Goal: Use online tool/utility: Utilize a website feature to perform a specific function

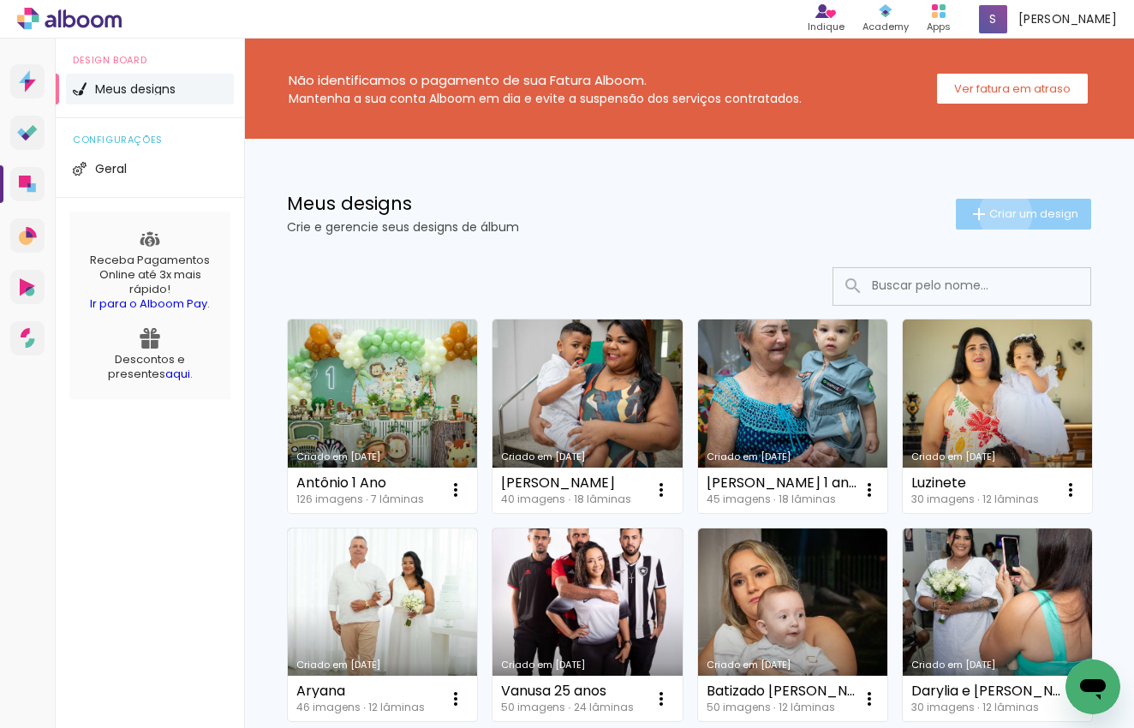
click at [990, 214] on span "Criar um design" at bounding box center [1033, 213] width 89 height 11
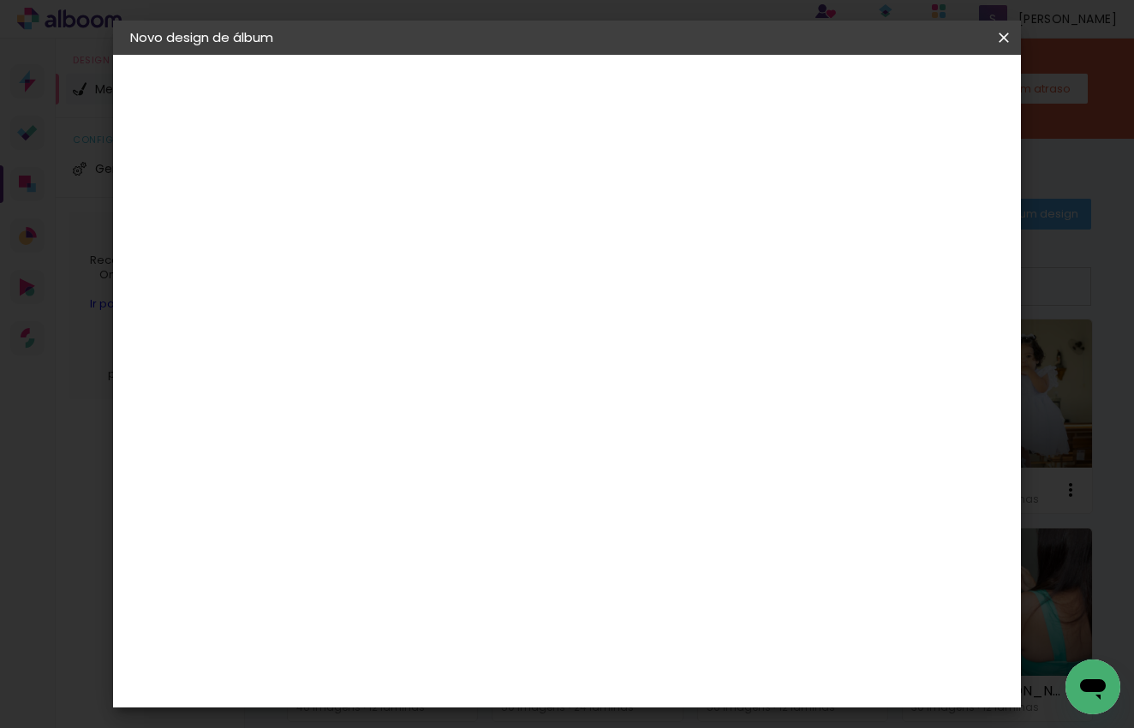
click at [410, 240] on input at bounding box center [410, 230] width 0 height 27
type input "Elloa 2 Anos"
type paper-input "Elloa 2 Anos"
click at [586, 93] on paper-button "Avançar" at bounding box center [544, 90] width 84 height 29
click at [911, 35] on header "Novo design de álbum" at bounding box center [566, 38] width 907 height 34
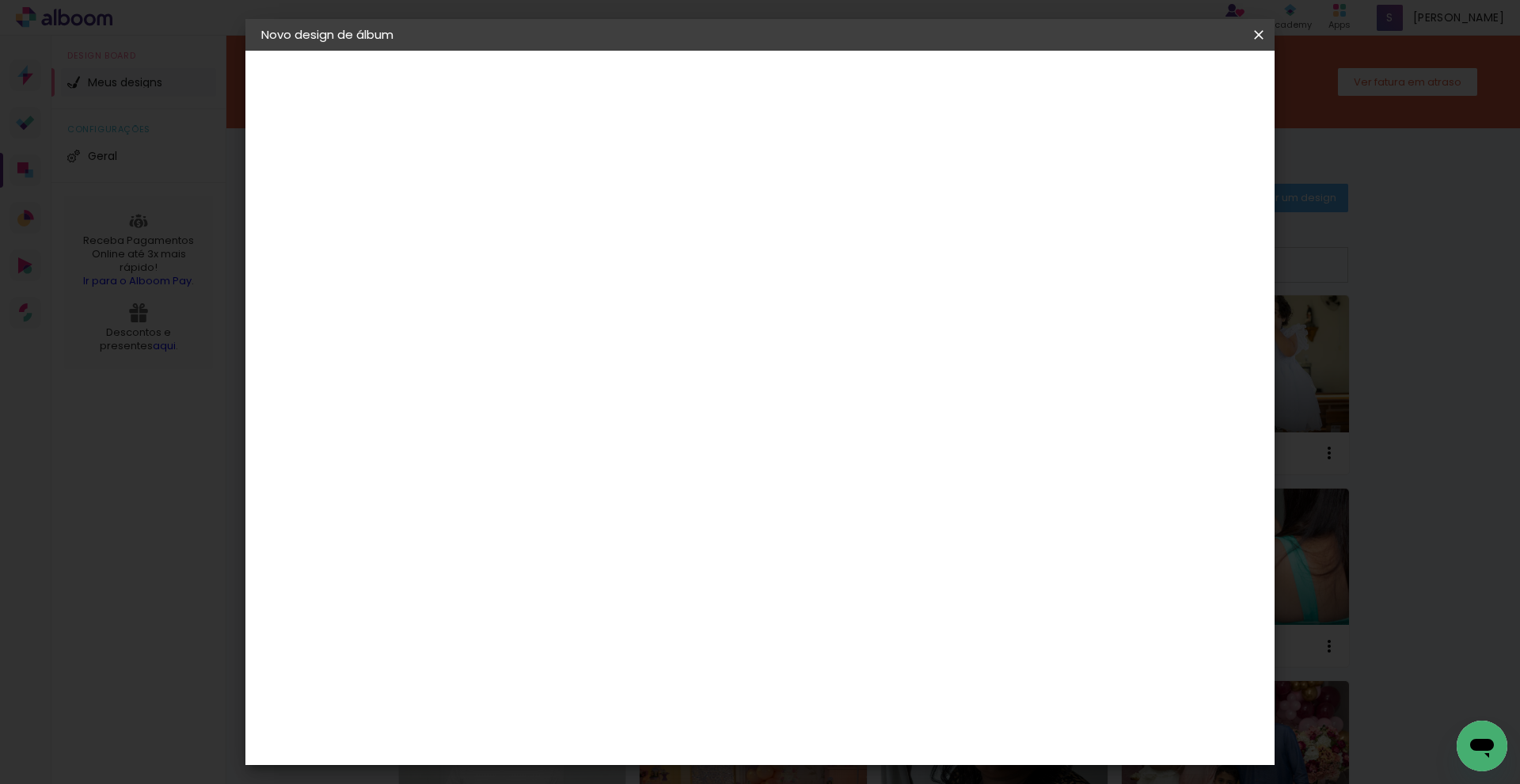
click at [817, 241] on paper-item "Tamanho Livre" at bounding box center [741, 241] width 152 height 35
click at [0, 0] on slot "Avançar" at bounding box center [0, 0] width 0 height 0
click at [864, 657] on input "60" at bounding box center [848, 661] width 42 height 24
drag, startPoint x: 865, startPoint y: 657, endPoint x: 848, endPoint y: 654, distance: 17.3
click at [848, 654] on input "60" at bounding box center [848, 661] width 42 height 24
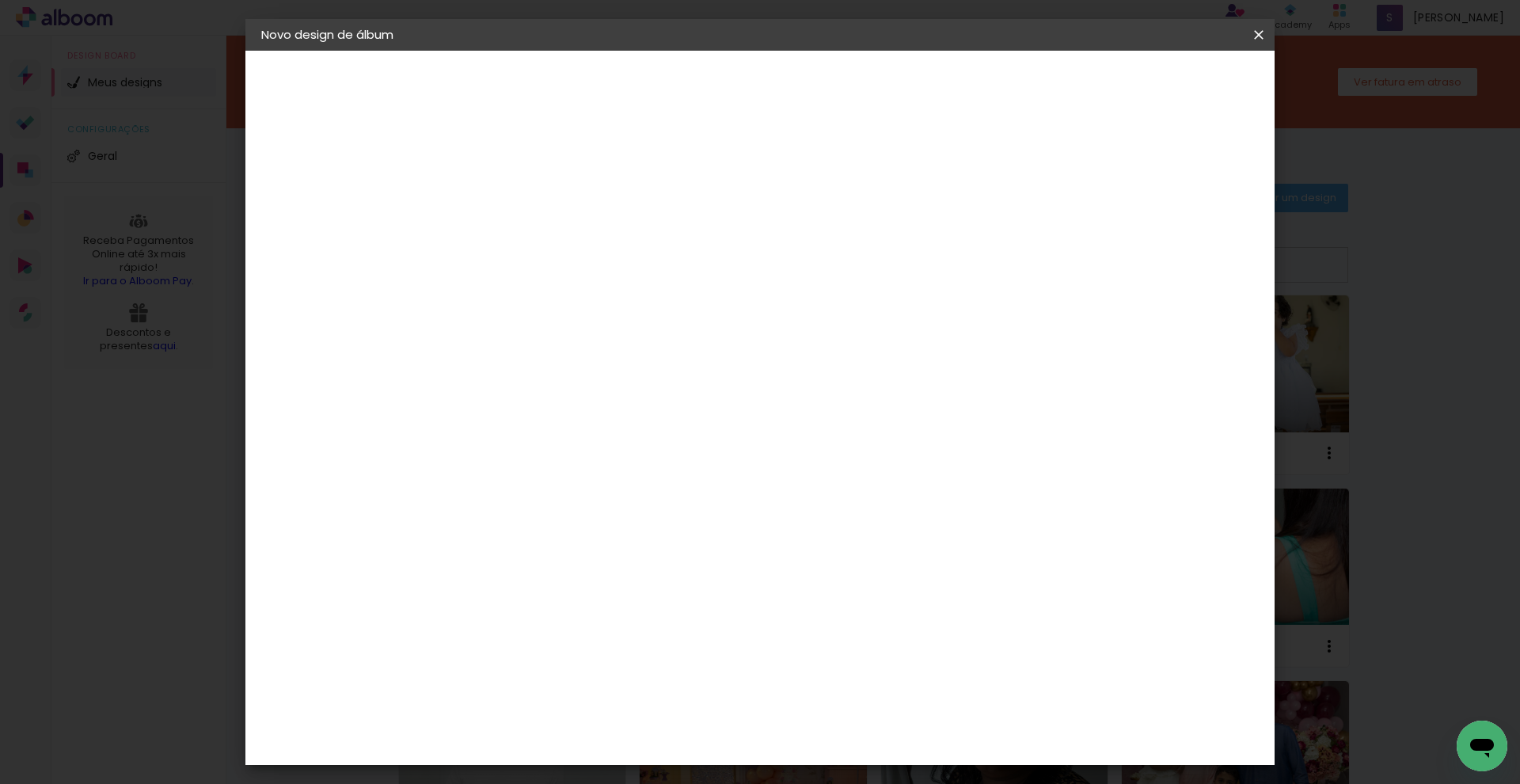
scroll to position [218, 0]
type input "41"
type paper-input "41"
drag, startPoint x: 491, startPoint y: 455, endPoint x: 468, endPoint y: 453, distance: 23.1
click at [468, 453] on div "30" at bounding box center [479, 454] width 60 height 24
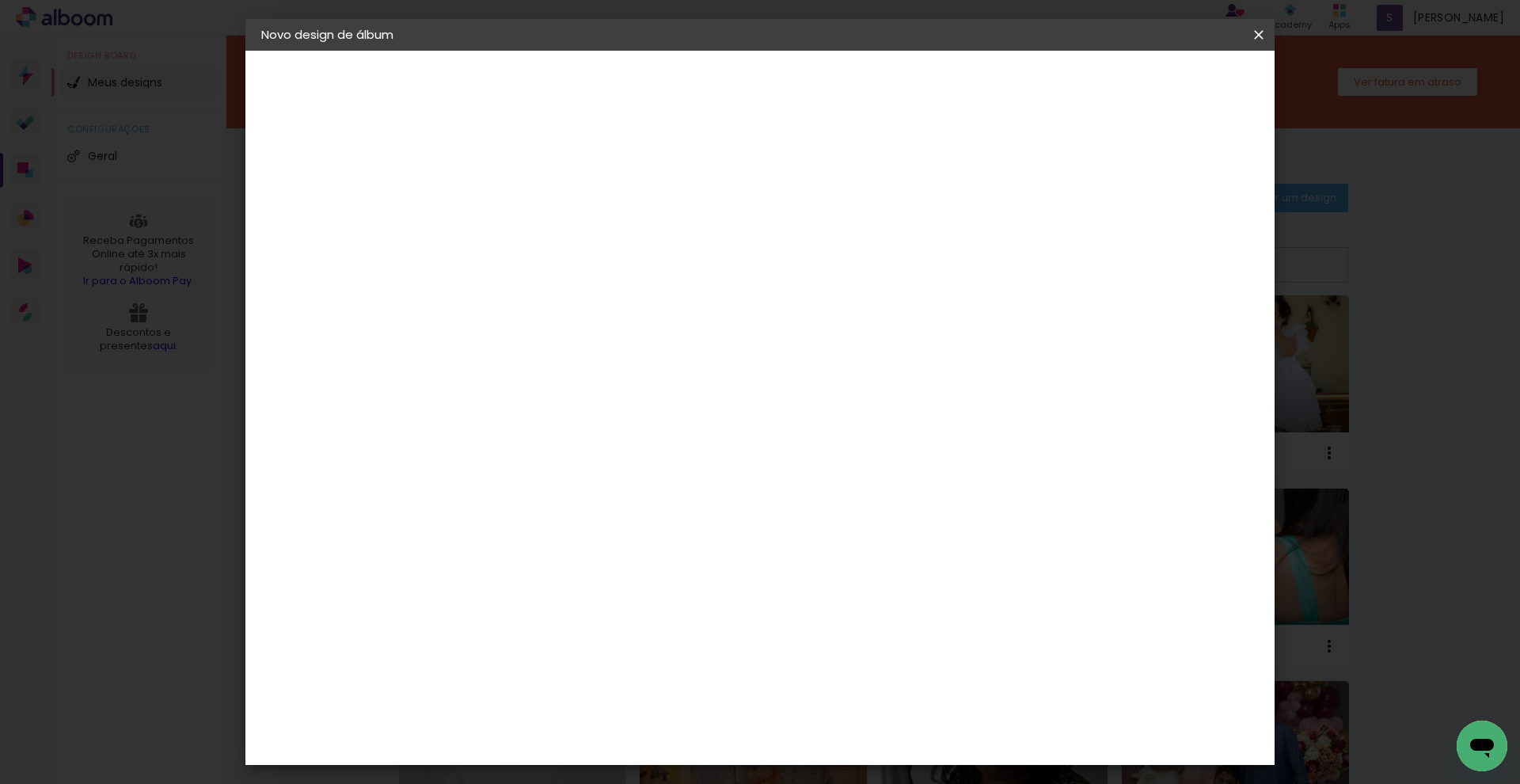
drag, startPoint x: 474, startPoint y: 454, endPoint x: 488, endPoint y: 456, distance: 14.1
click at [488, 456] on input "30" at bounding box center [470, 454] width 42 height 24
type input "25,5"
type paper-input "25,5"
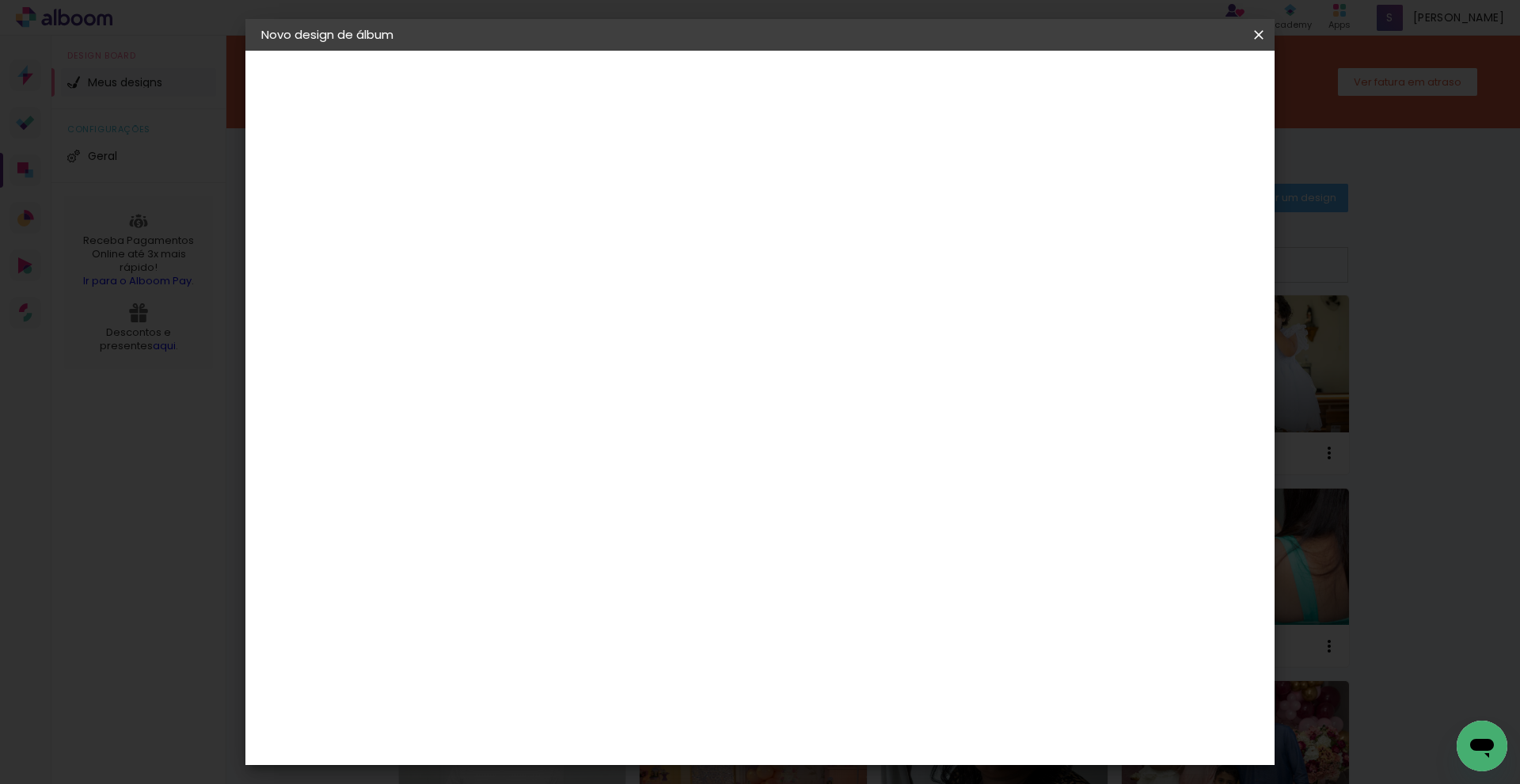
click at [503, 579] on div "cm" at bounding box center [480, 488] width 78 height 386
click at [663, 142] on div "20.5 cm cm cm mm A maioria das encadernadoras sugere 5mm de sangria." at bounding box center [826, 114] width 749 height 127
click at [553, 110] on p "Defina a largura, altura e sangria das lâminas." at bounding box center [616, 106] width 282 height 13
click at [1048, 80] on span "Iniciar design" at bounding box center [1125, 84] width 72 height 11
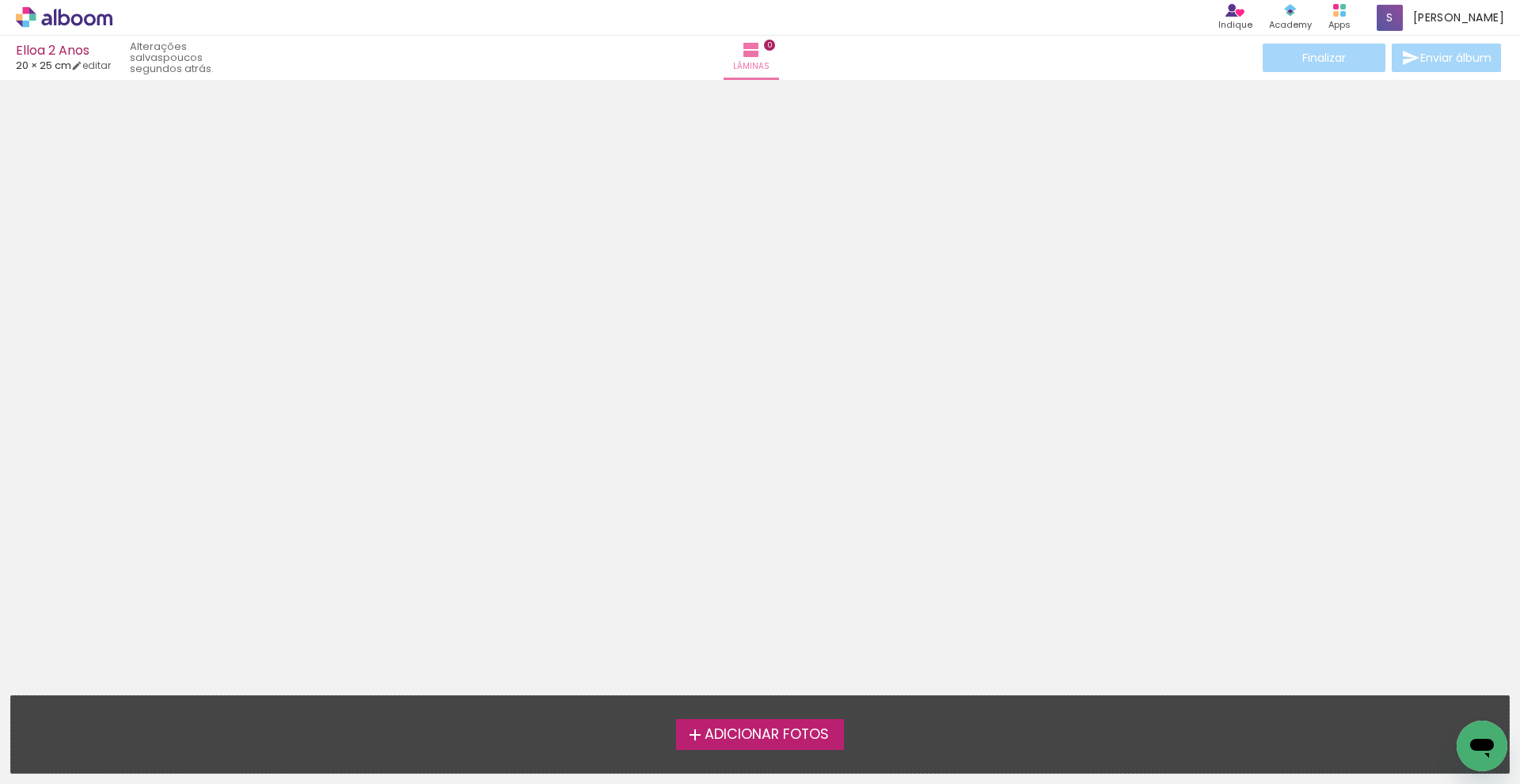
click at [800, 672] on span "Adicionar Fotos" at bounding box center [766, 734] width 124 height 14
click at [0, 0] on input "file" at bounding box center [0, 0] width 0 height 0
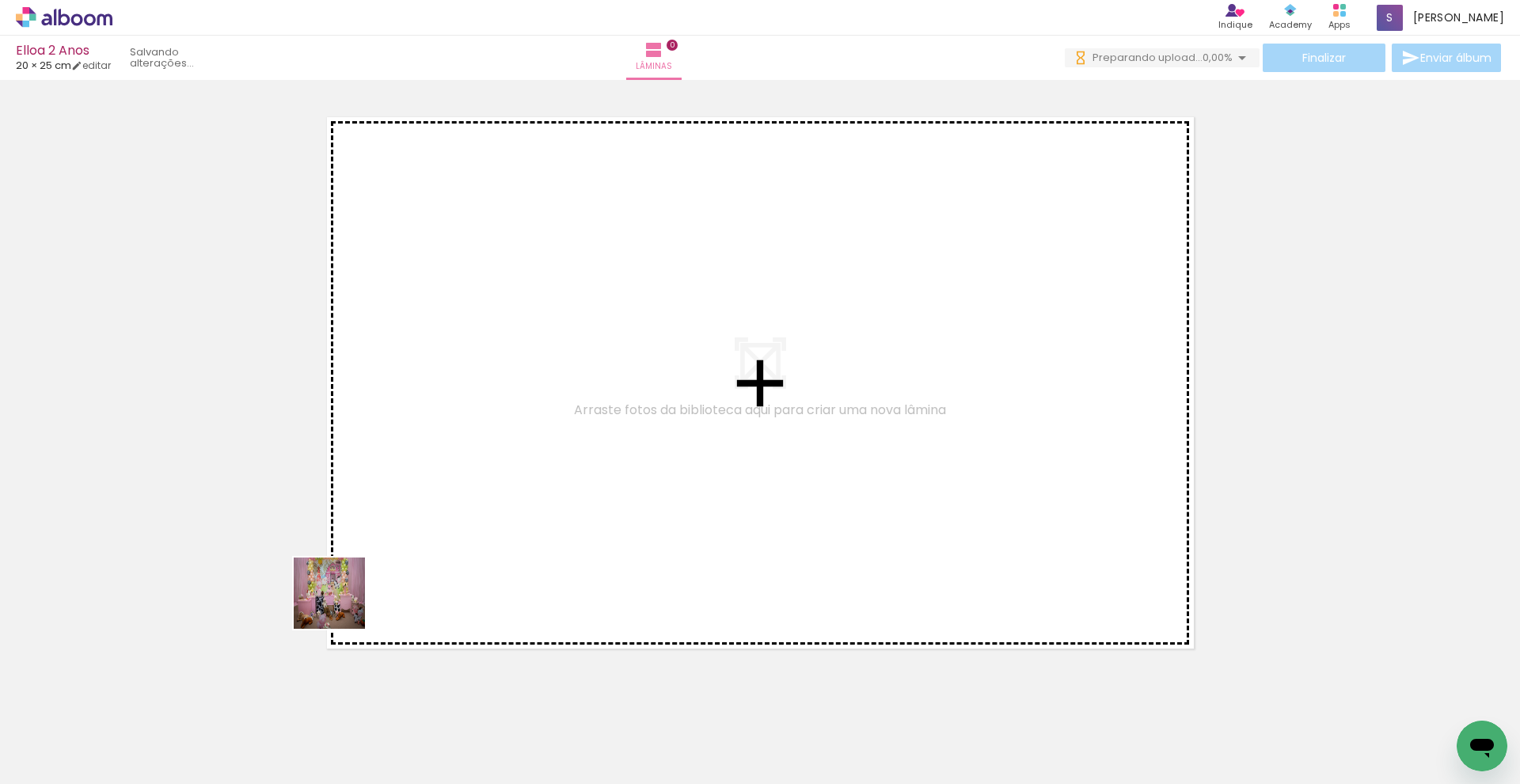
drag, startPoint x: 143, startPoint y: 749, endPoint x: 413, endPoint y: 485, distance: 377.6
click at [413, 485] on quentale-workspace at bounding box center [760, 392] width 1520 height 784
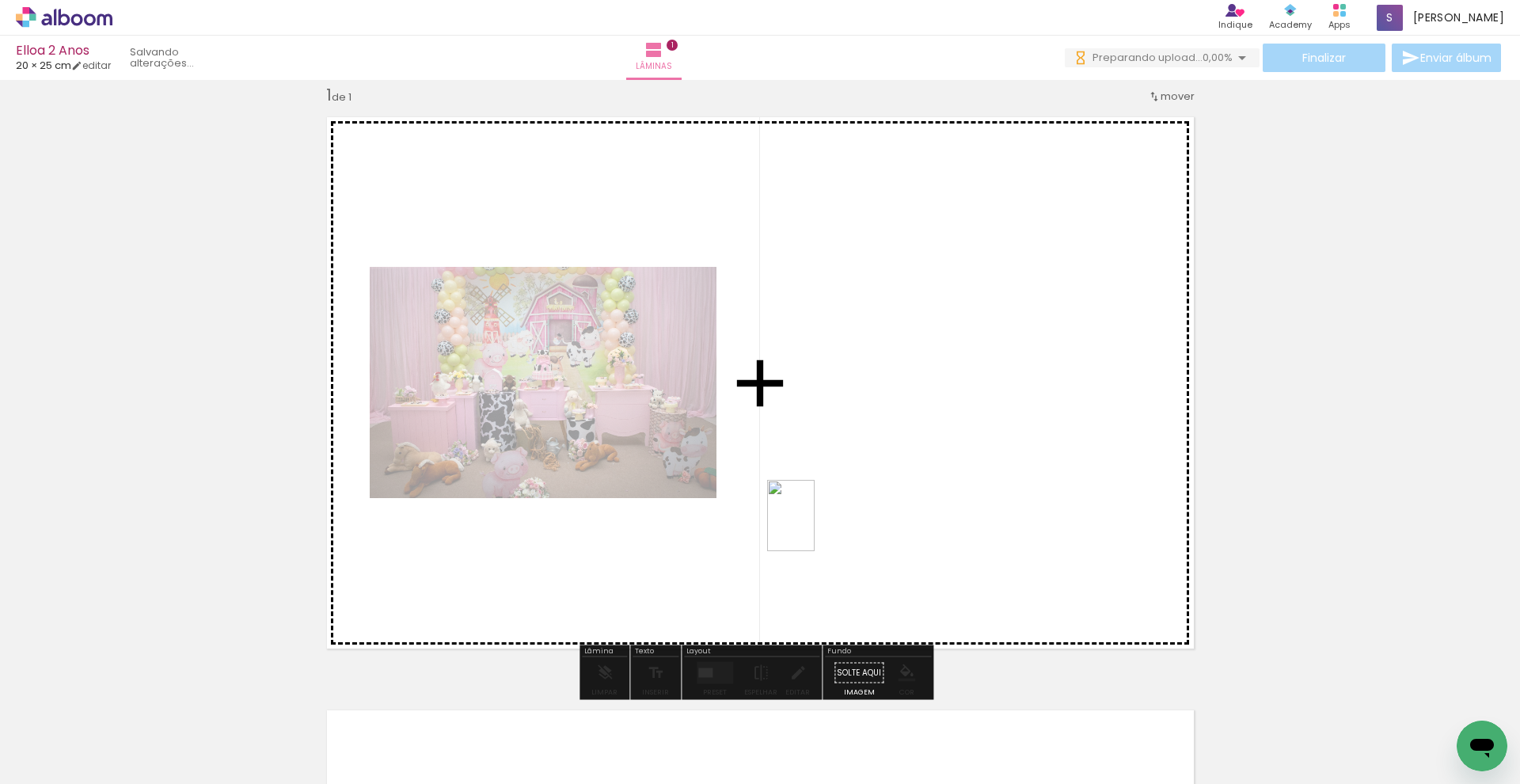
drag, startPoint x: 268, startPoint y: 748, endPoint x: 815, endPoint y: 527, distance: 590.0
click at [815, 527] on quentale-workspace at bounding box center [760, 392] width 1520 height 784
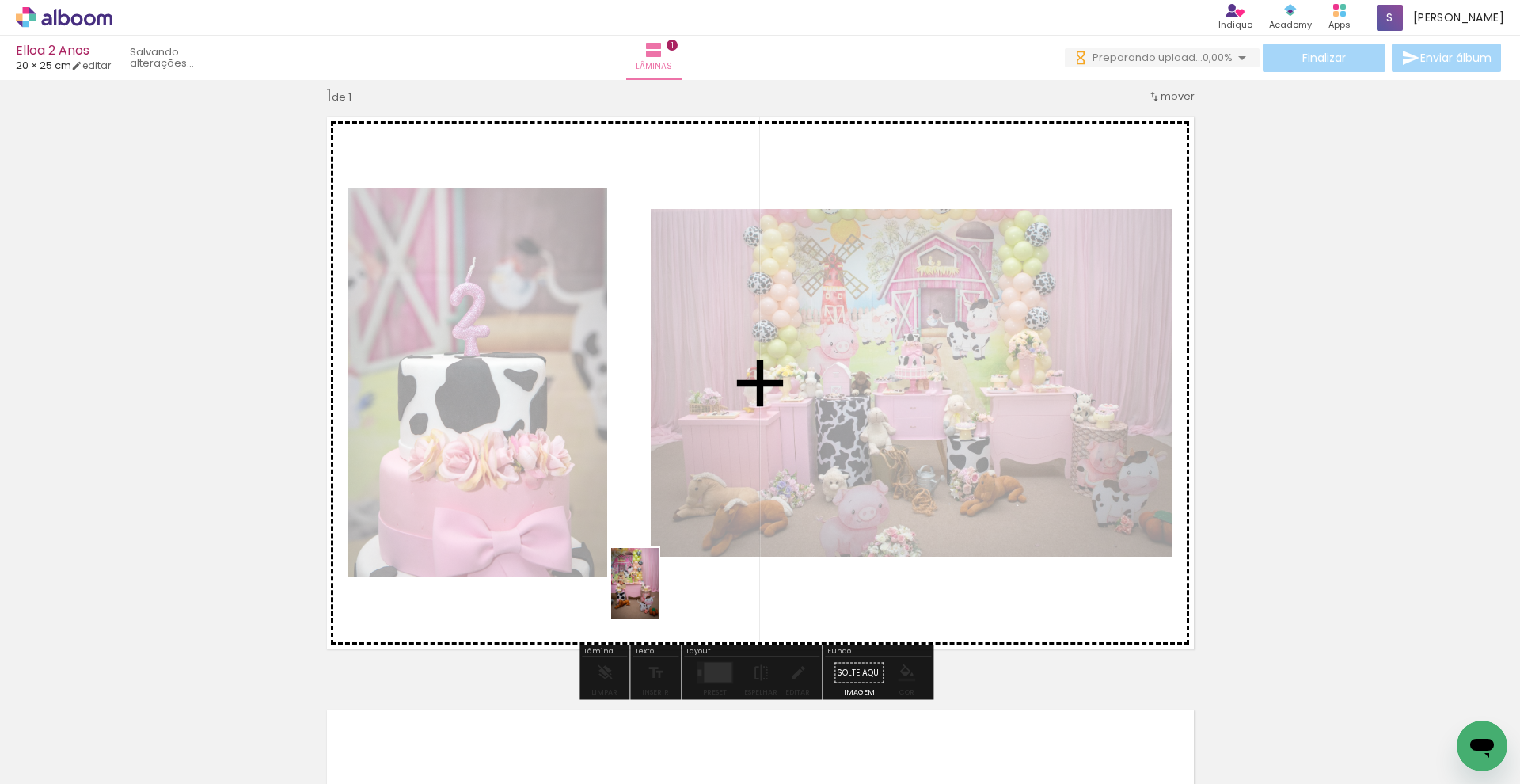
drag, startPoint x: 339, startPoint y: 736, endPoint x: 659, endPoint y: 595, distance: 349.7
click at [659, 595] on quentale-workspace at bounding box center [760, 392] width 1520 height 784
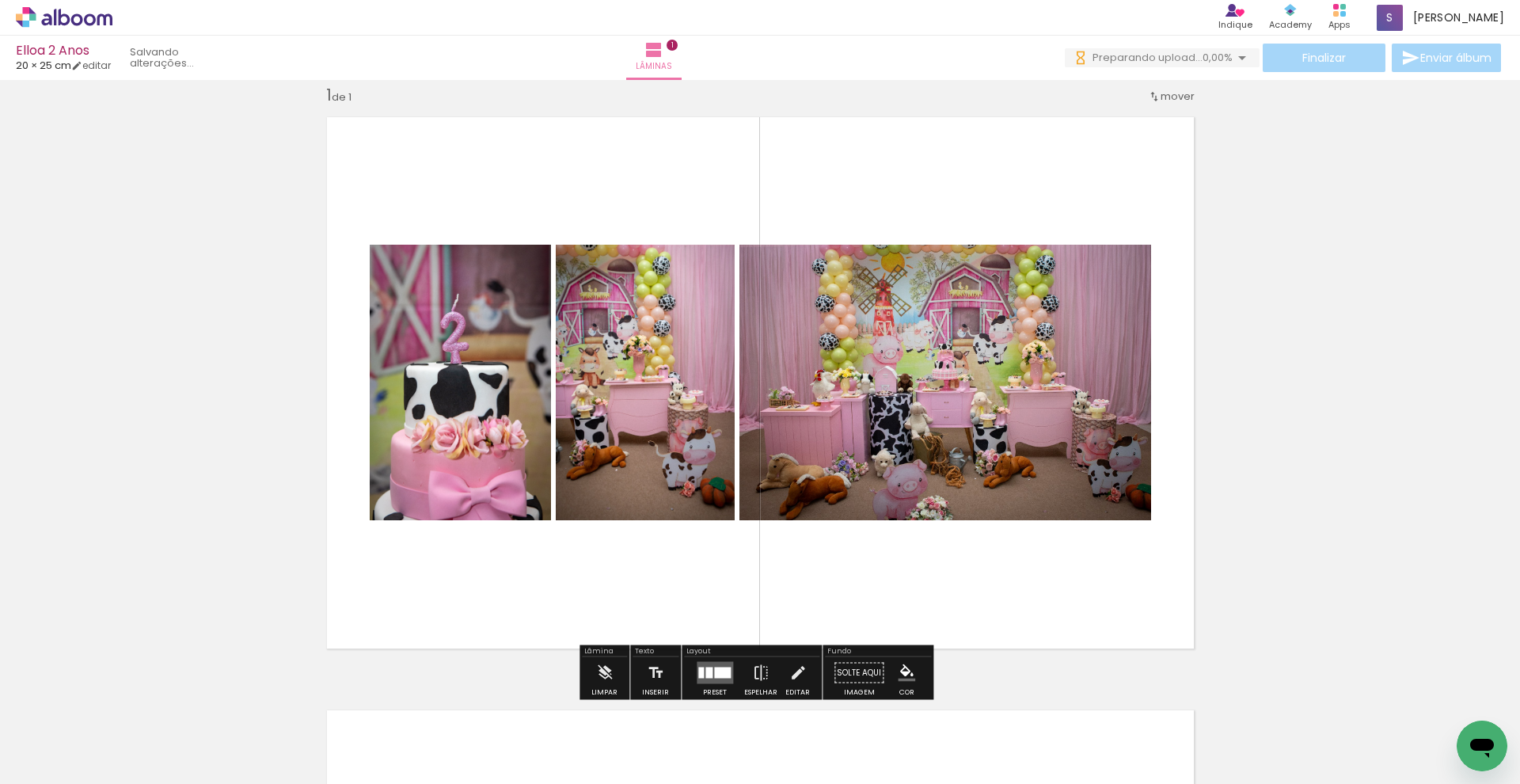
click at [740, 672] on quentale-thumb at bounding box center [779, 730] width 89 height 91
click at [729, 672] on quentale-layouter at bounding box center [715, 673] width 36 height 22
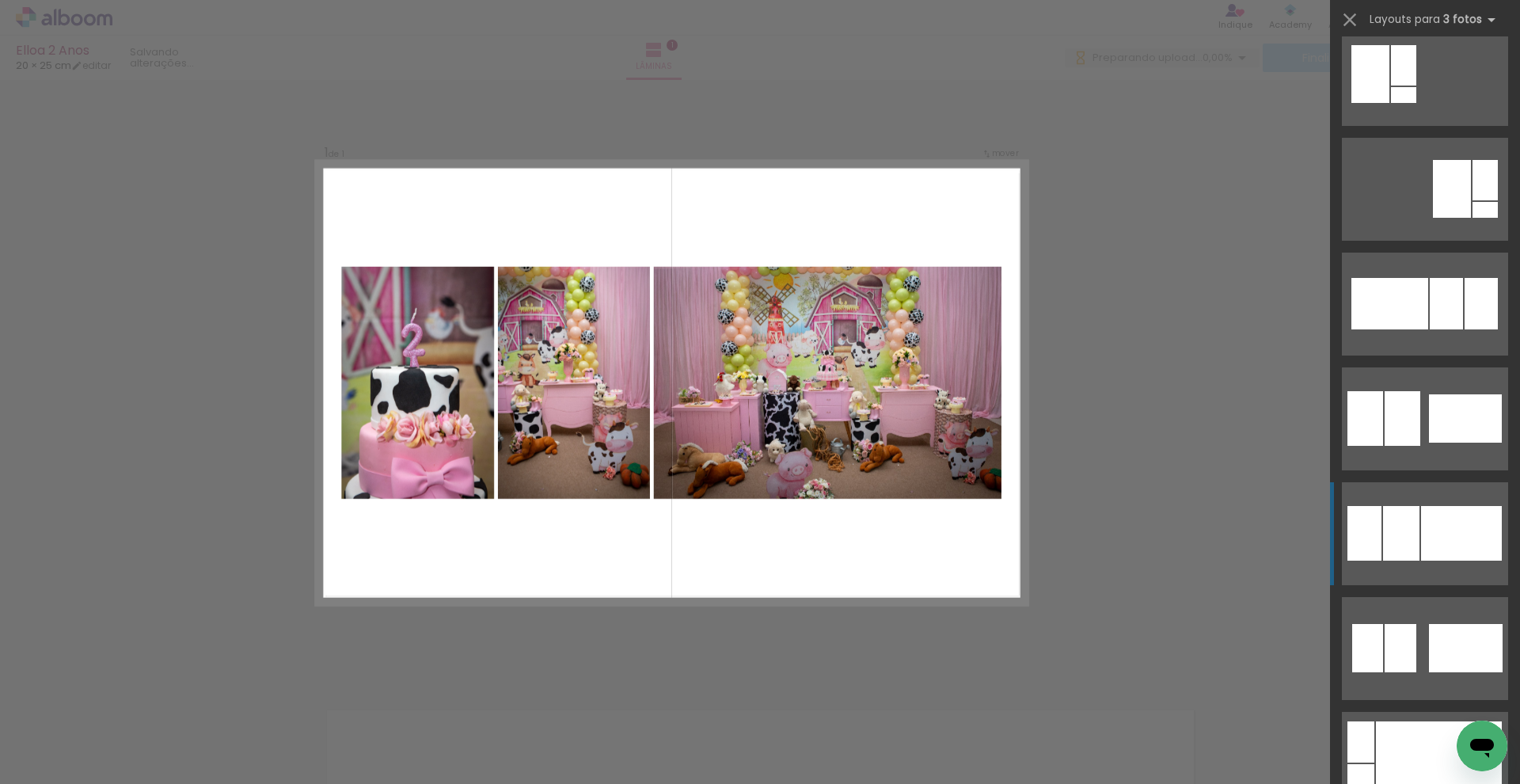
scroll to position [1262, 0]
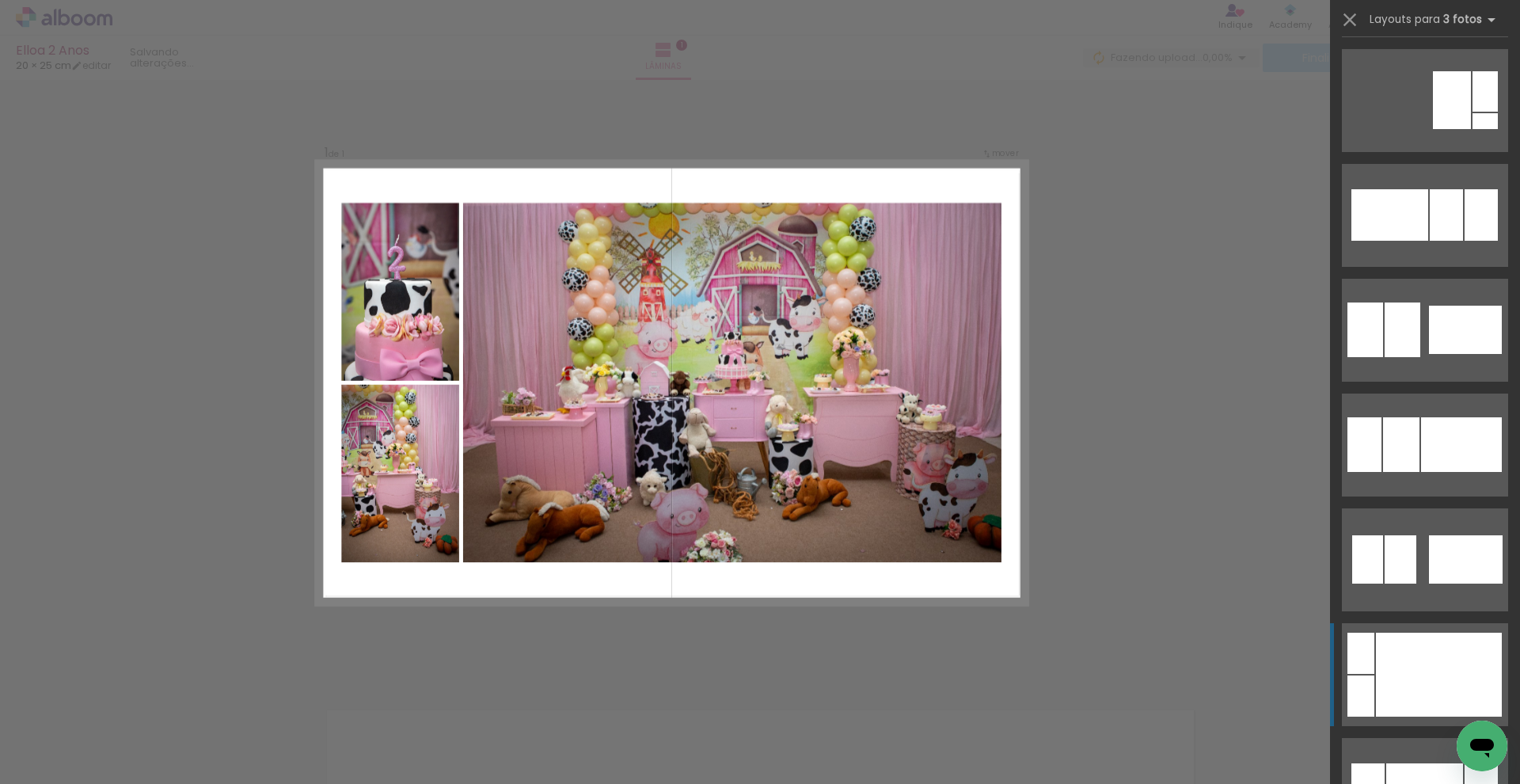
click at [1048, 662] on div at bounding box center [1440, 674] width 126 height 84
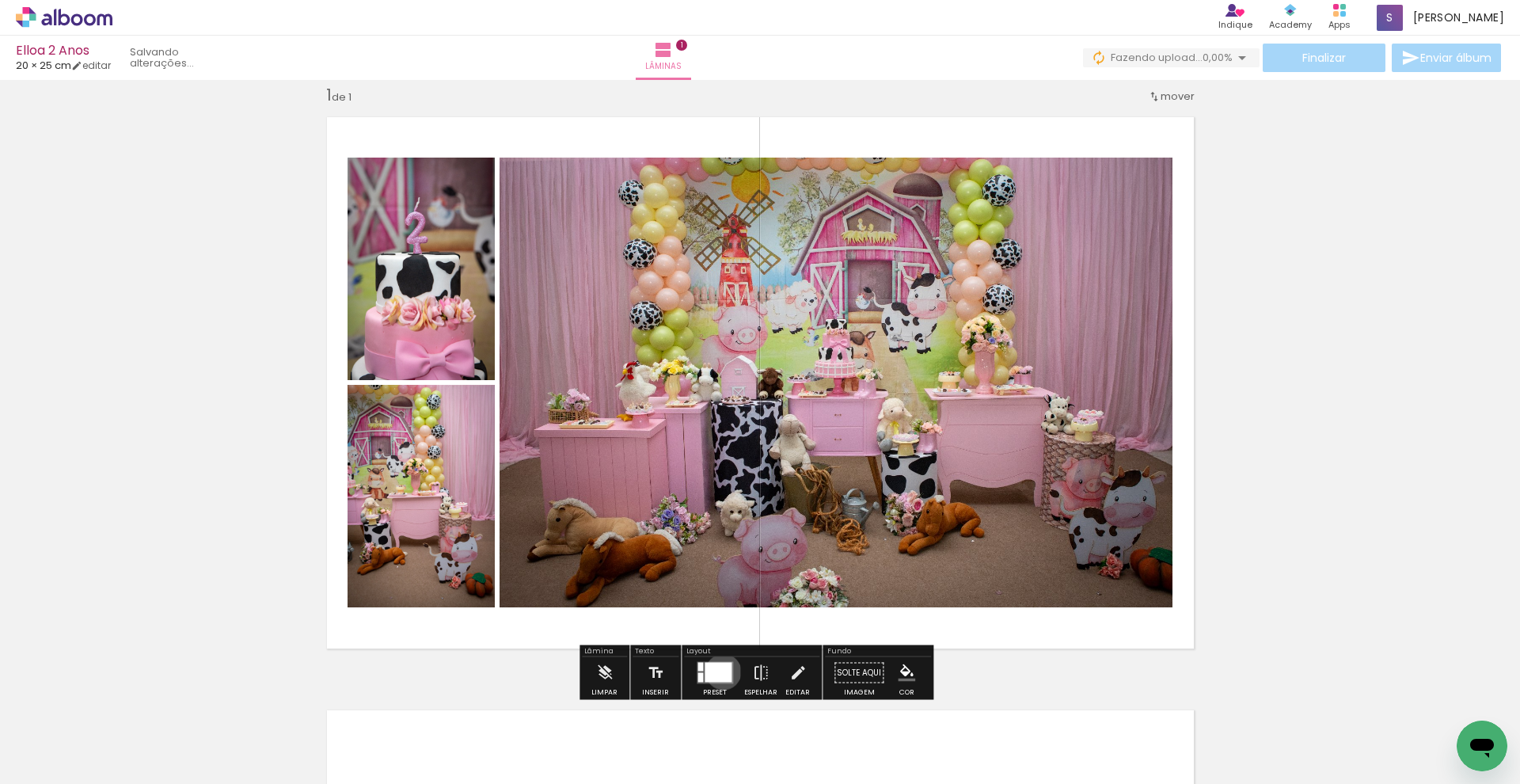
click at [719, 671] on div at bounding box center [717, 672] width 27 height 19
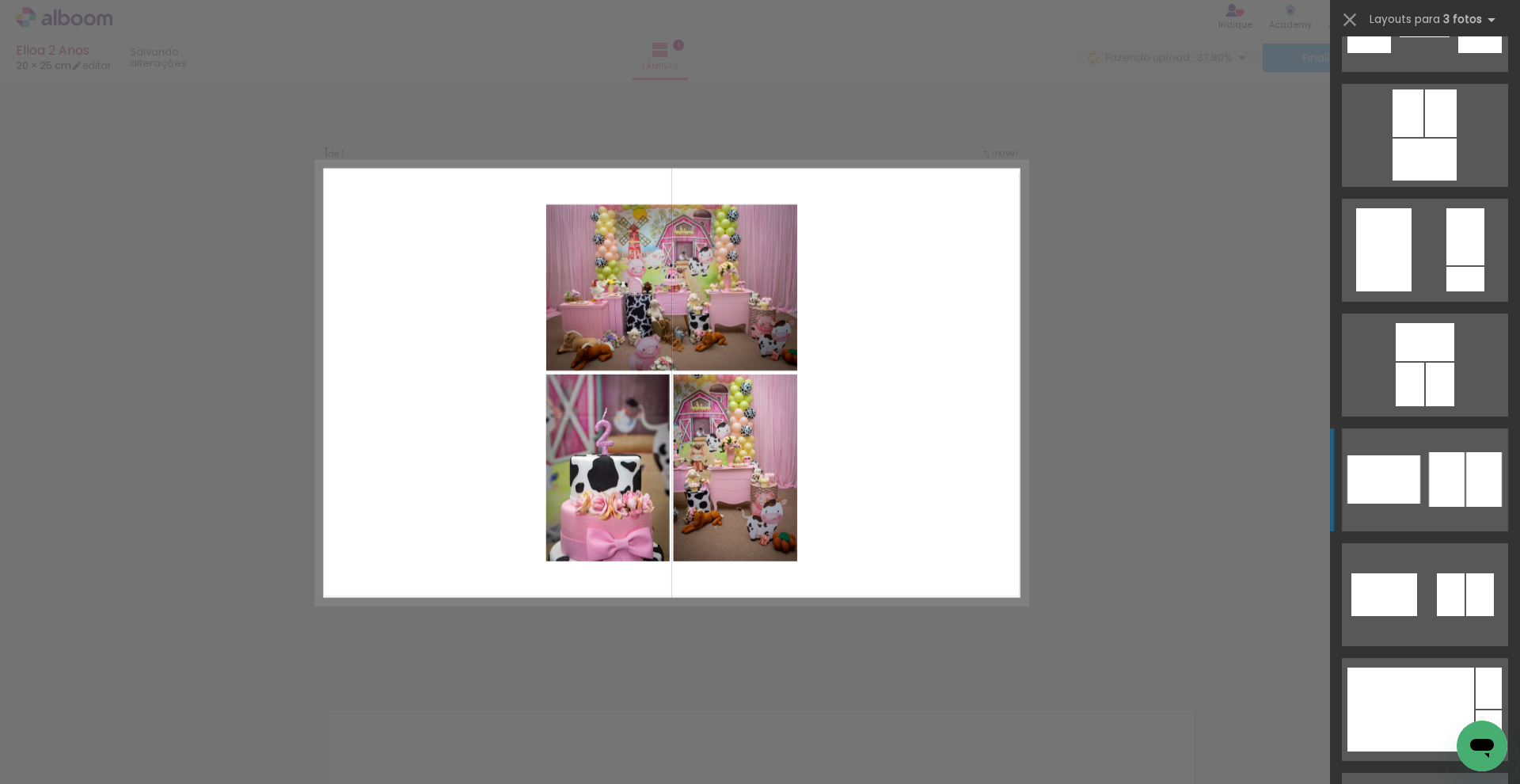
scroll to position [2678, 0]
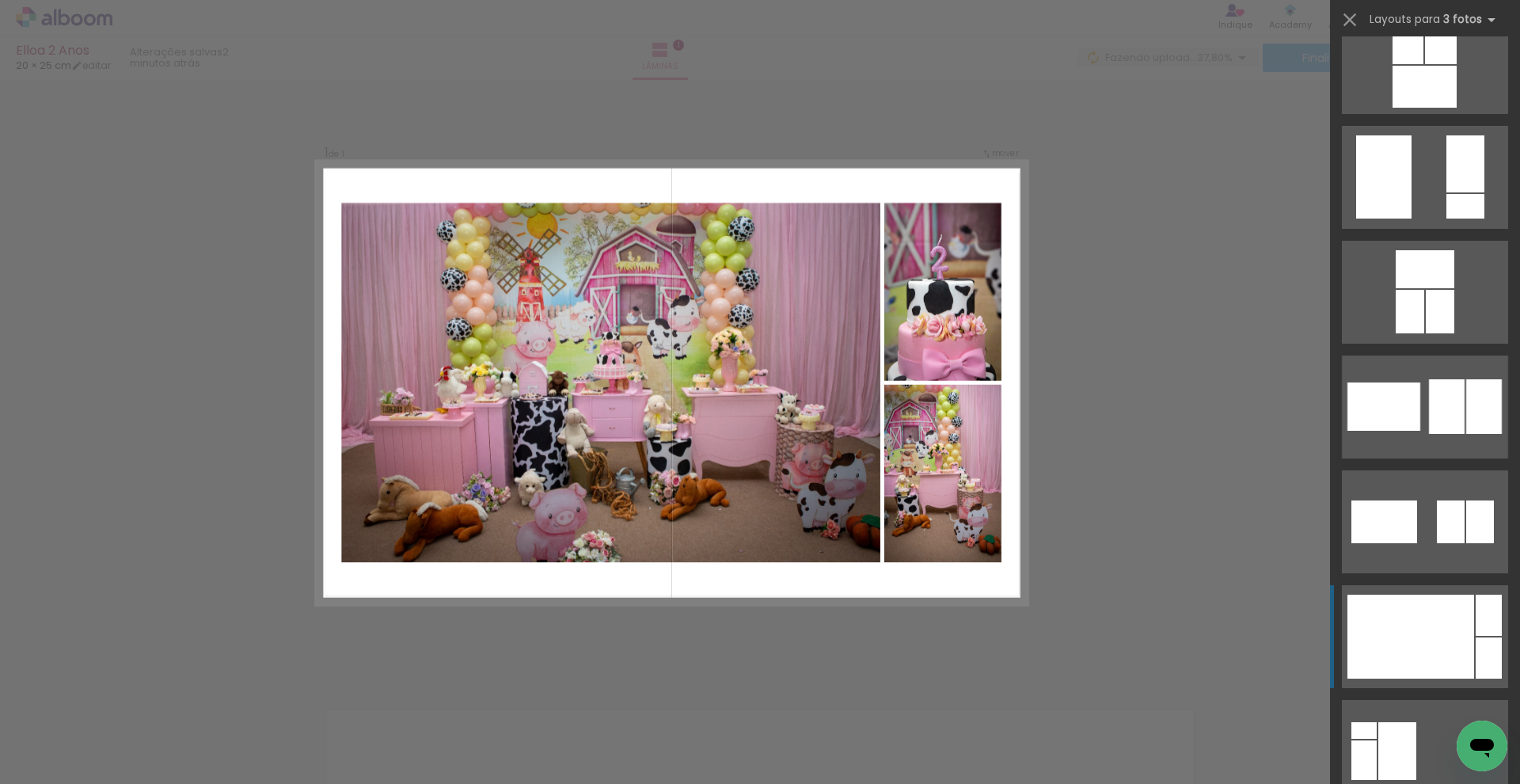
click at [1048, 638] on div at bounding box center [1411, 636] width 127 height 84
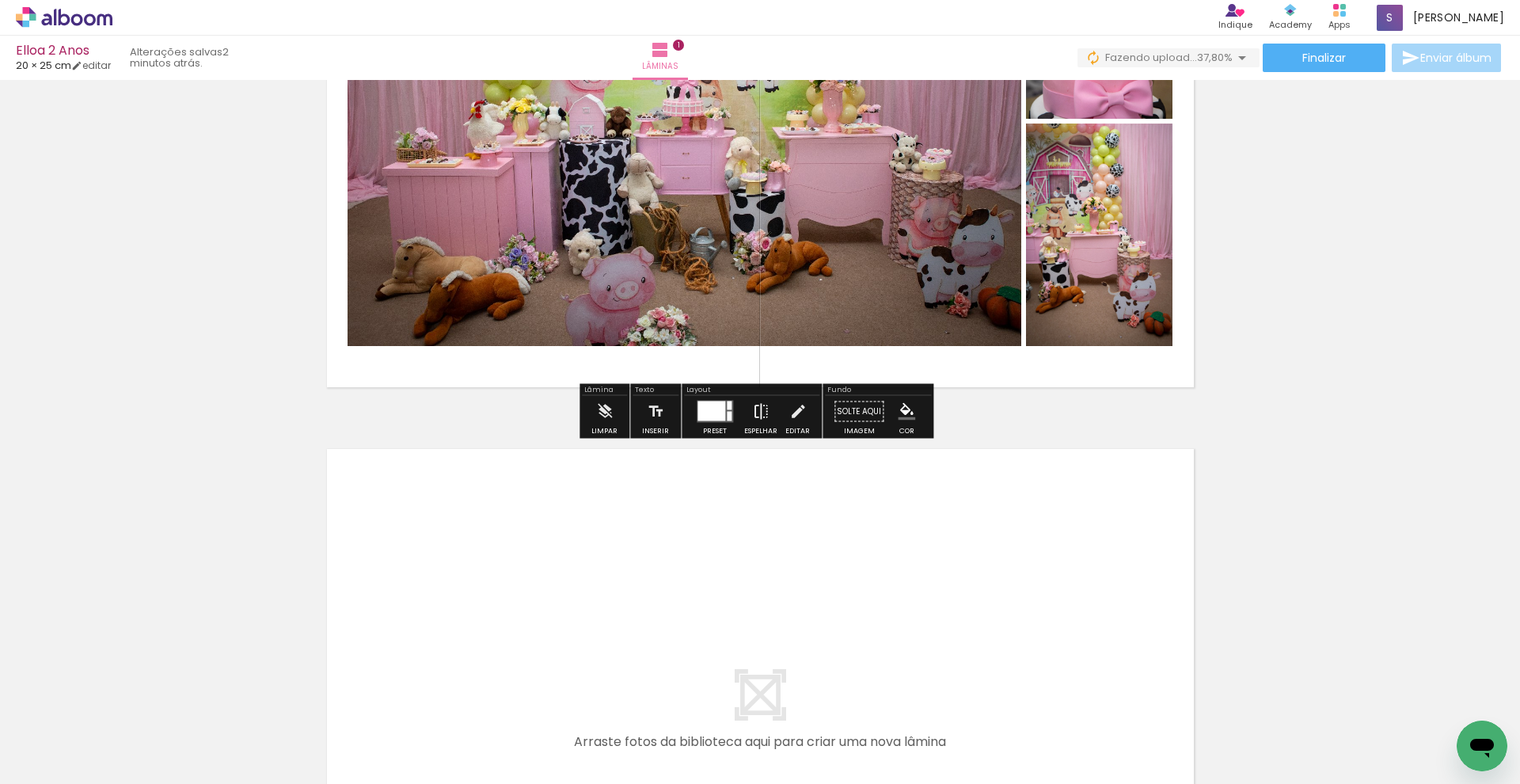
scroll to position [425, 0]
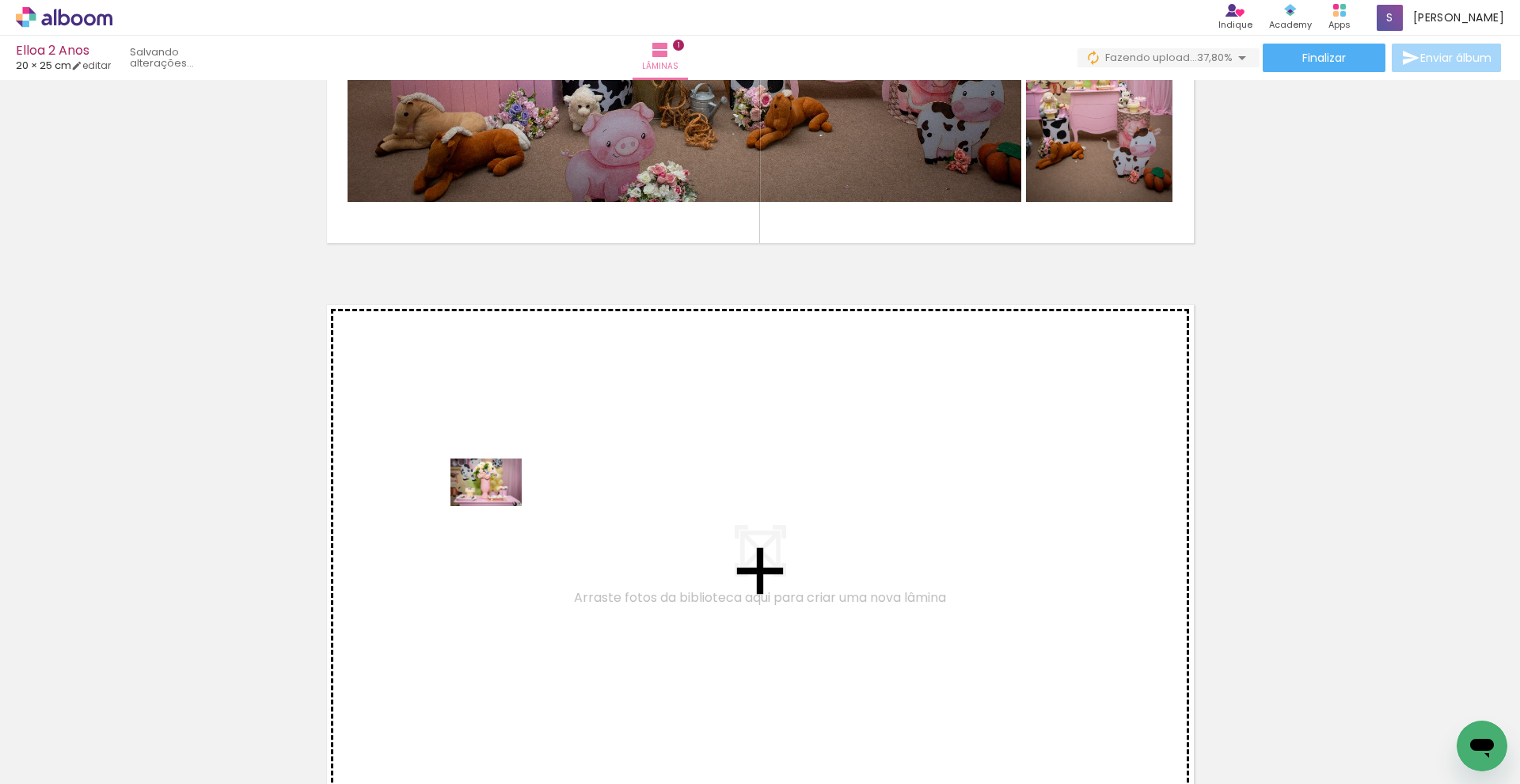
drag, startPoint x: 445, startPoint y: 725, endPoint x: 497, endPoint y: 505, distance: 226.1
click at [497, 505] on quentale-workspace at bounding box center [760, 392] width 1520 height 784
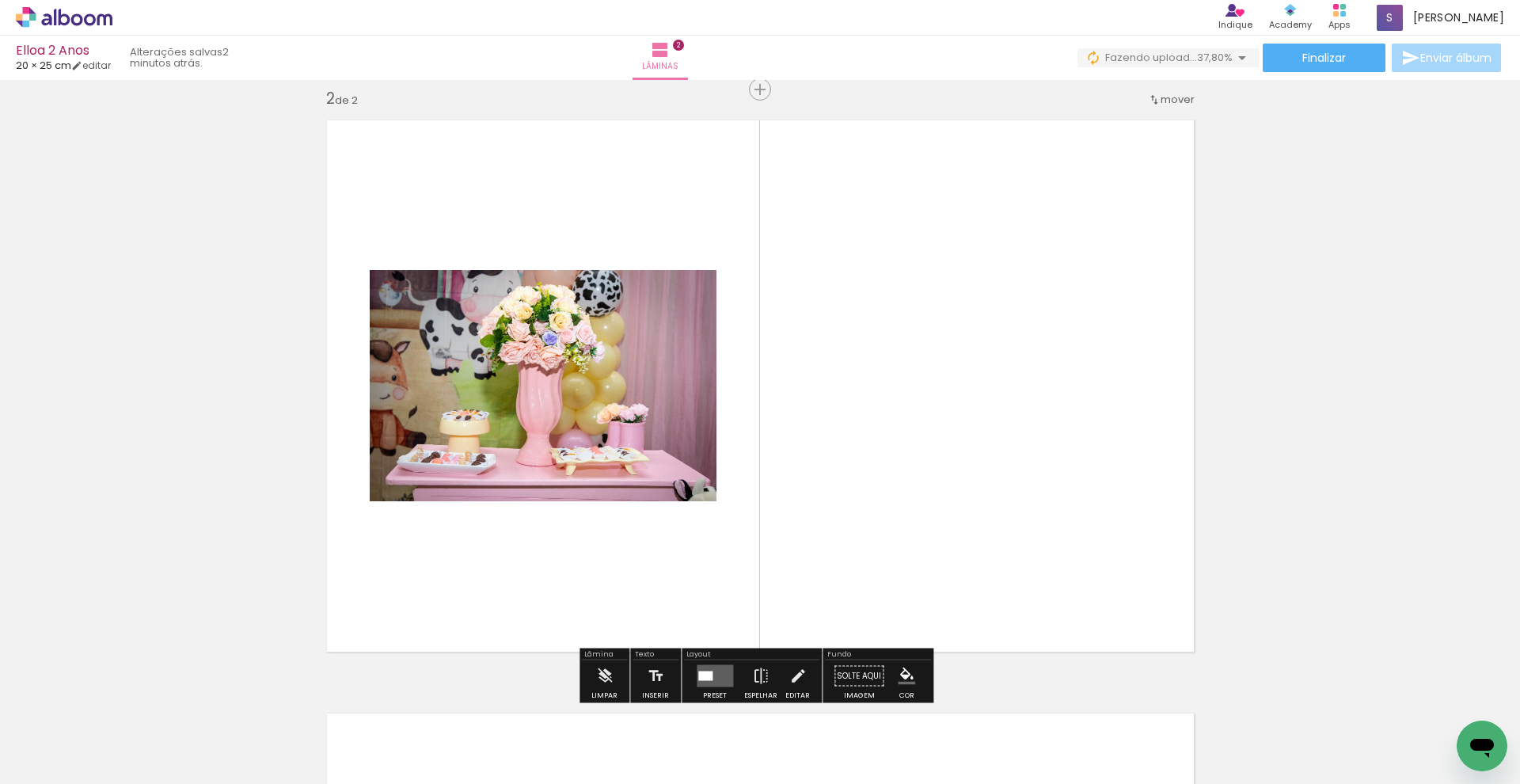
scroll to position [613, 0]
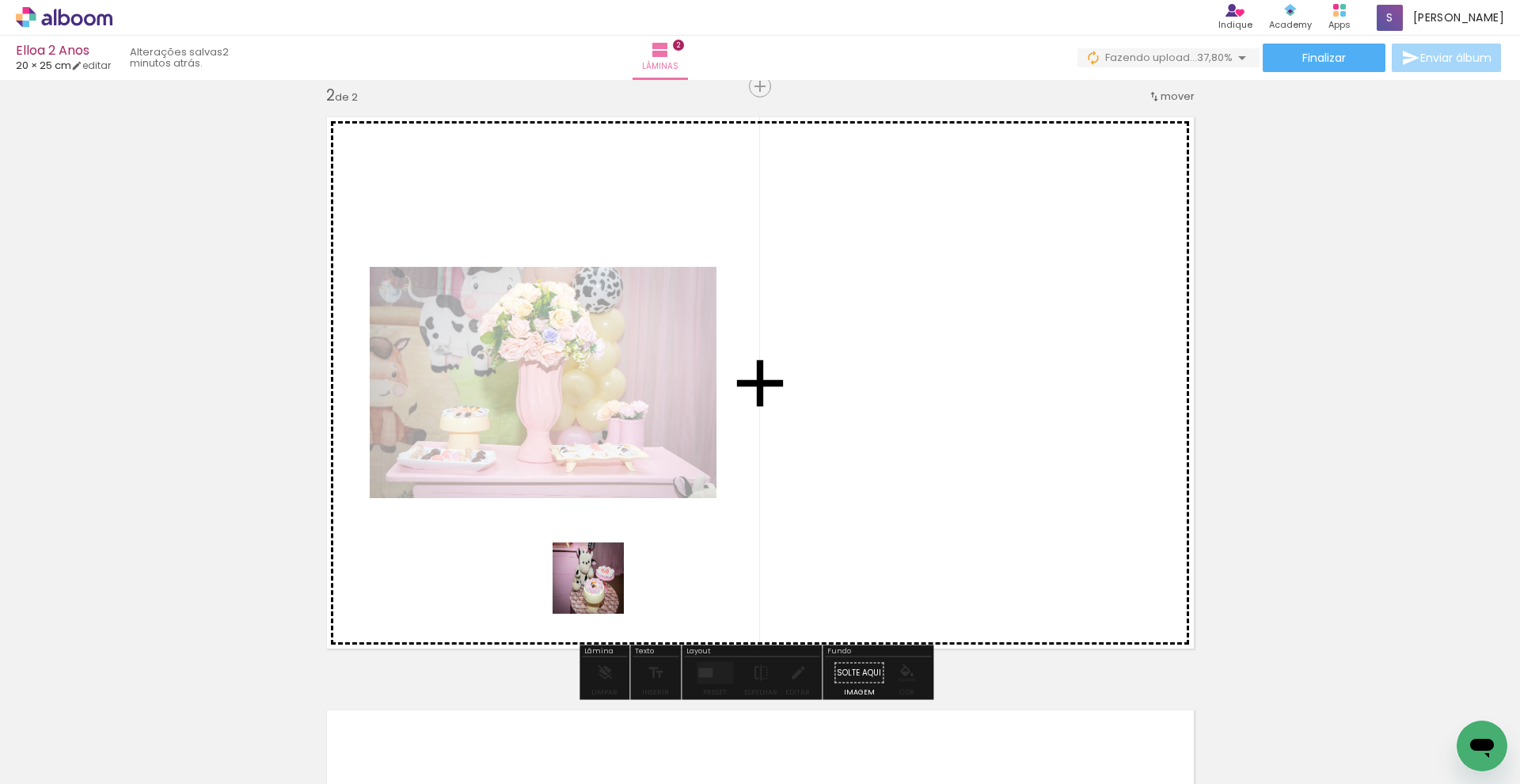
drag, startPoint x: 531, startPoint y: 725, endPoint x: 600, endPoint y: 590, distance: 151.6
click at [600, 590] on quentale-workspace at bounding box center [760, 392] width 1520 height 784
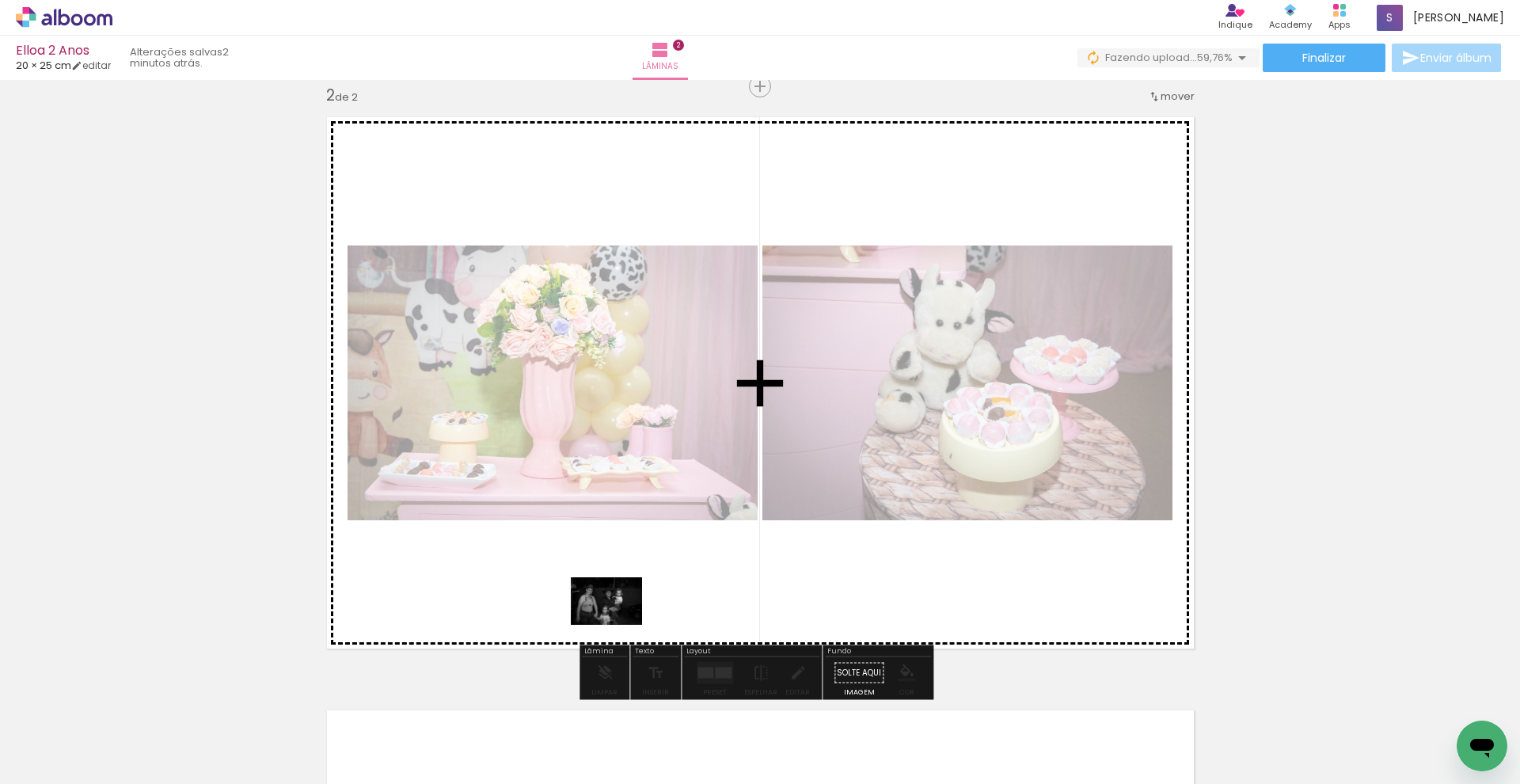
drag, startPoint x: 601, startPoint y: 729, endPoint x: 619, endPoint y: 625, distance: 105.5
click at [619, 625] on quentale-workspace at bounding box center [760, 392] width 1520 height 784
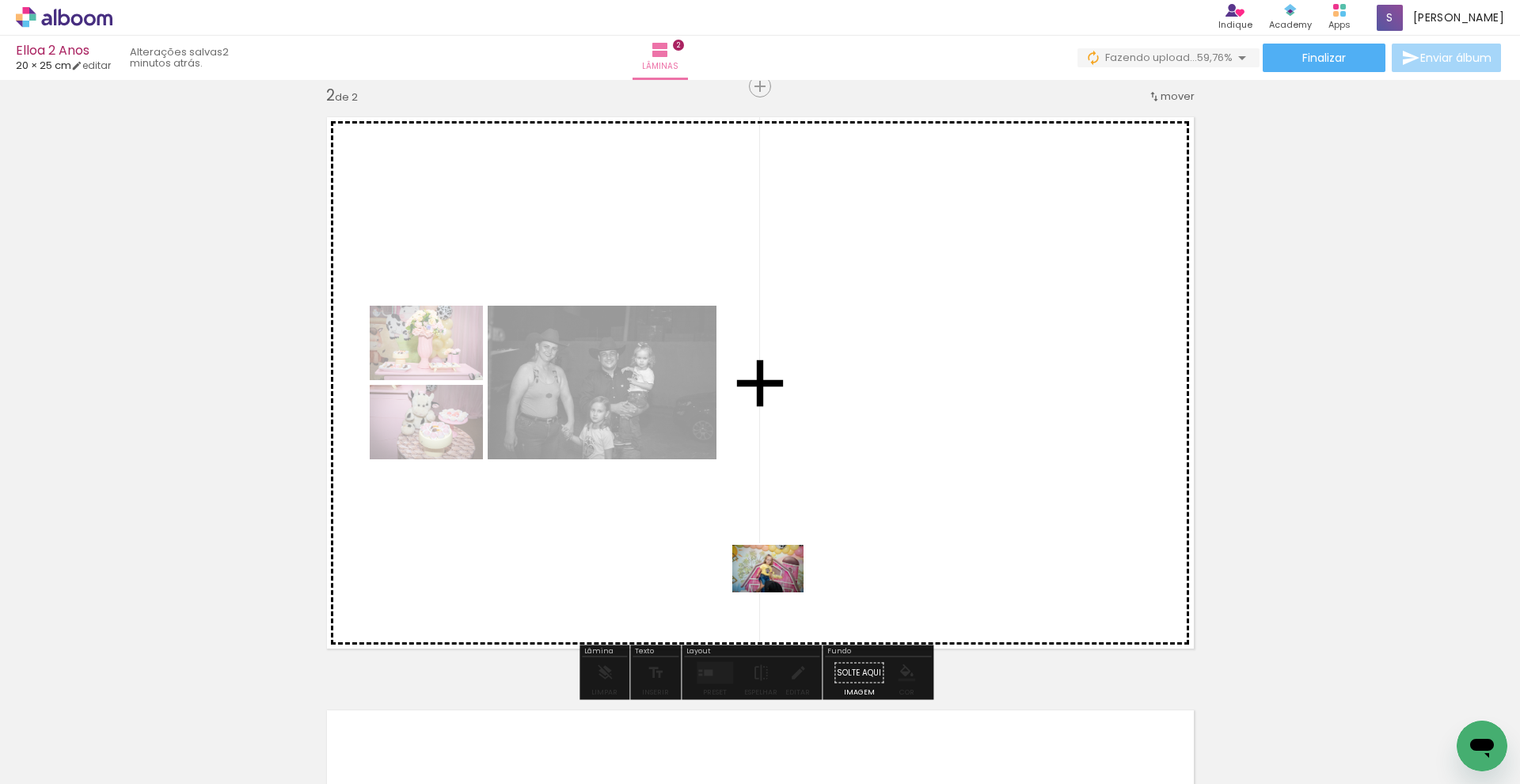
drag, startPoint x: 690, startPoint y: 730, endPoint x: 780, endPoint y: 593, distance: 163.9
click at [780, 593] on quentale-workspace at bounding box center [760, 392] width 1520 height 784
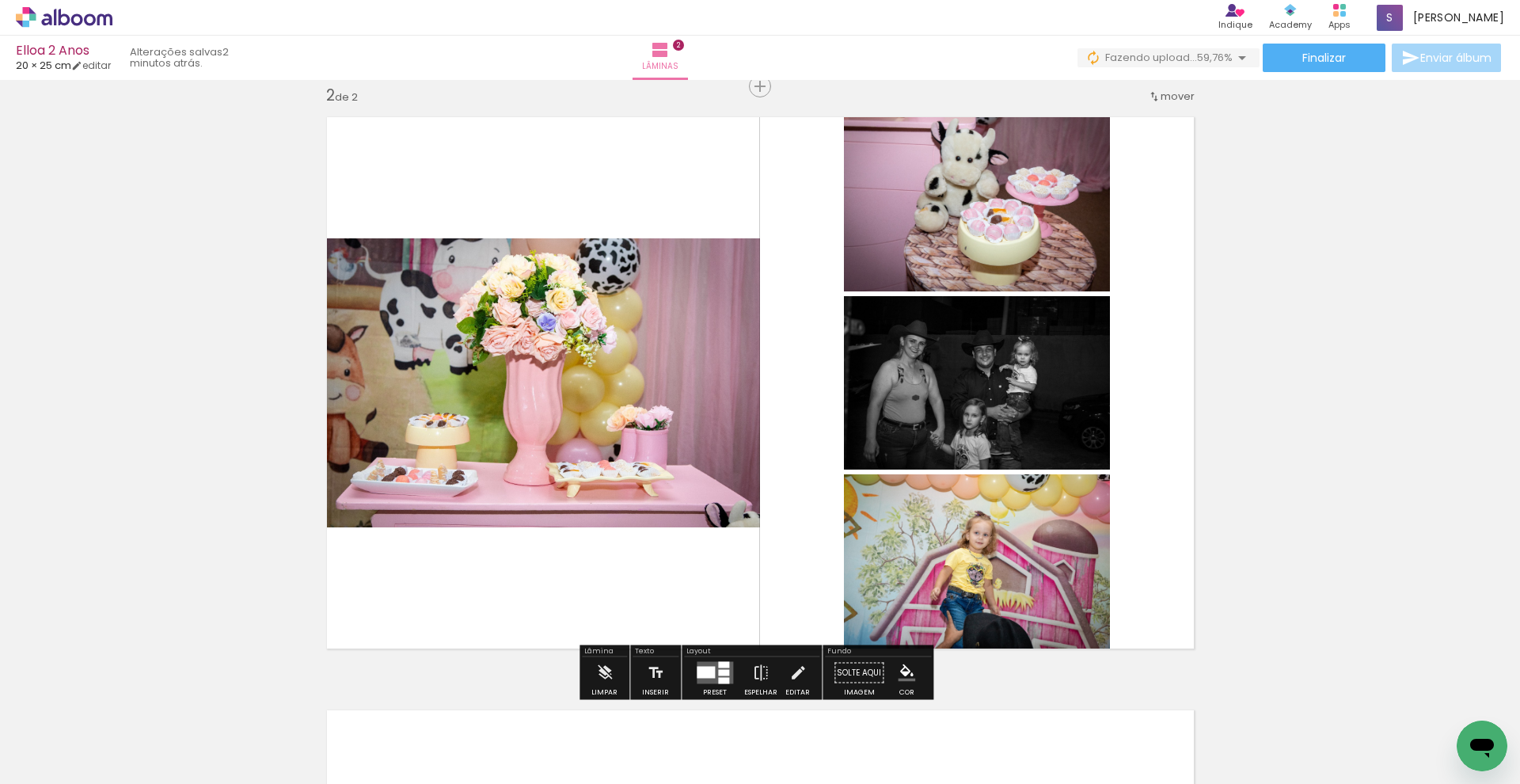
drag, startPoint x: 707, startPoint y: 676, endPoint x: 732, endPoint y: 667, distance: 26.6
click at [708, 672] on div at bounding box center [706, 672] width 18 height 12
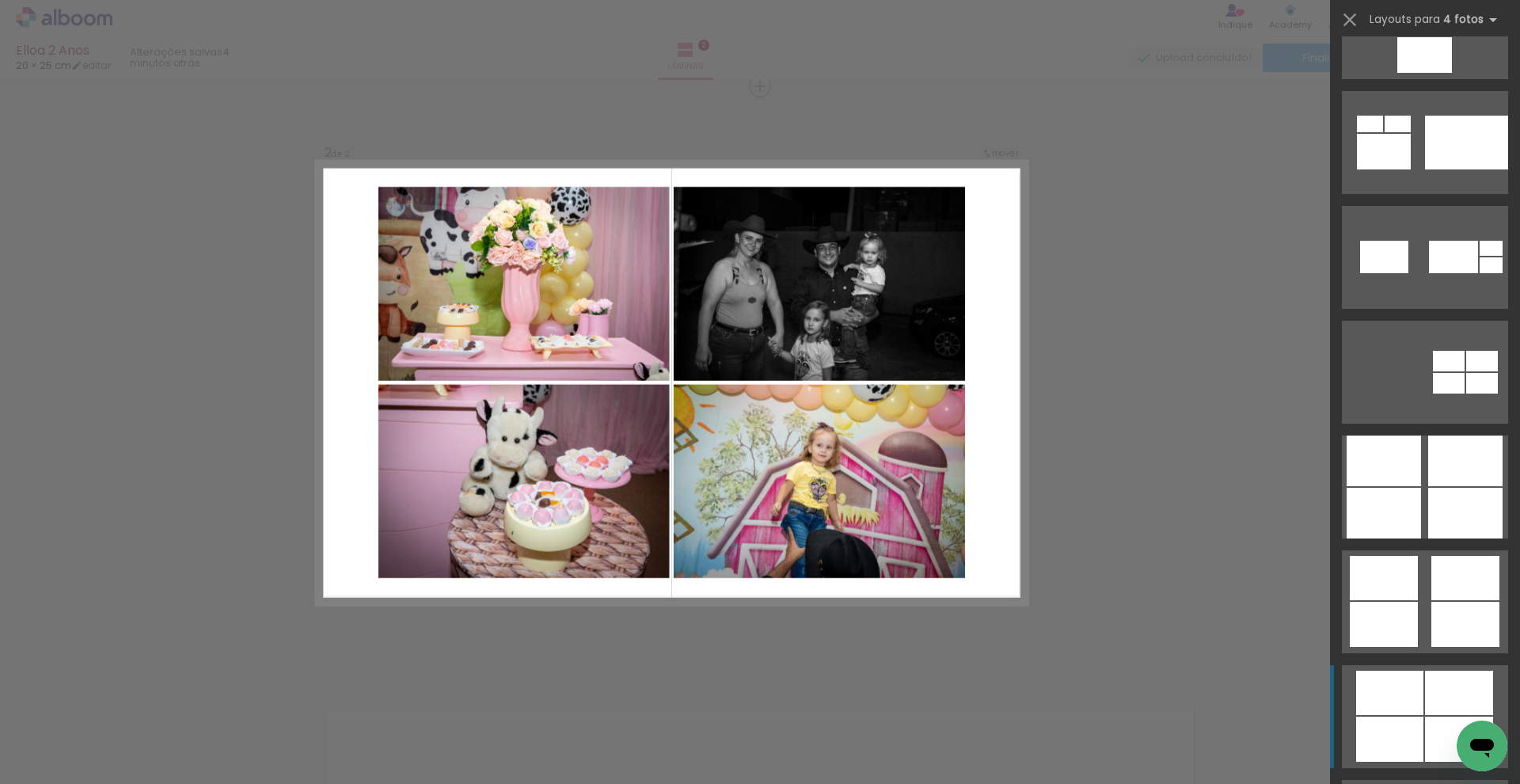
scroll to position [5102, 0]
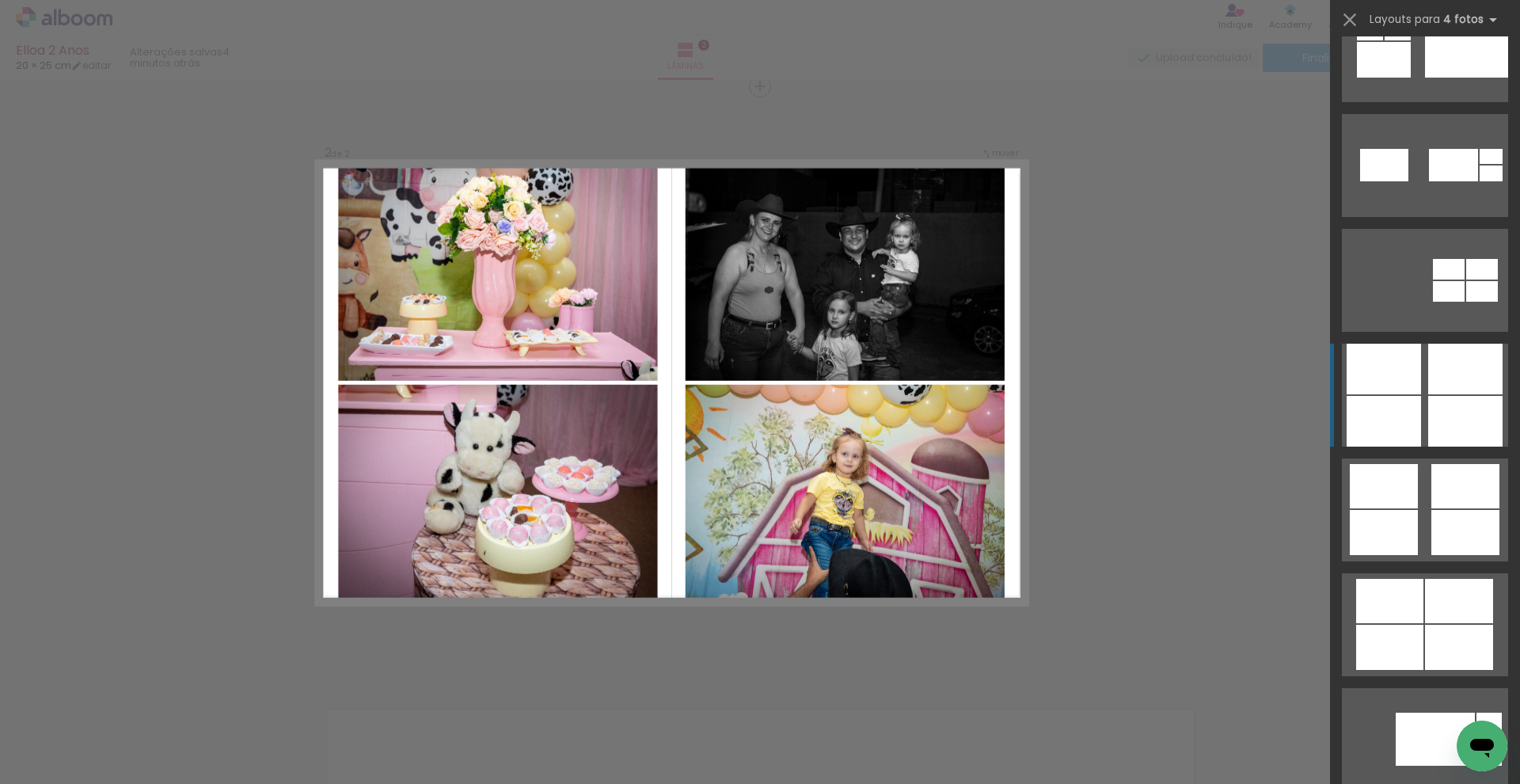
click at [1048, 406] on div at bounding box center [1384, 421] width 75 height 51
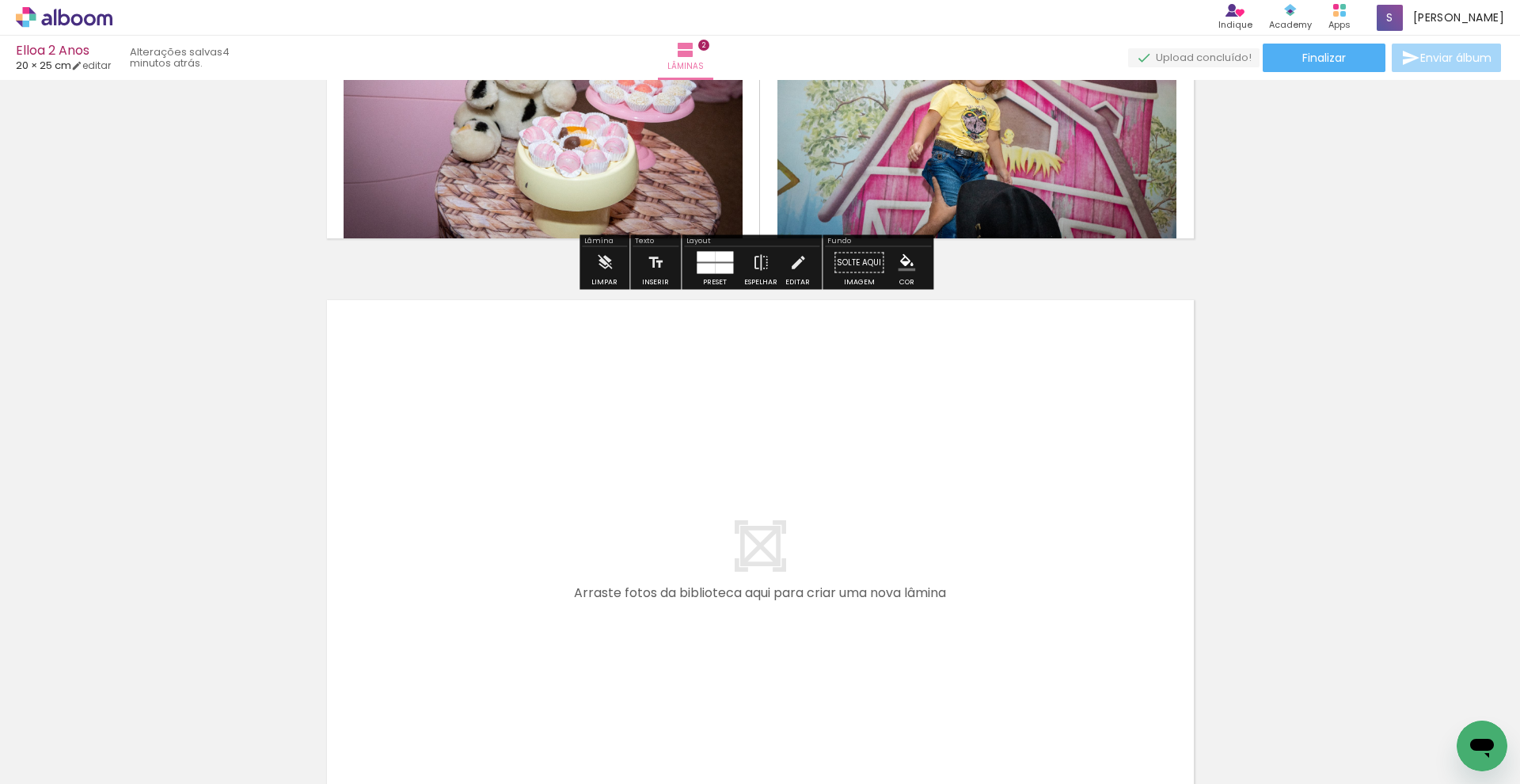
scroll to position [1214, 0]
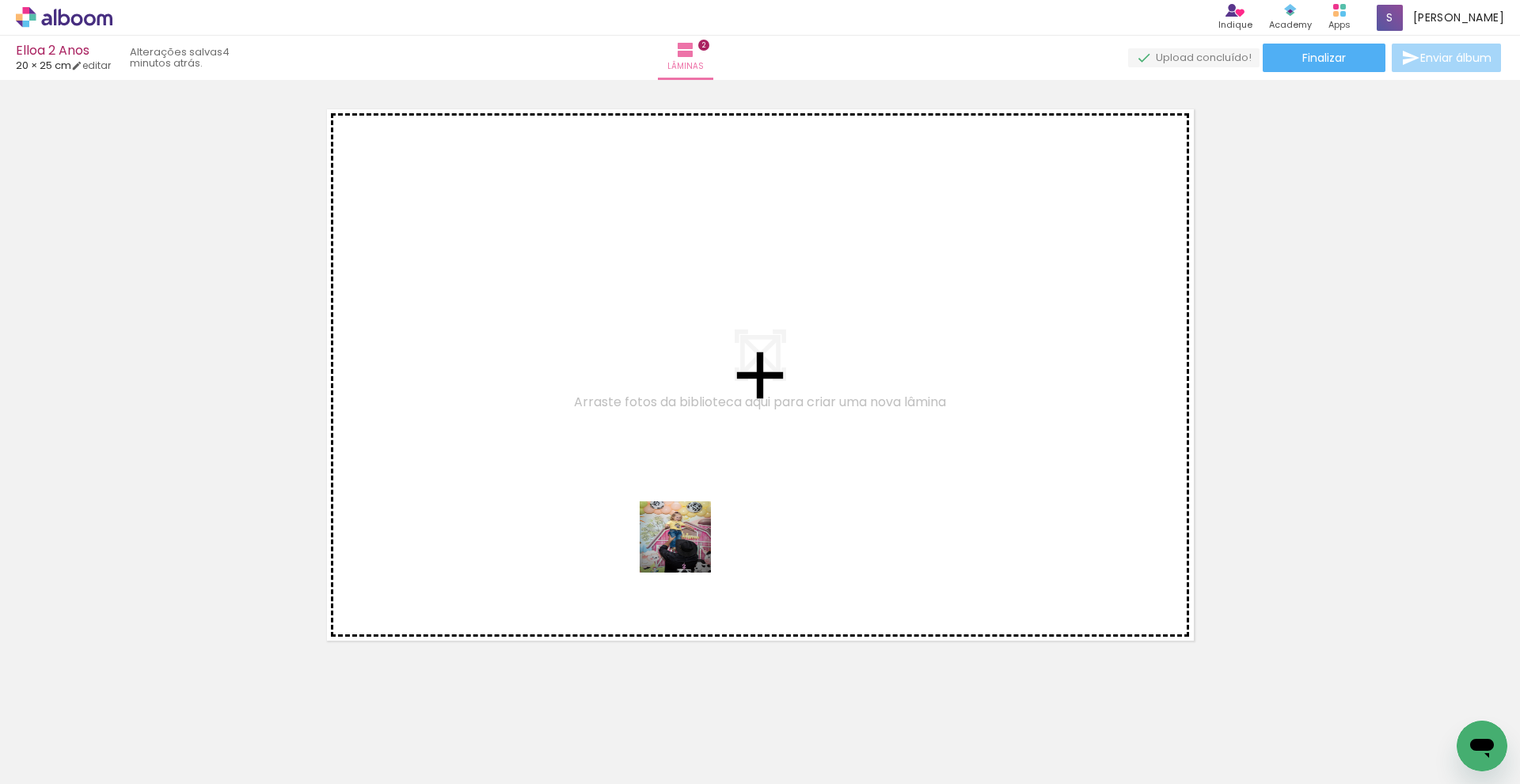
drag, startPoint x: 875, startPoint y: 733, endPoint x: 687, endPoint y: 548, distance: 263.8
click at [687, 548] on quentale-workspace at bounding box center [760, 392] width 1520 height 784
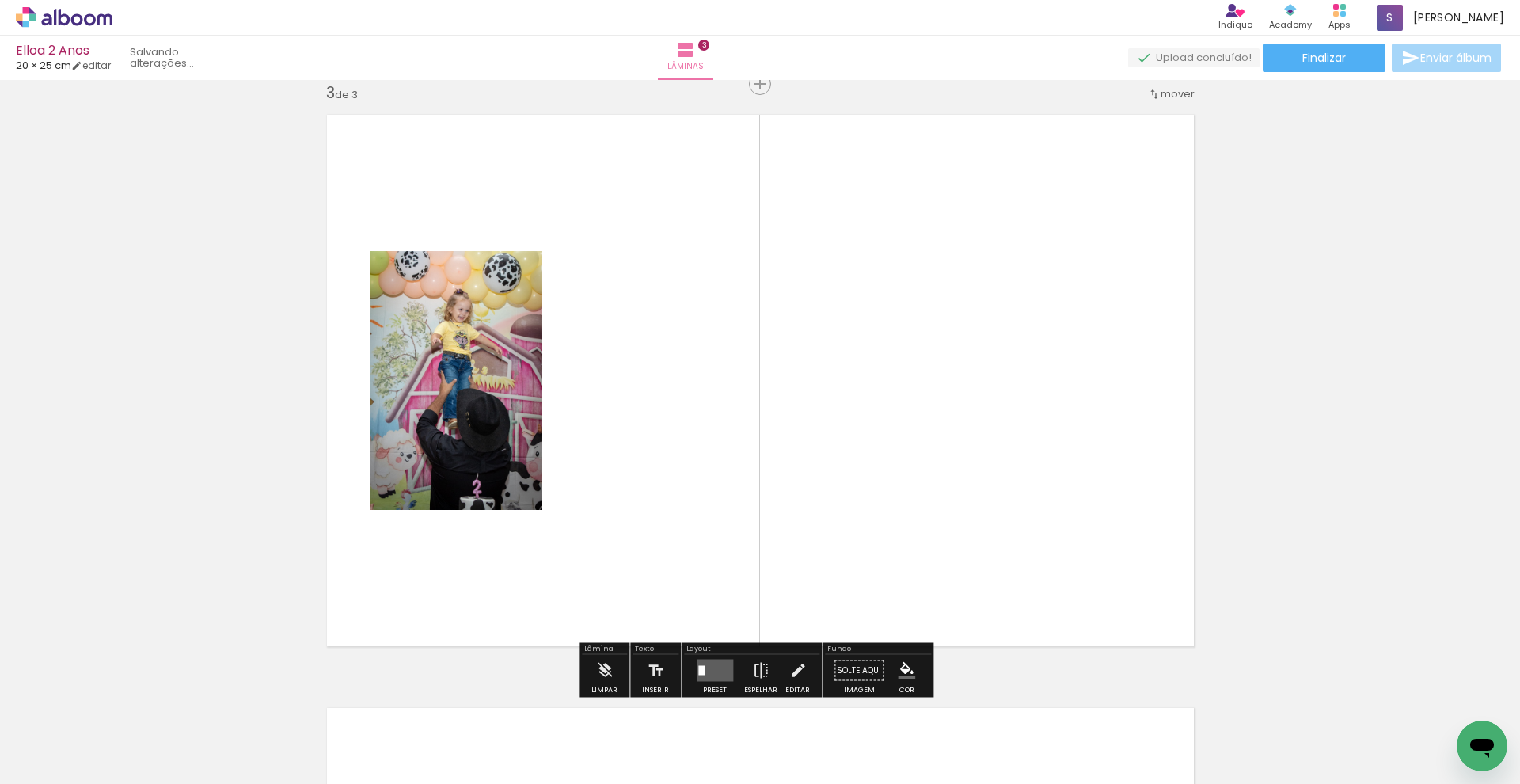
scroll to position [1206, 0]
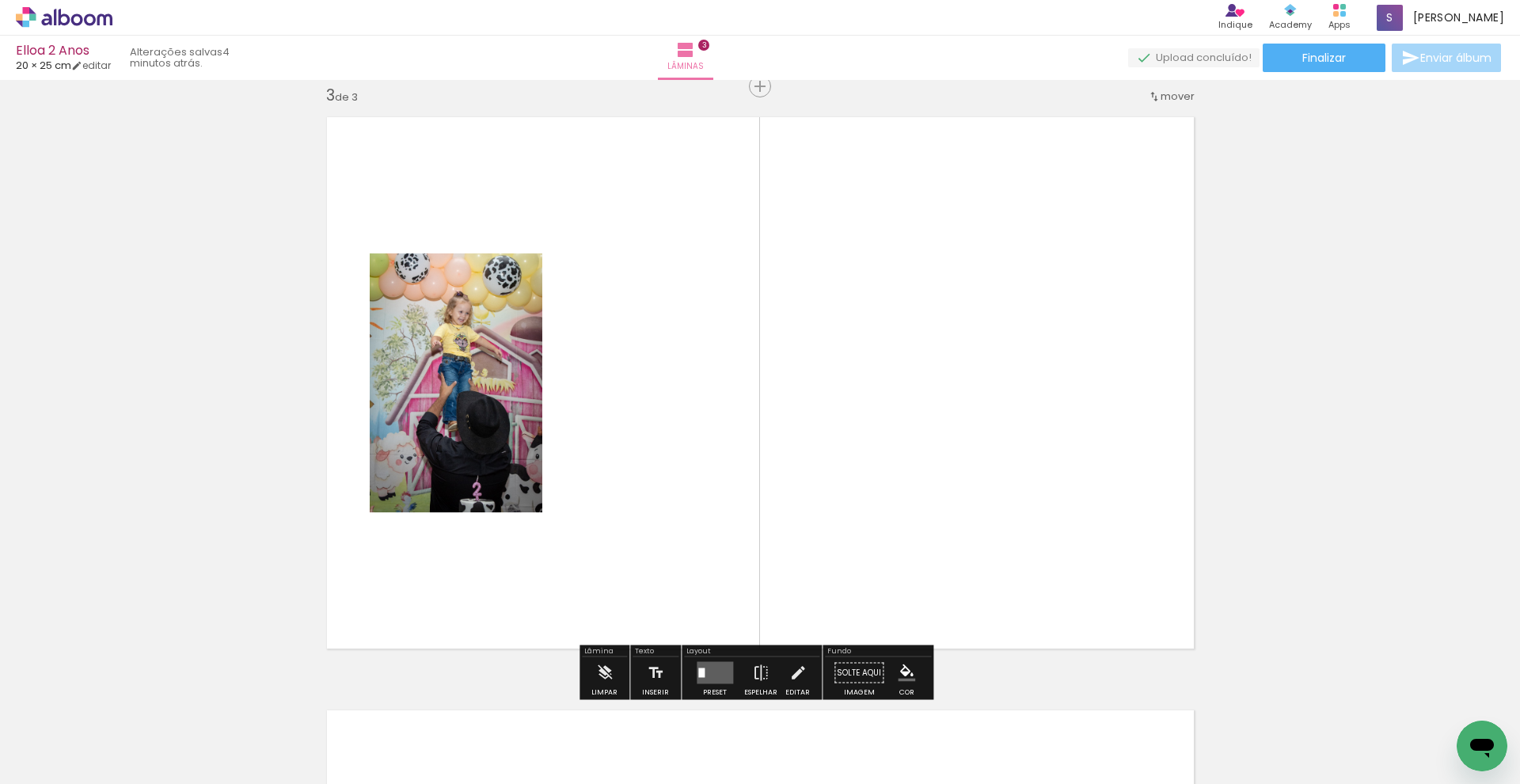
drag, startPoint x: 952, startPoint y: 725, endPoint x: 825, endPoint y: 532, distance: 231.0
click at [825, 532] on quentale-workspace at bounding box center [760, 392] width 1520 height 784
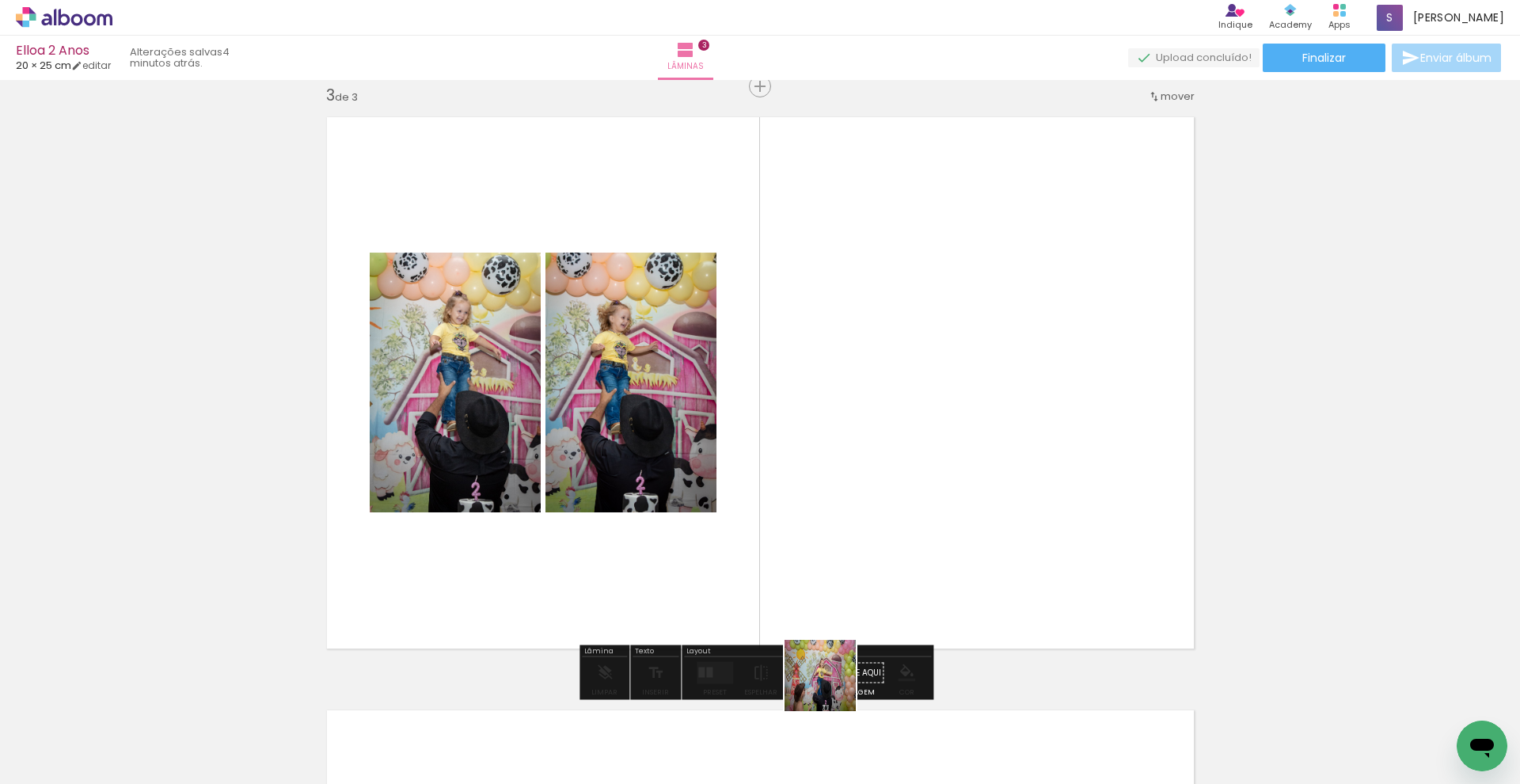
drag, startPoint x: 832, startPoint y: 687, endPoint x: 901, endPoint y: 526, distance: 175.2
click at [901, 526] on quentale-workspace at bounding box center [760, 392] width 1520 height 784
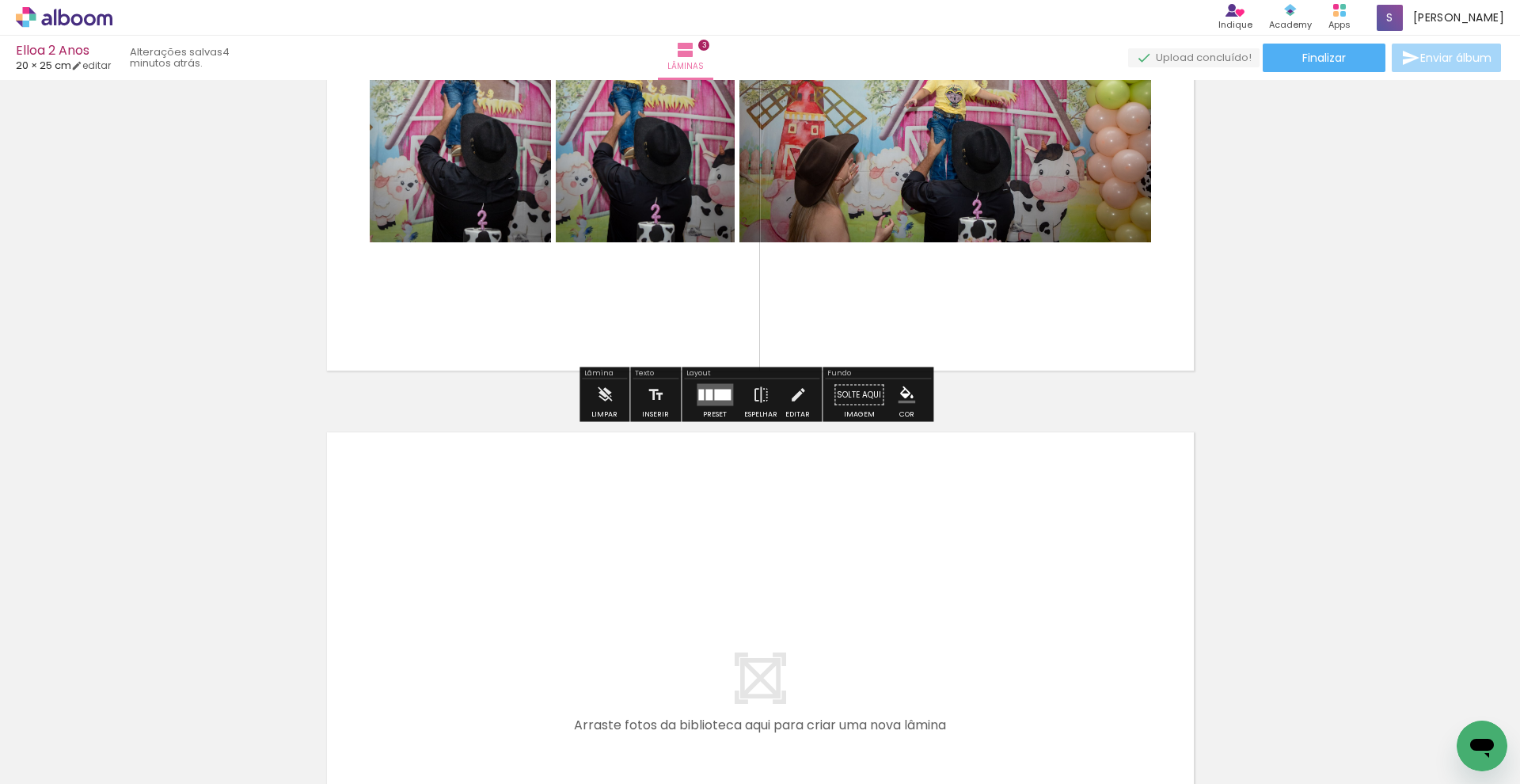
scroll to position [1455, 0]
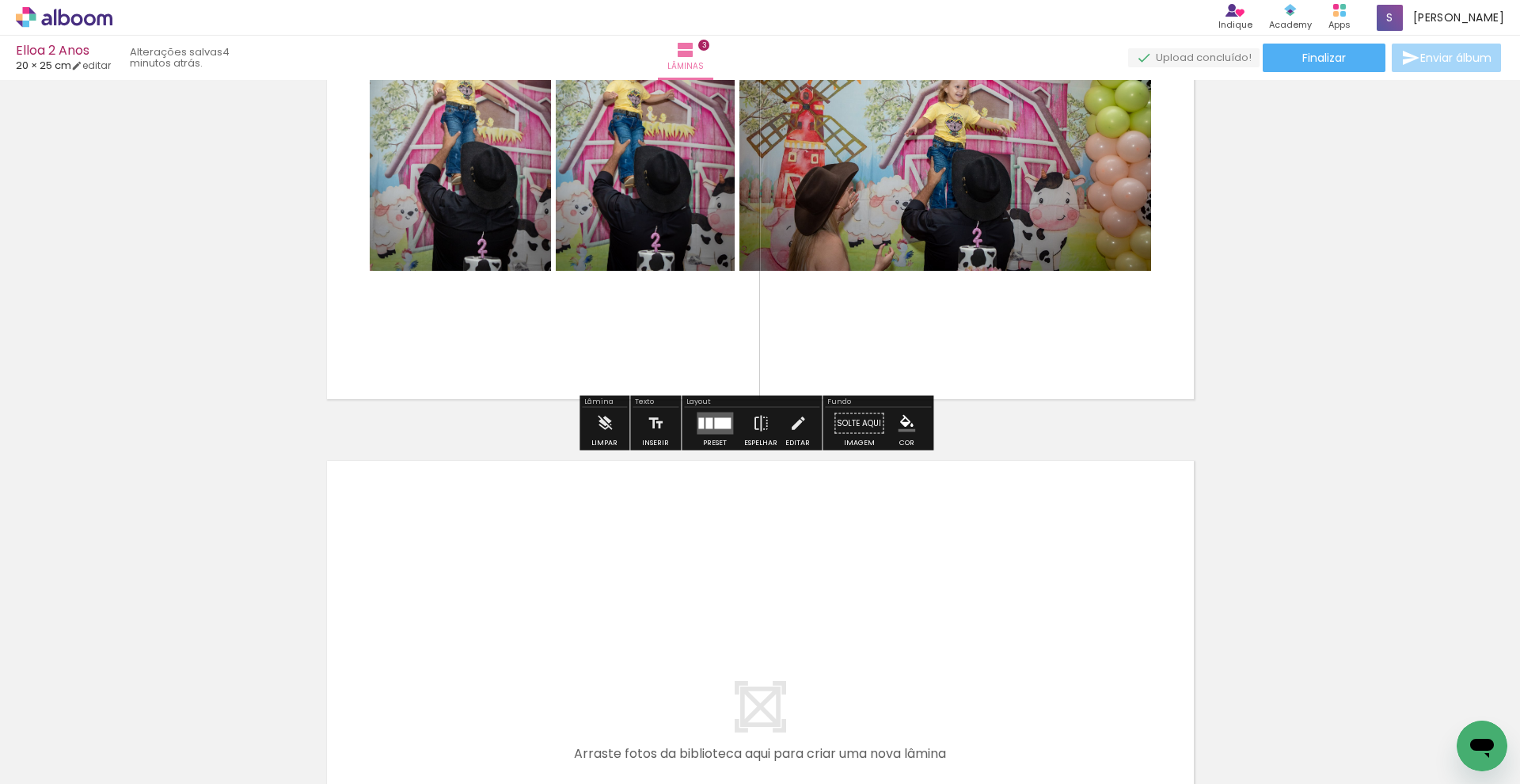
click at [700, 421] on div at bounding box center [701, 423] width 6 height 11
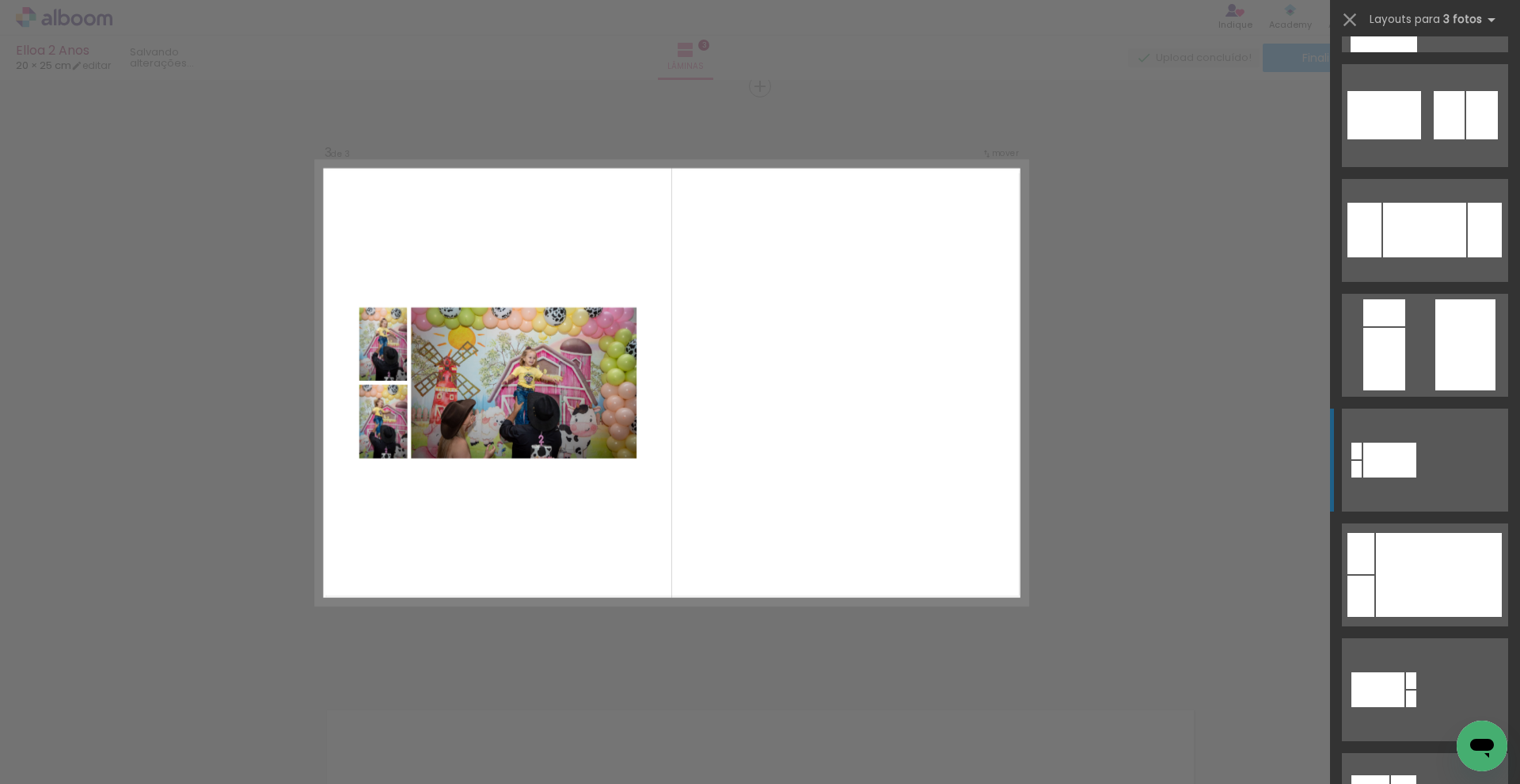
scroll to position [527, 0]
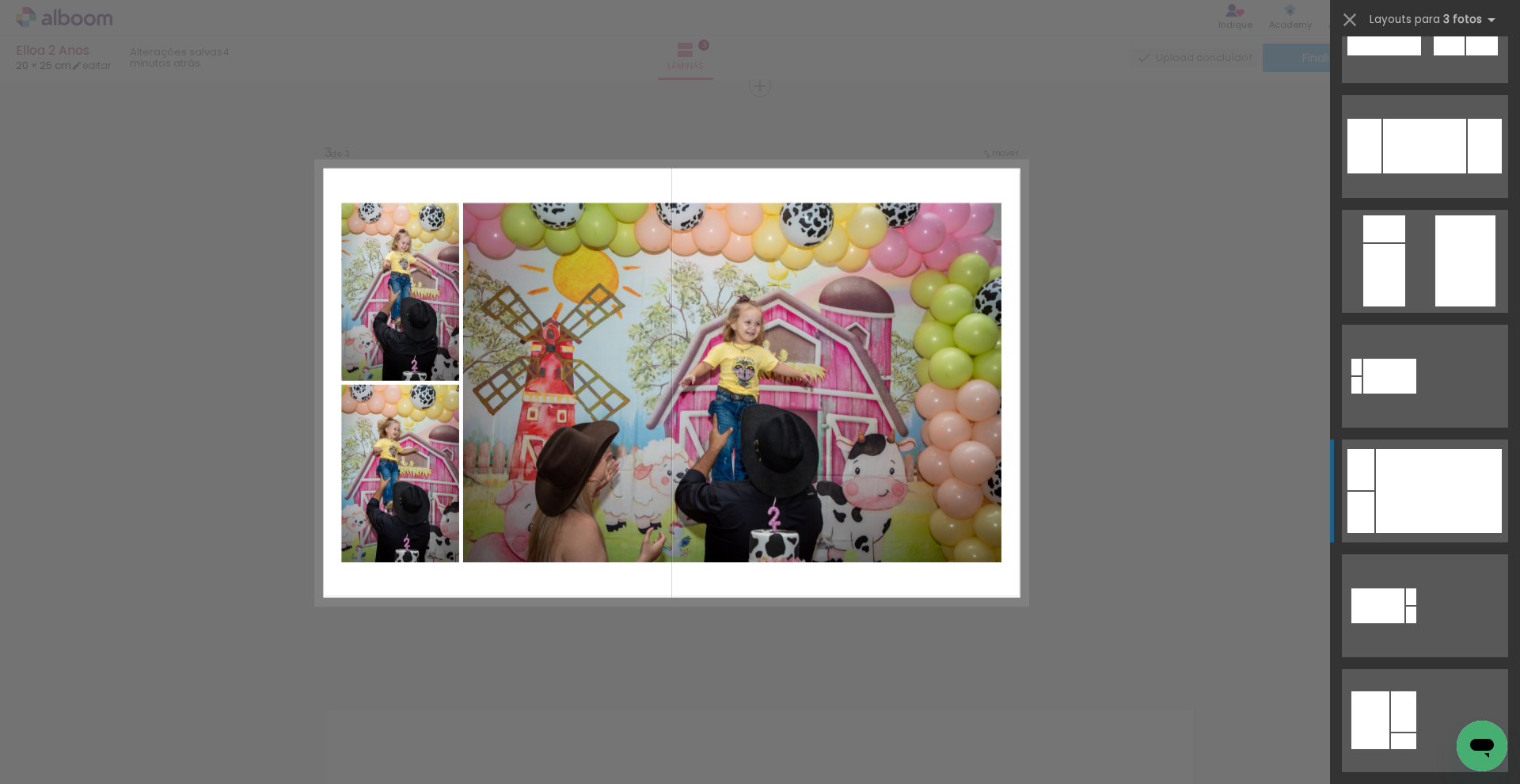
click at [1048, 508] on div at bounding box center [1440, 491] width 126 height 84
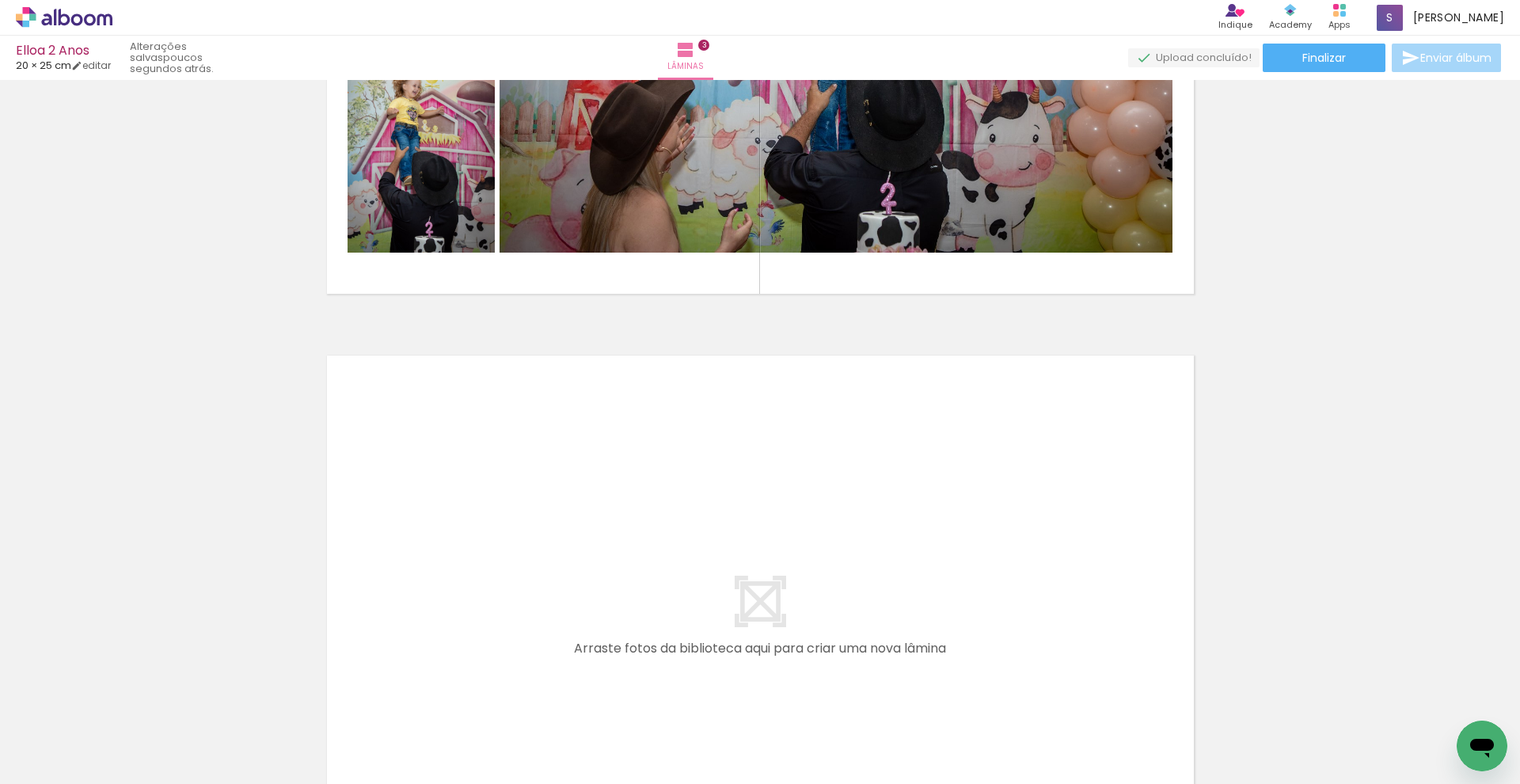
scroll to position [1586, 0]
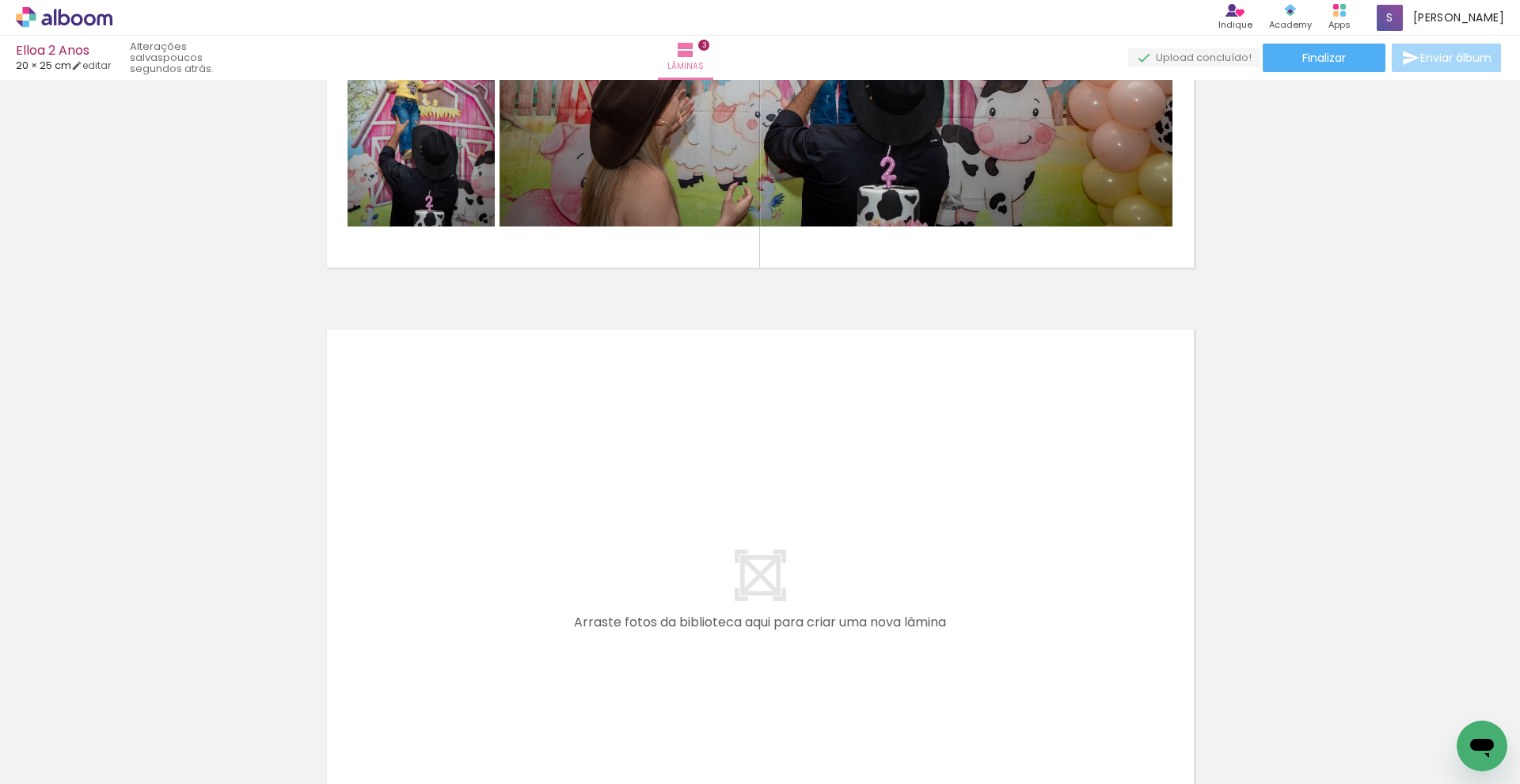
drag, startPoint x: 1034, startPoint y: 720, endPoint x: 887, endPoint y: 549, distance: 225.5
click at [887, 549] on quentale-workspace at bounding box center [760, 392] width 1520 height 784
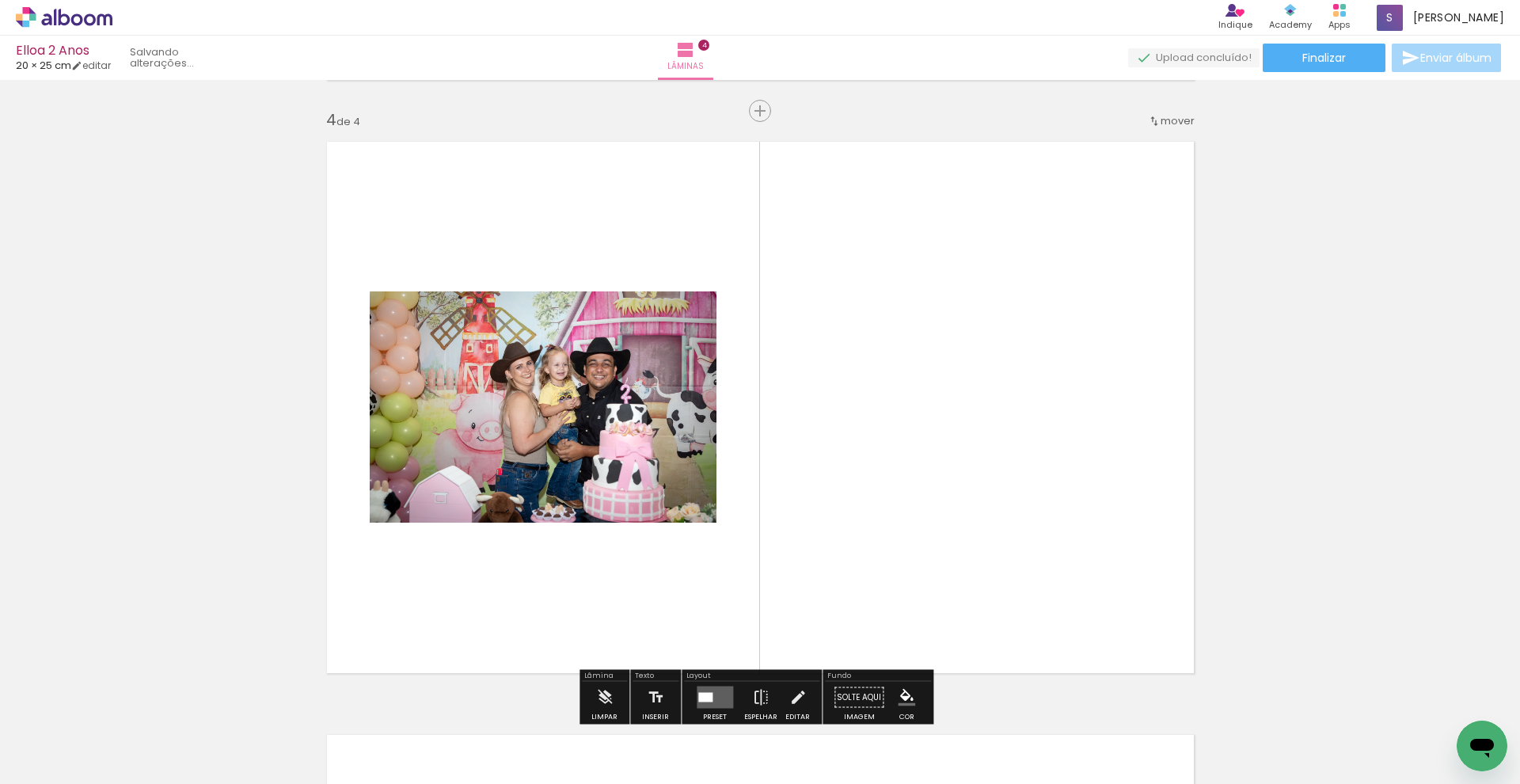
scroll to position [1799, 0]
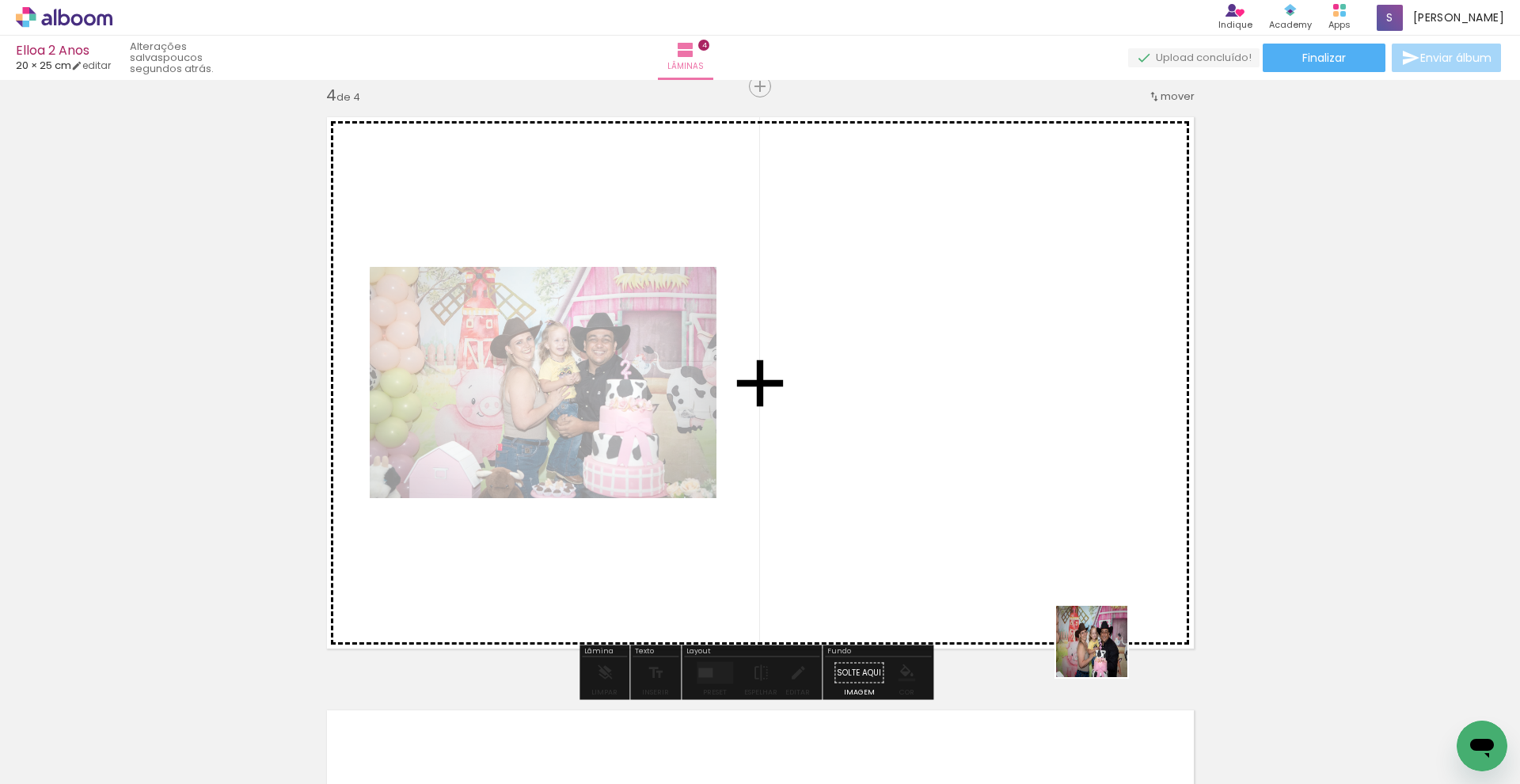
drag, startPoint x: 1161, startPoint y: 732, endPoint x: 1073, endPoint y: 594, distance: 163.7
click at [1048, 594] on quentale-workspace at bounding box center [760, 392] width 1520 height 784
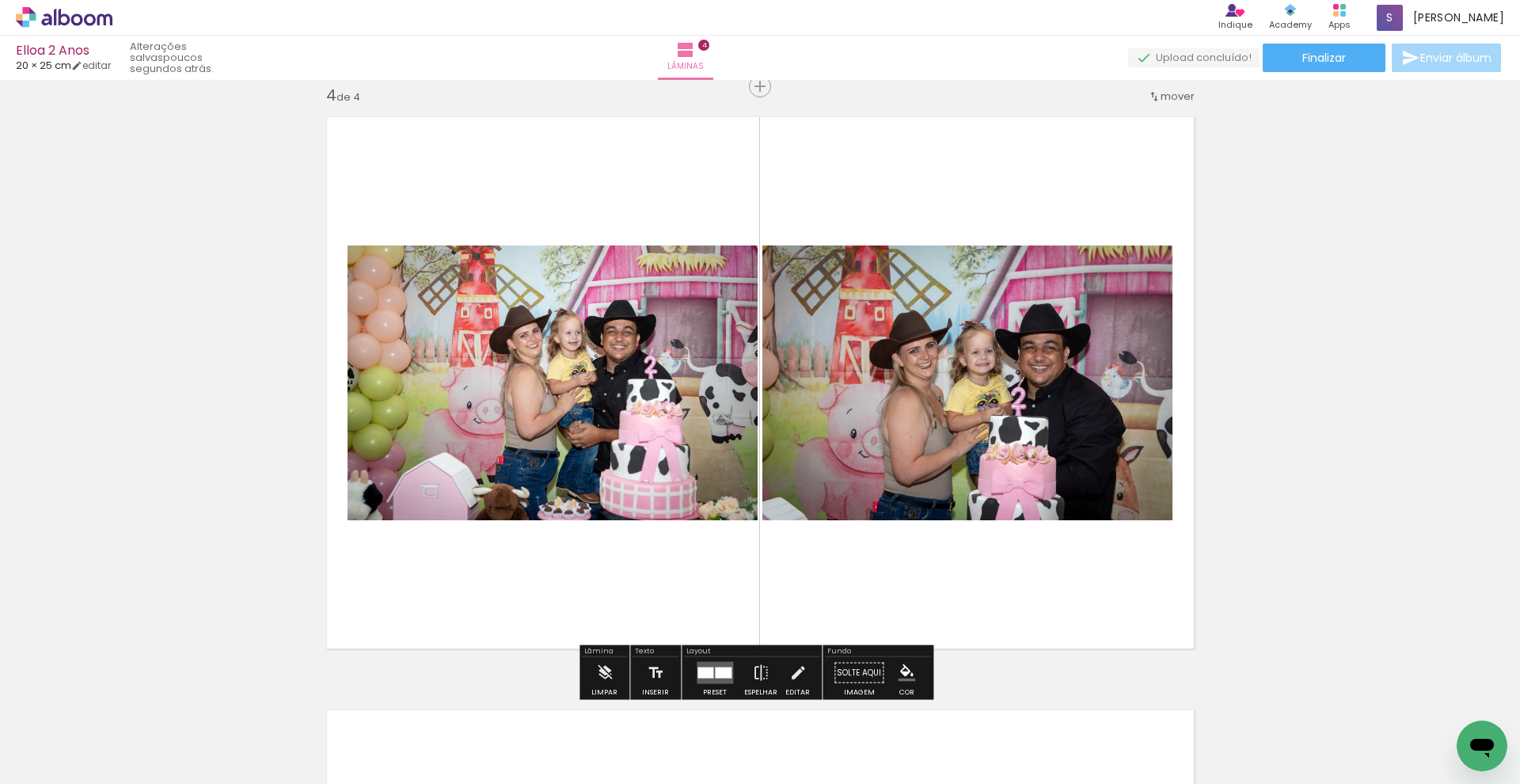
drag, startPoint x: 1247, startPoint y: 736, endPoint x: 1101, endPoint y: 614, distance: 190.3
click at [1048, 614] on quentale-workspace at bounding box center [760, 392] width 1520 height 784
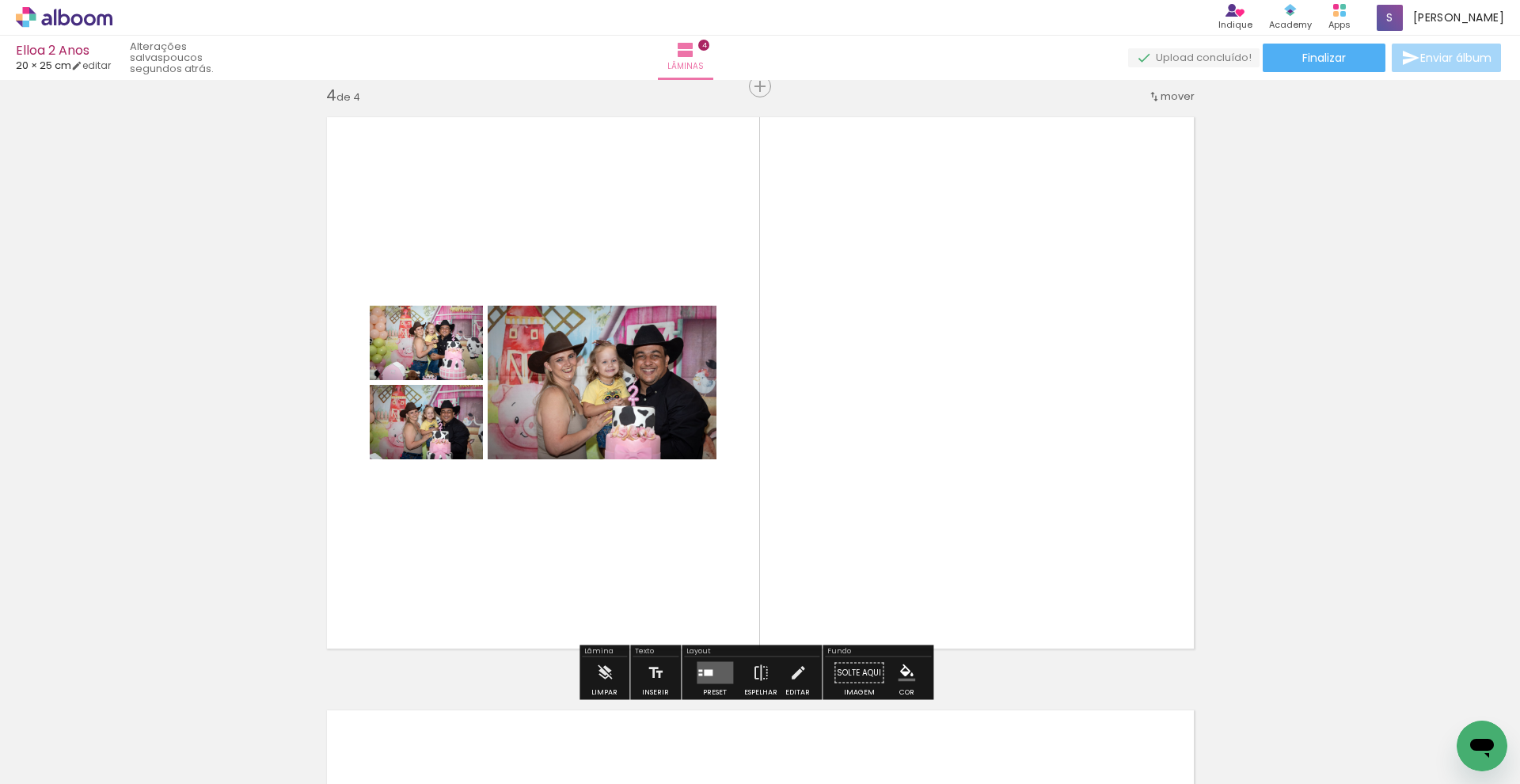
drag, startPoint x: 1316, startPoint y: 726, endPoint x: 1074, endPoint y: 555, distance: 296.3
click at [1048, 555] on quentale-workspace at bounding box center [760, 392] width 1520 height 784
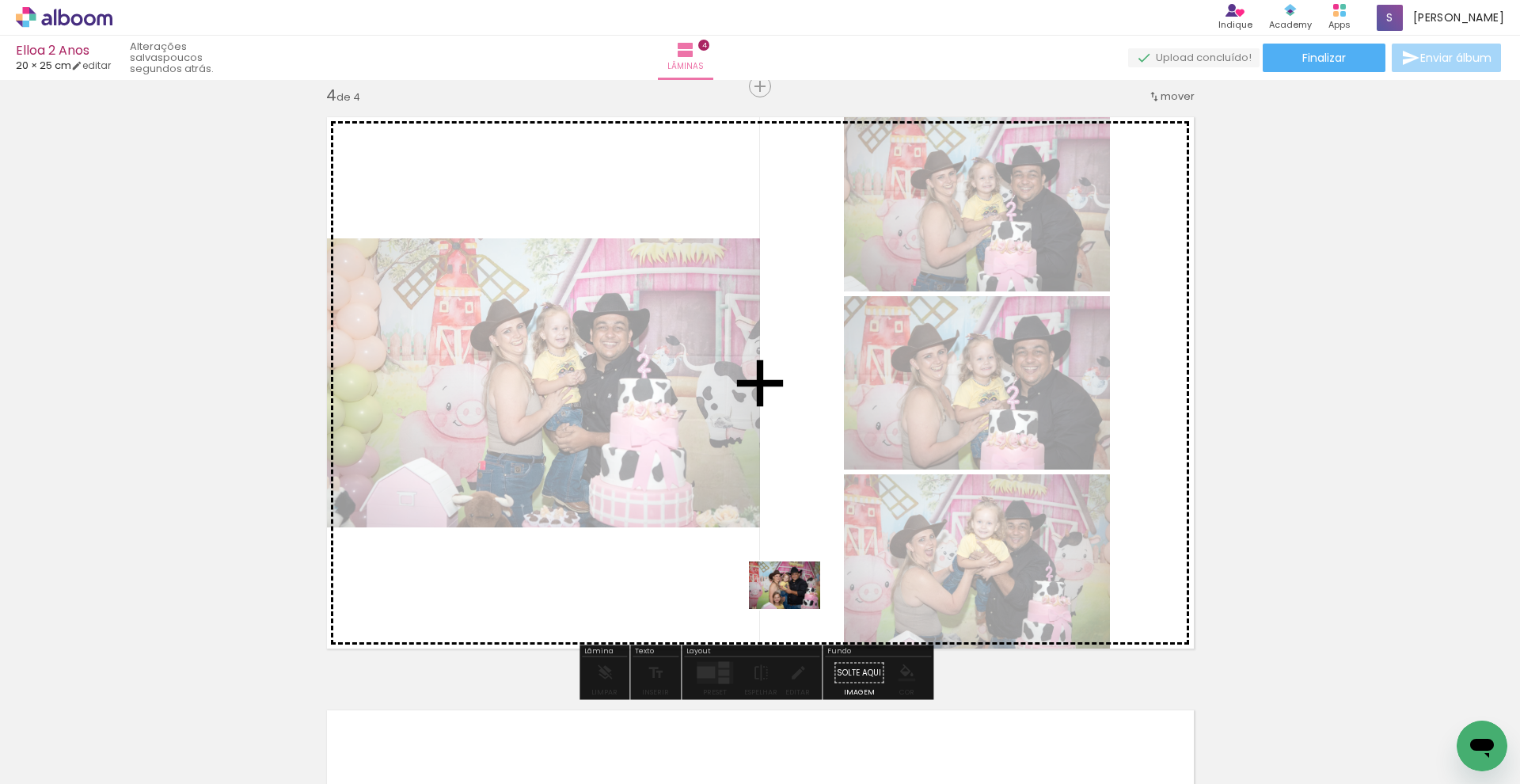
drag, startPoint x: 1395, startPoint y: 719, endPoint x: 791, endPoint y: 610, distance: 613.8
click at [791, 610] on quentale-workspace at bounding box center [760, 392] width 1520 height 784
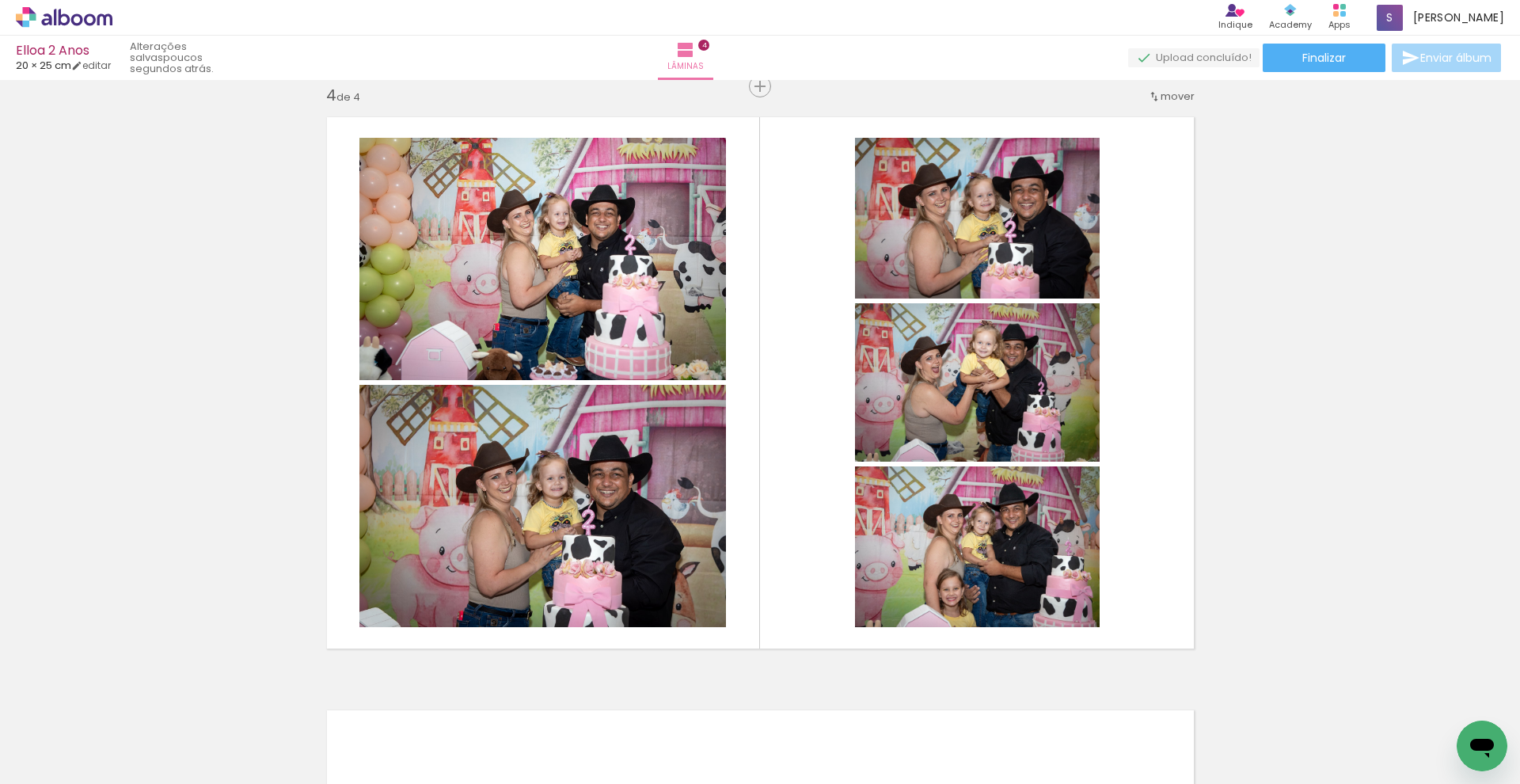
scroll to position [0, 1225]
drag, startPoint x: 589, startPoint y: 780, endPoint x: 670, endPoint y: 783, distance: 81.1
click at [129, 672] on iron-horizontal-list at bounding box center [114, 734] width 31 height 99
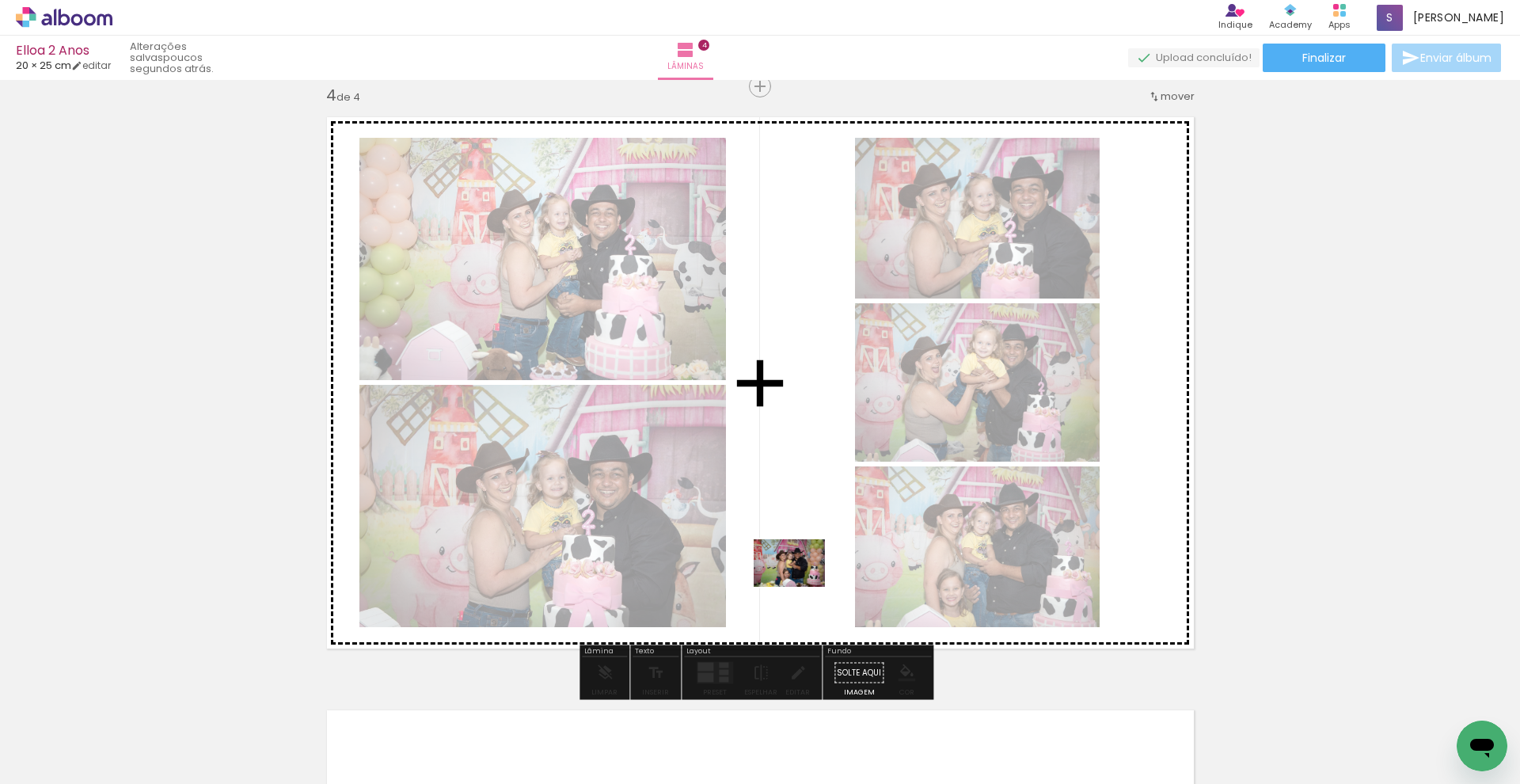
drag, startPoint x: 897, startPoint y: 741, endPoint x: 802, endPoint y: 587, distance: 180.9
click at [802, 587] on quentale-workspace at bounding box center [760, 392] width 1520 height 784
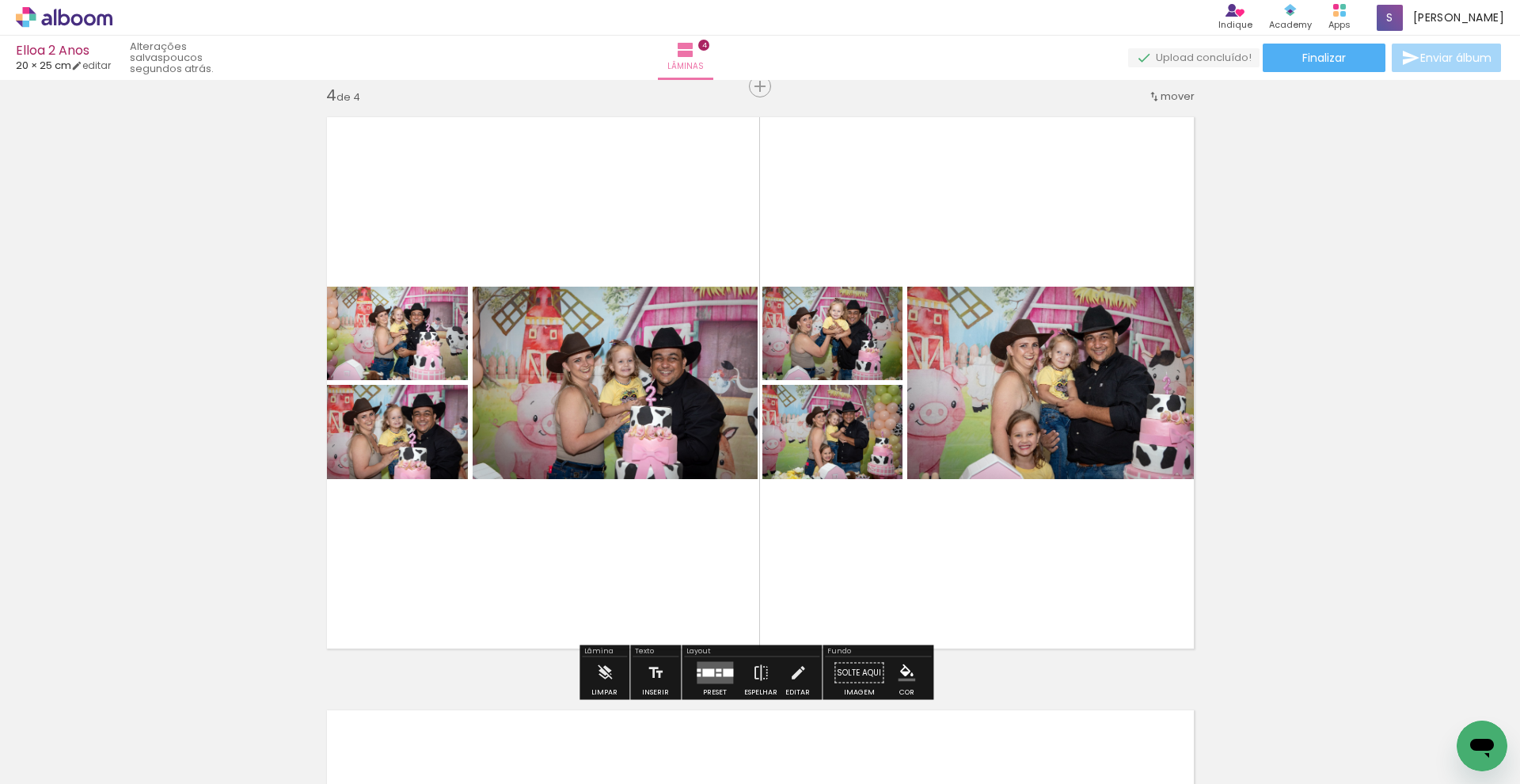
click at [733, 672] on div at bounding box center [715, 673] width 43 height 31
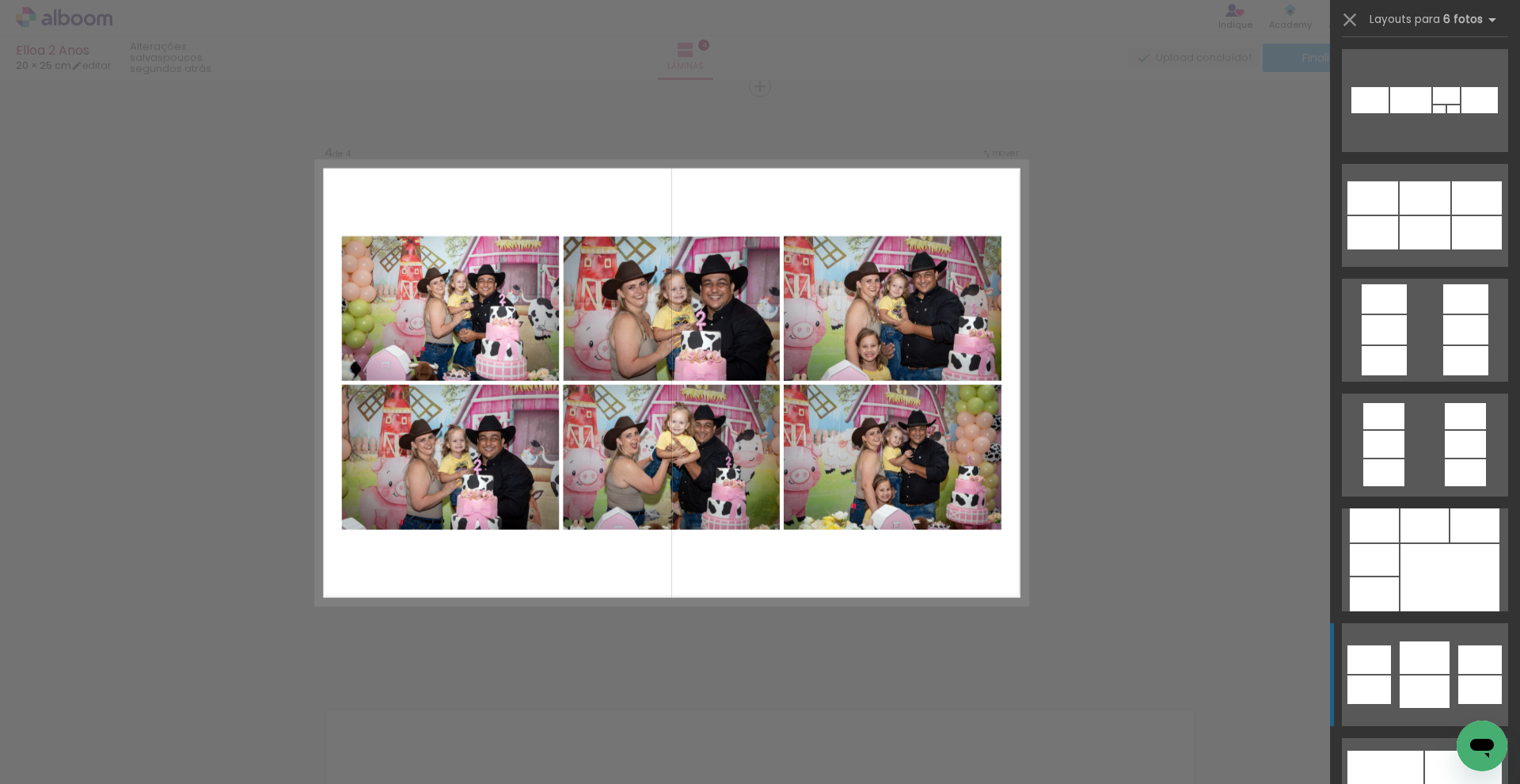
scroll to position [4999, 0]
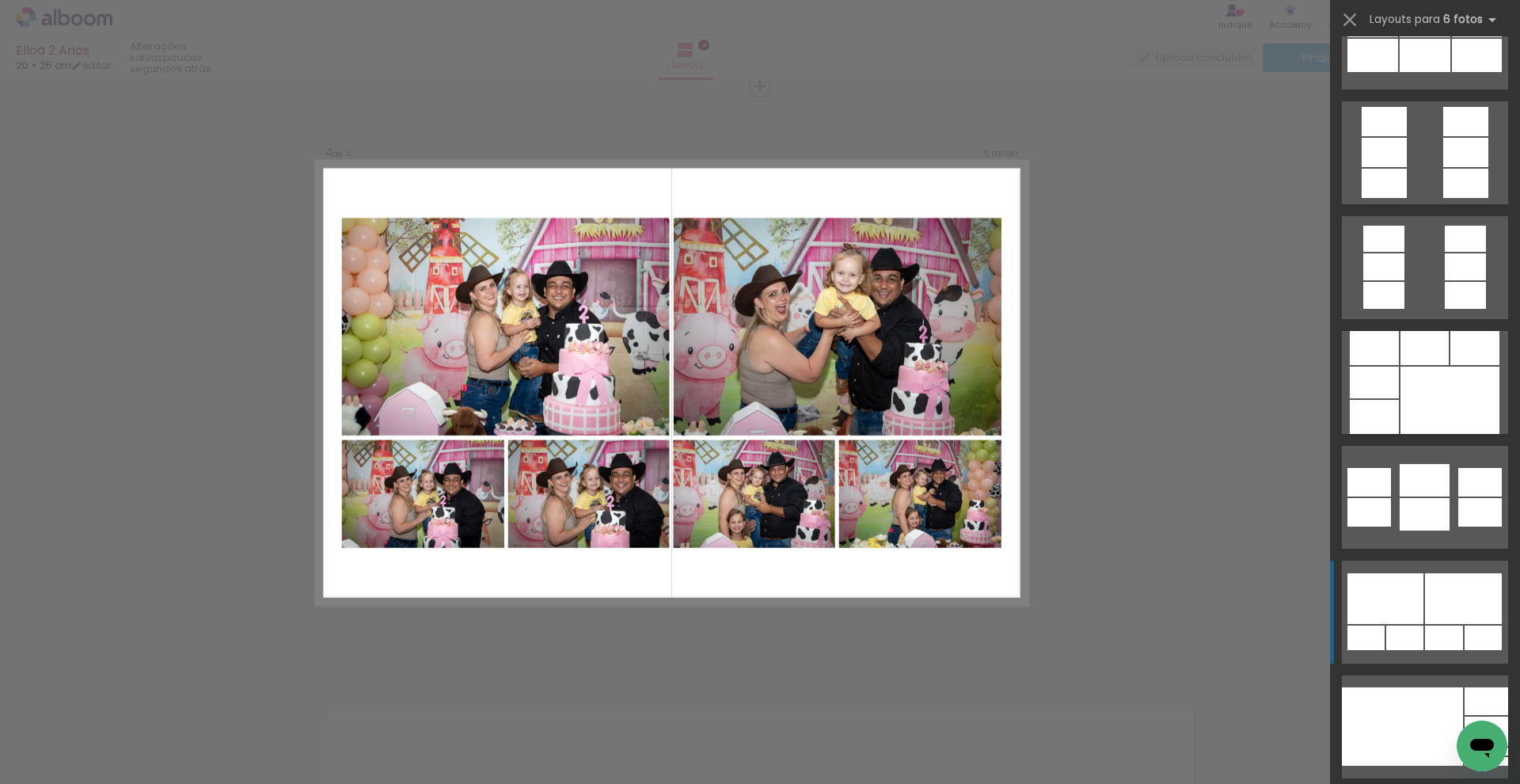
click at [1048, 600] on div at bounding box center [1464, 598] width 77 height 51
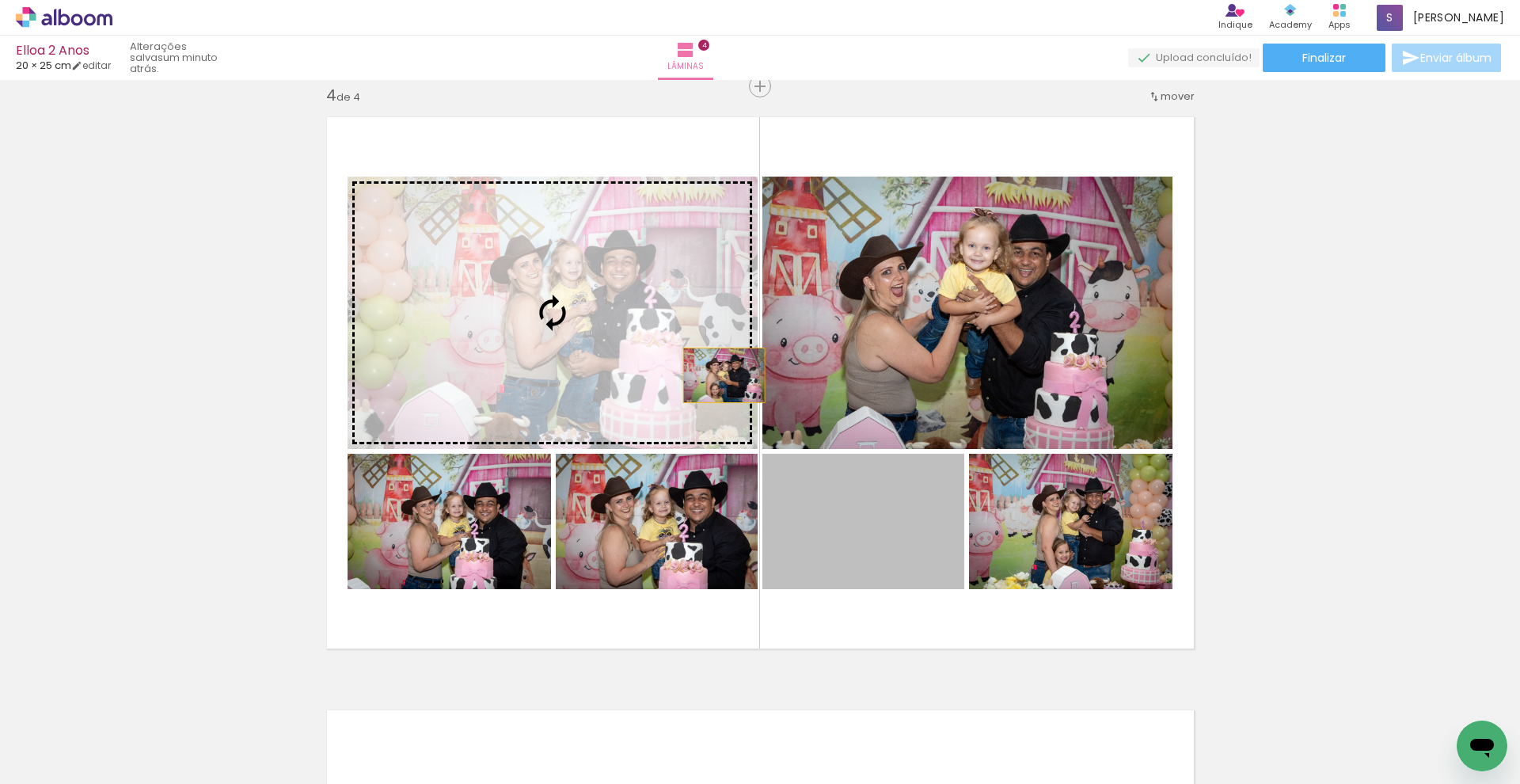
drag, startPoint x: 903, startPoint y: 557, endPoint x: 685, endPoint y: 353, distance: 298.6
click at [0, 0] on slot at bounding box center [0, 0] width 0 height 0
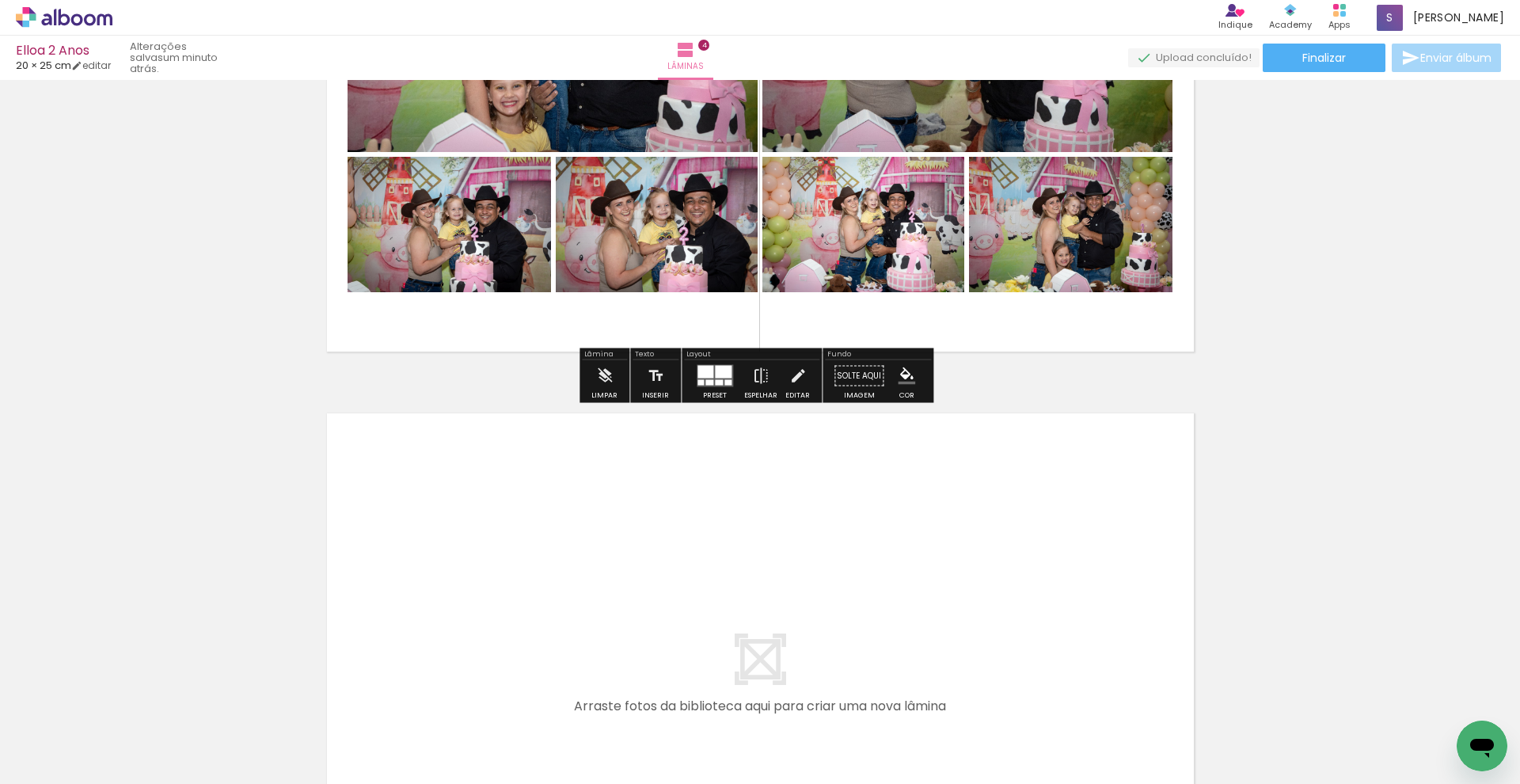
scroll to position [2421, 0]
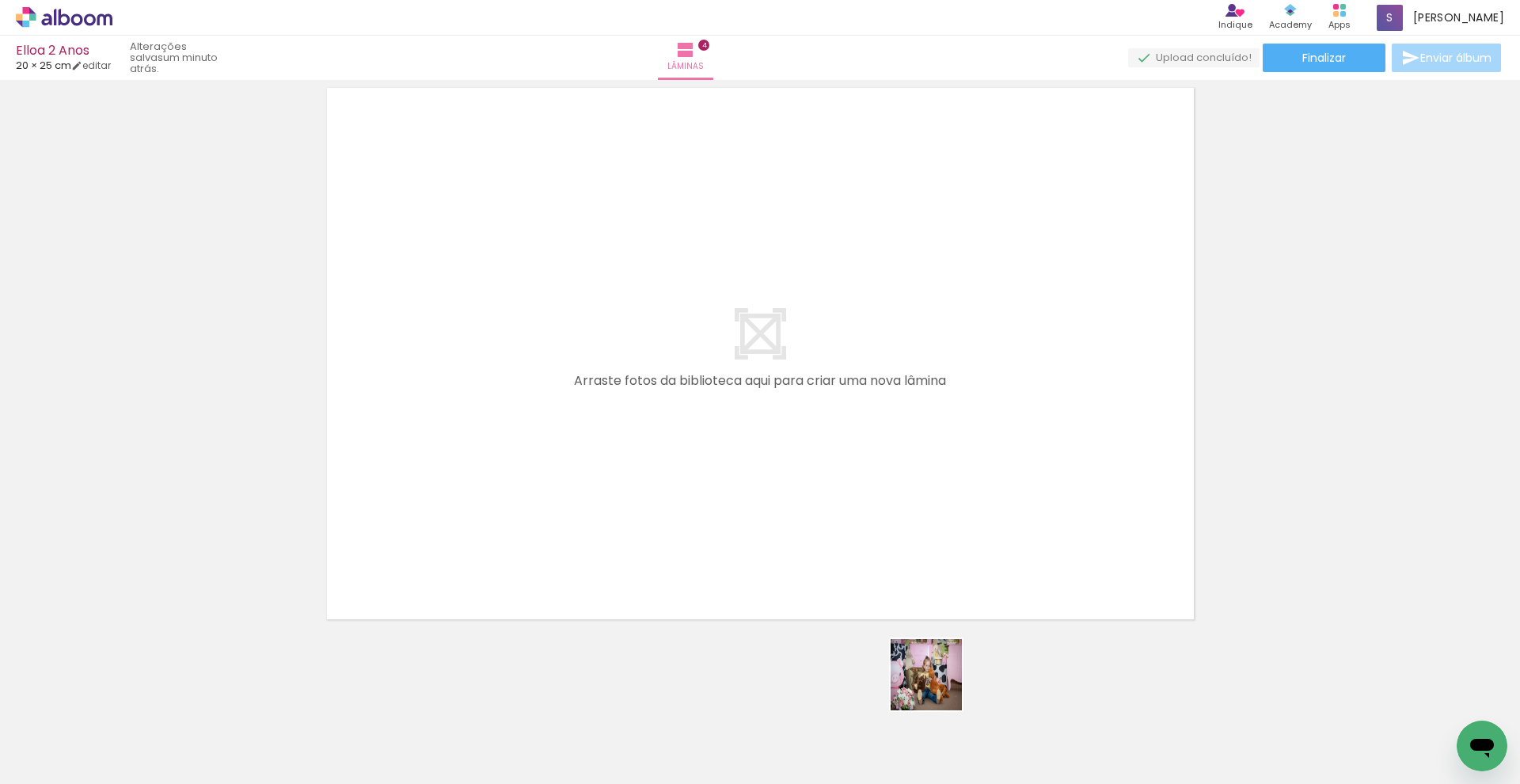
drag, startPoint x: 938, startPoint y: 687, endPoint x: 852, endPoint y: 599, distance: 123.0
click at [852, 599] on quentale-workspace at bounding box center [760, 392] width 1520 height 784
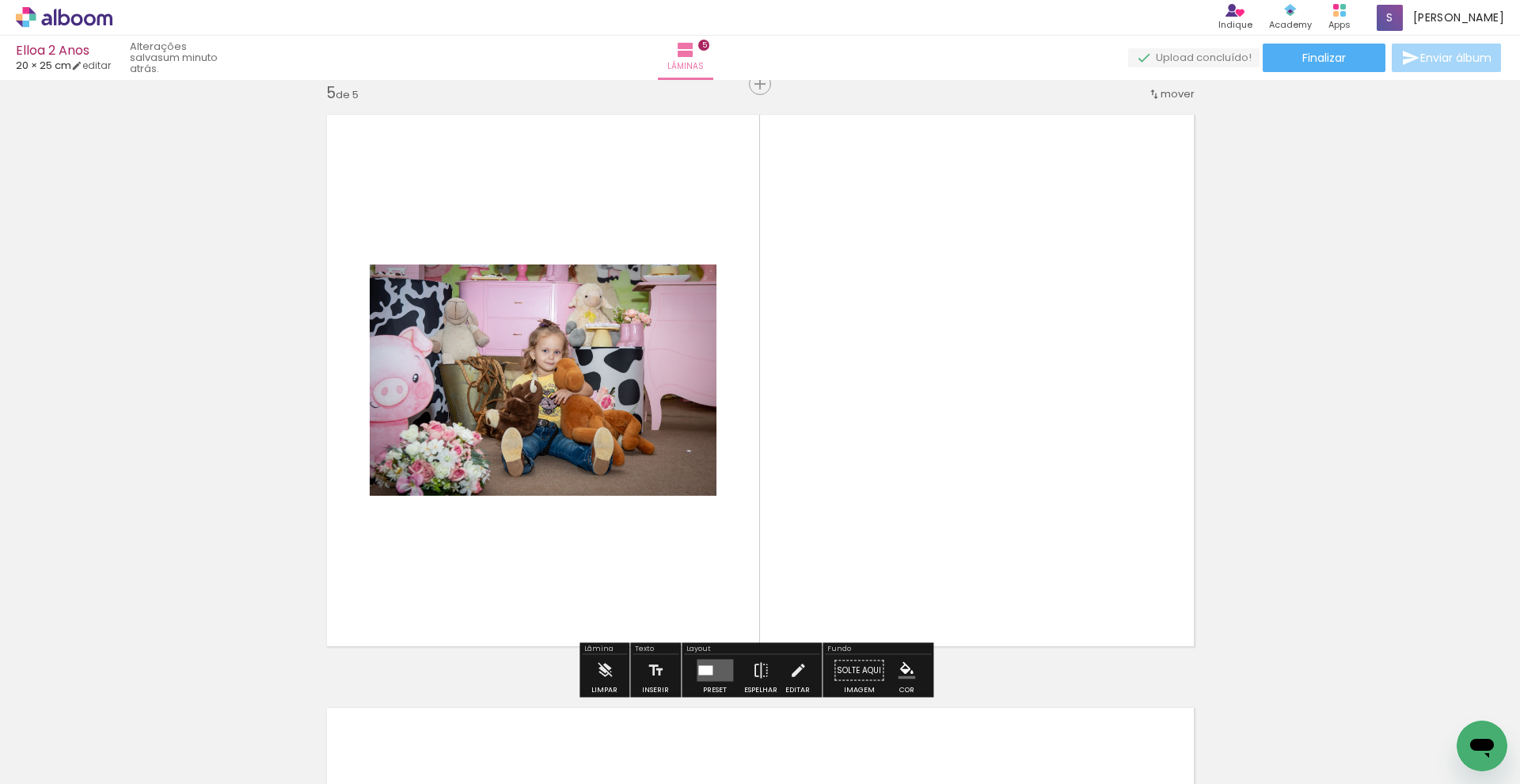
scroll to position [2392, 0]
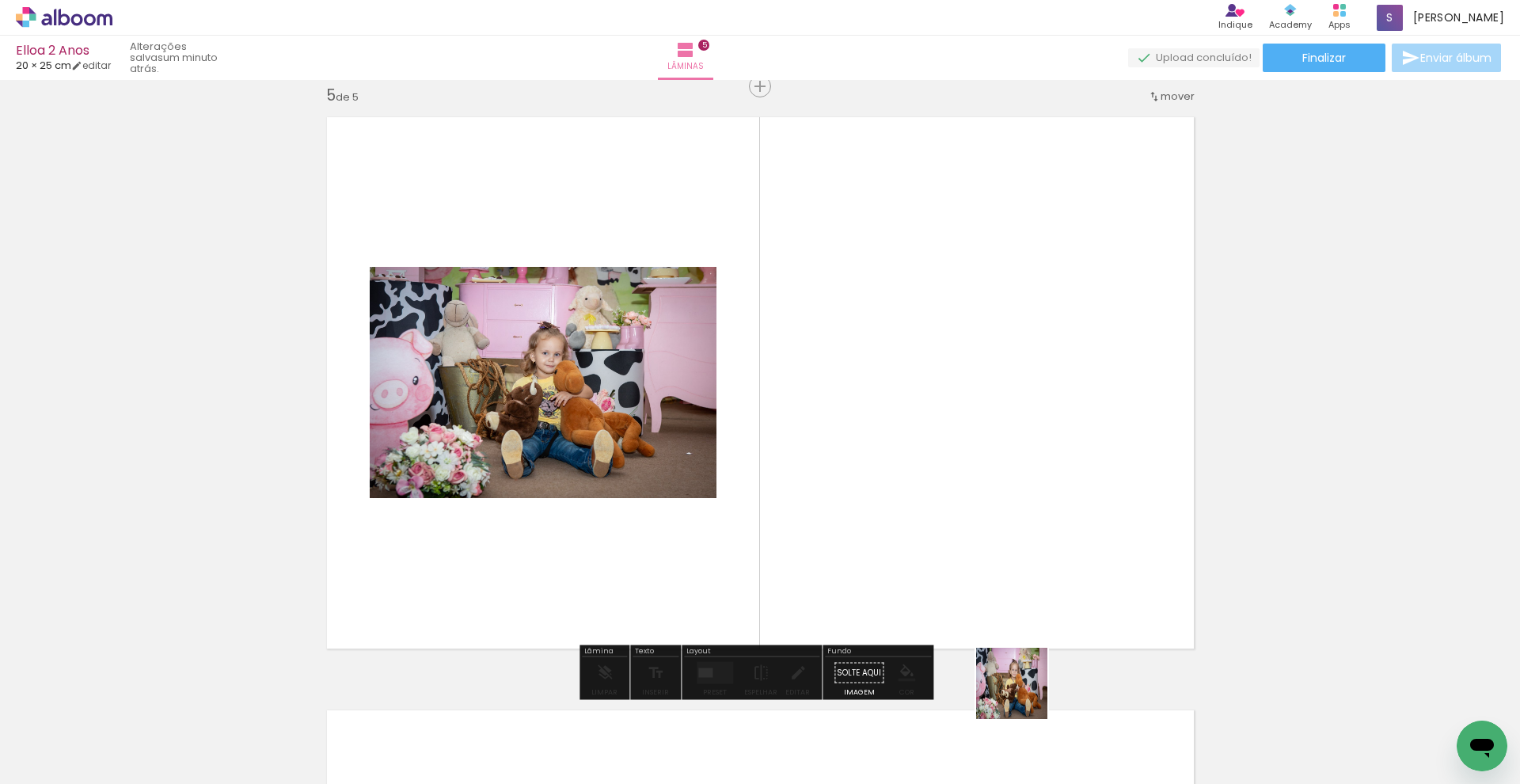
drag, startPoint x: 1026, startPoint y: 701, endPoint x: 999, endPoint y: 593, distance: 111.3
click at [999, 593] on quentale-workspace at bounding box center [760, 392] width 1520 height 784
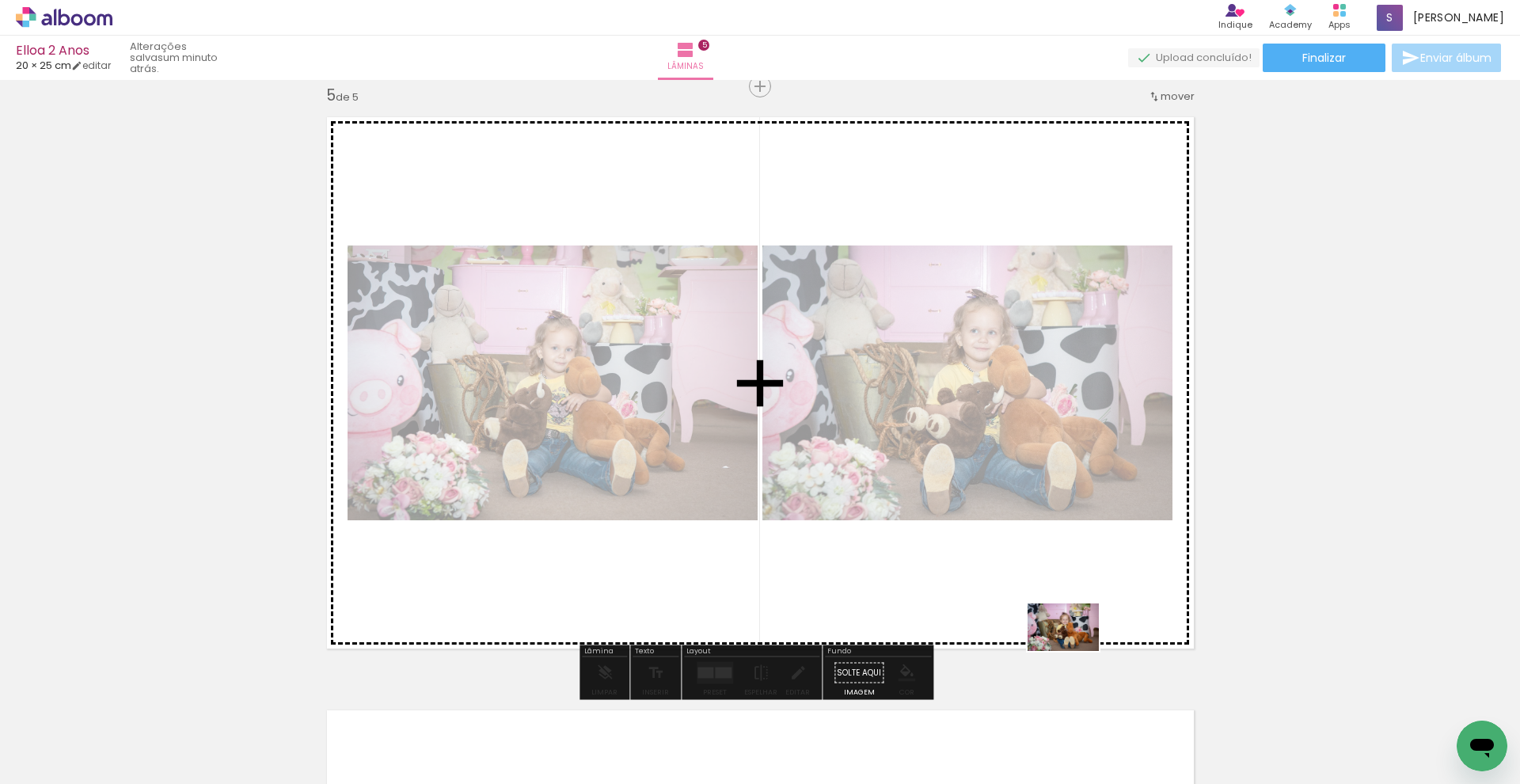
drag, startPoint x: 1156, startPoint y: 764, endPoint x: 1075, endPoint y: 651, distance: 139.0
click at [1048, 651] on quentale-workspace at bounding box center [760, 392] width 1520 height 784
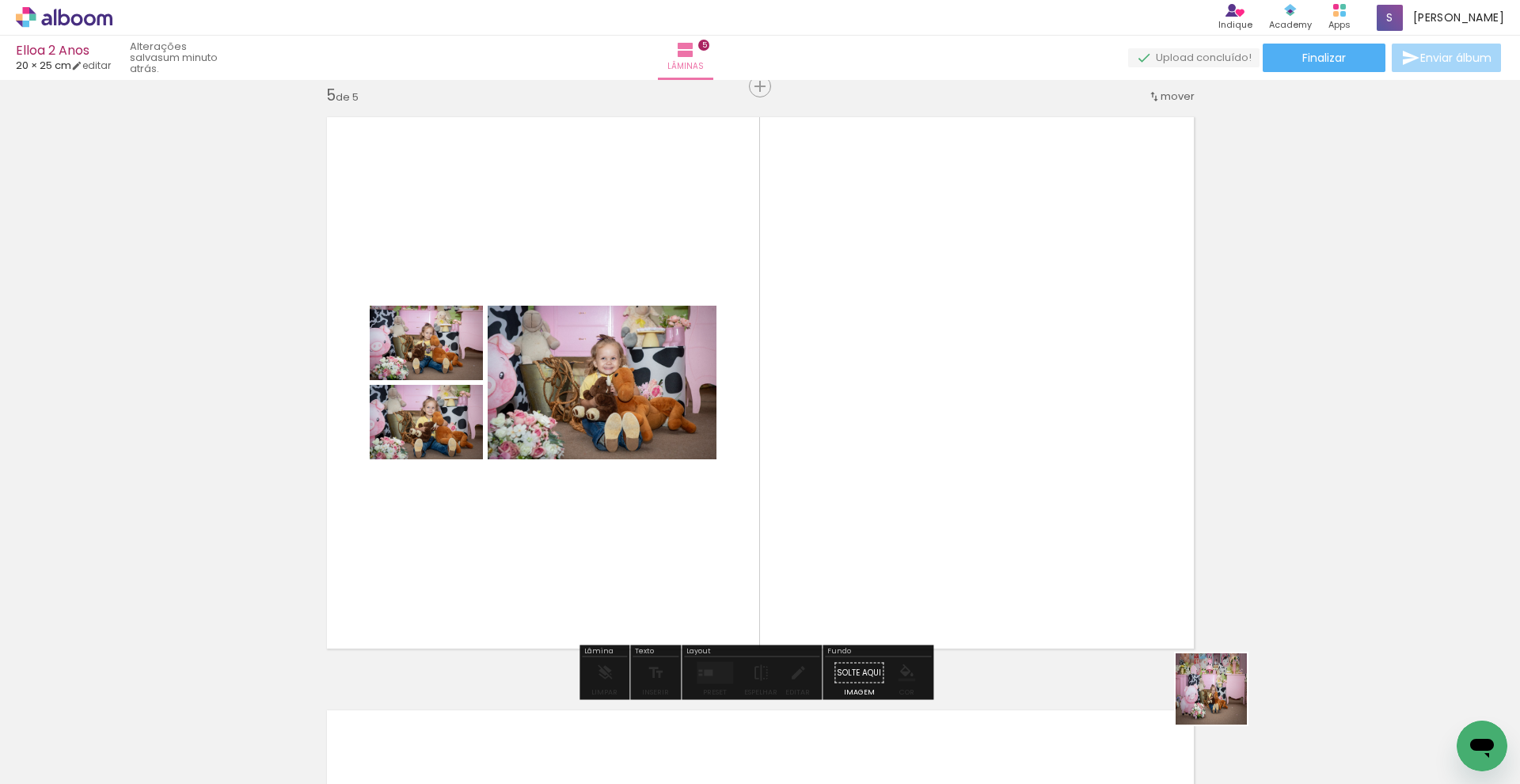
drag, startPoint x: 1223, startPoint y: 701, endPoint x: 1116, endPoint y: 609, distance: 141.1
click at [1048, 609] on quentale-workspace at bounding box center [760, 392] width 1520 height 784
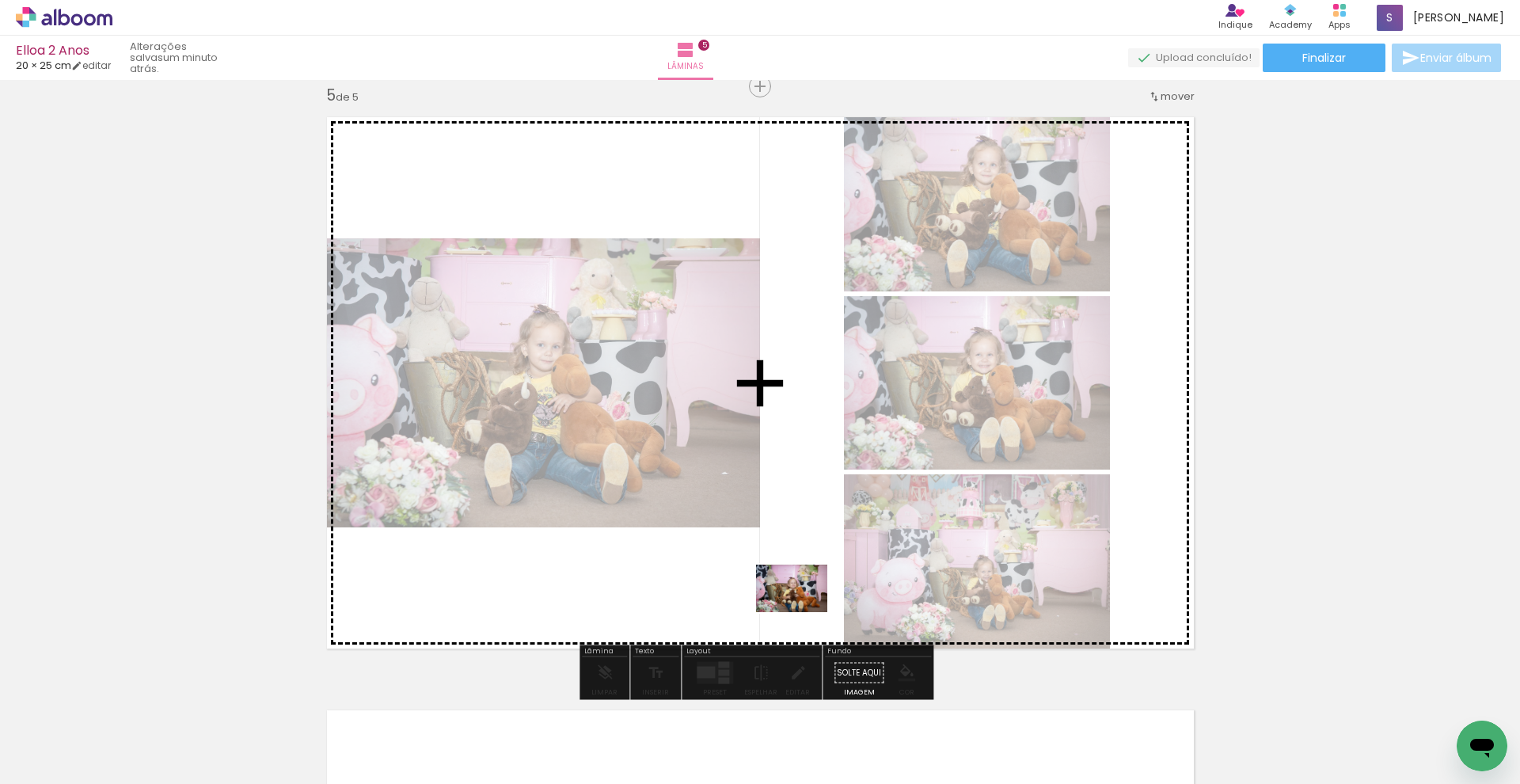
drag, startPoint x: 1302, startPoint y: 732, endPoint x: 798, endPoint y: 615, distance: 517.4
click at [798, 615] on quentale-workspace at bounding box center [760, 392] width 1520 height 784
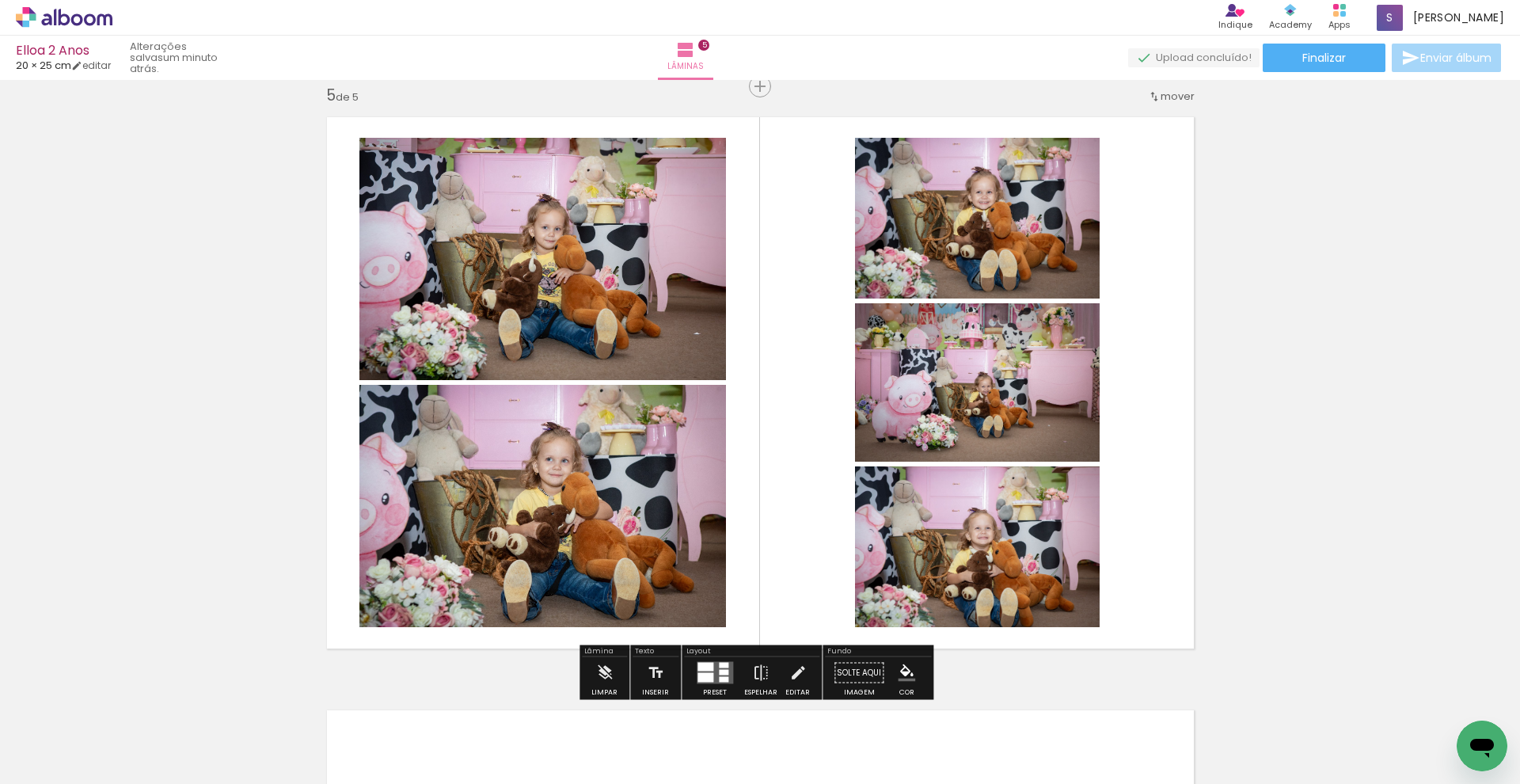
click at [725, 672] on div at bounding box center [724, 680] width 9 height 6
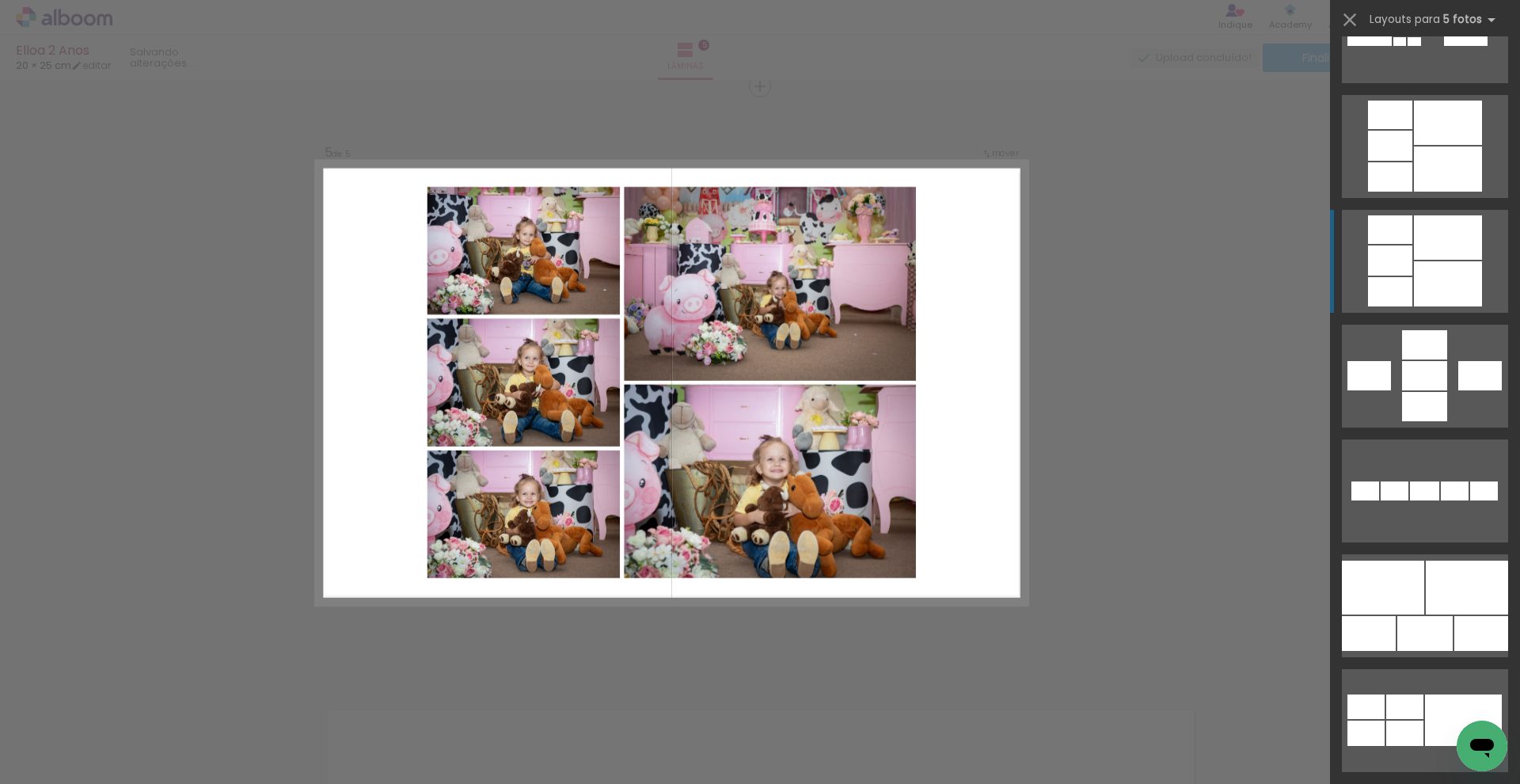
scroll to position [824, 0]
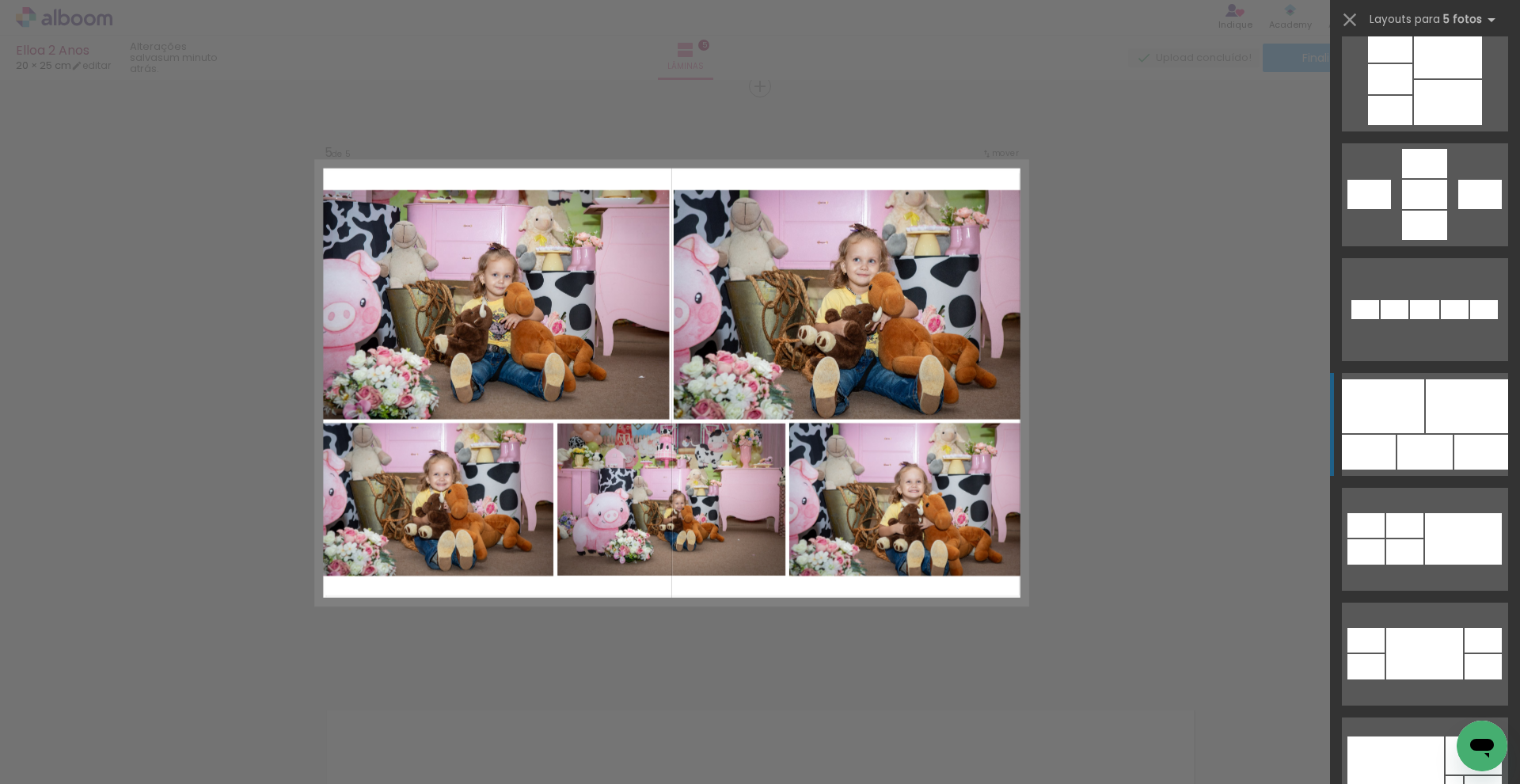
click at [1048, 439] on div at bounding box center [1426, 452] width 55 height 35
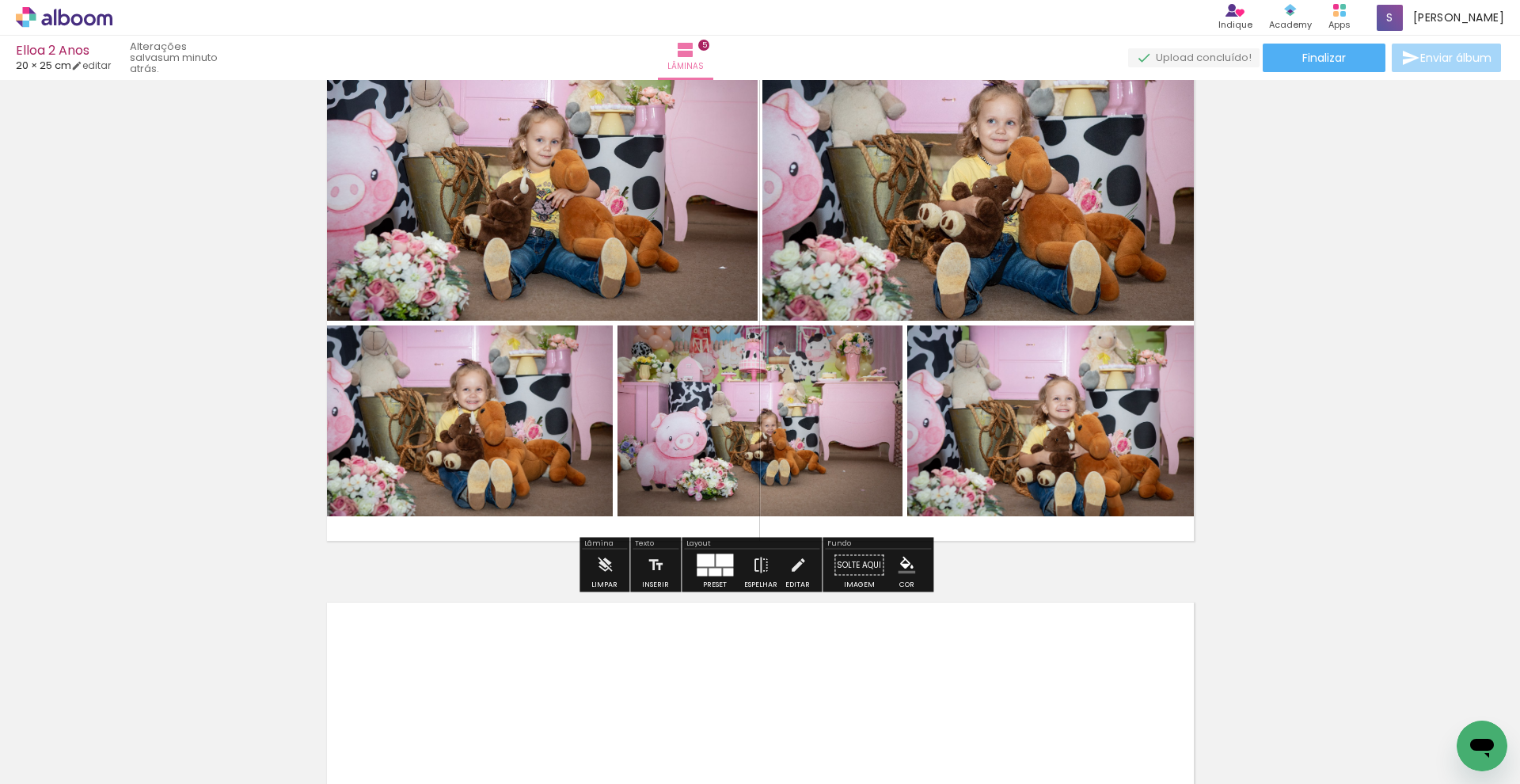
scroll to position [2529, 0]
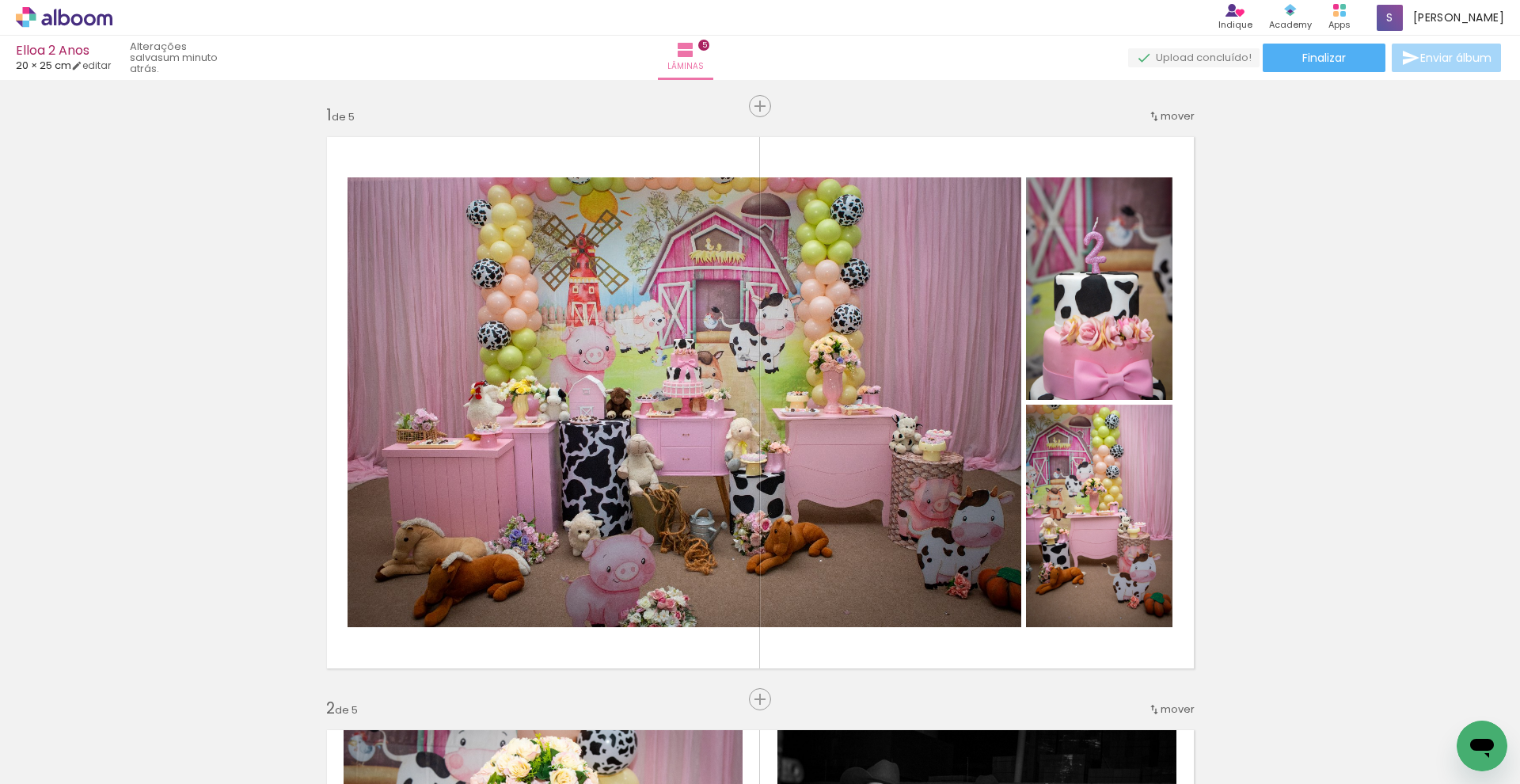
scroll to position [0, 612]
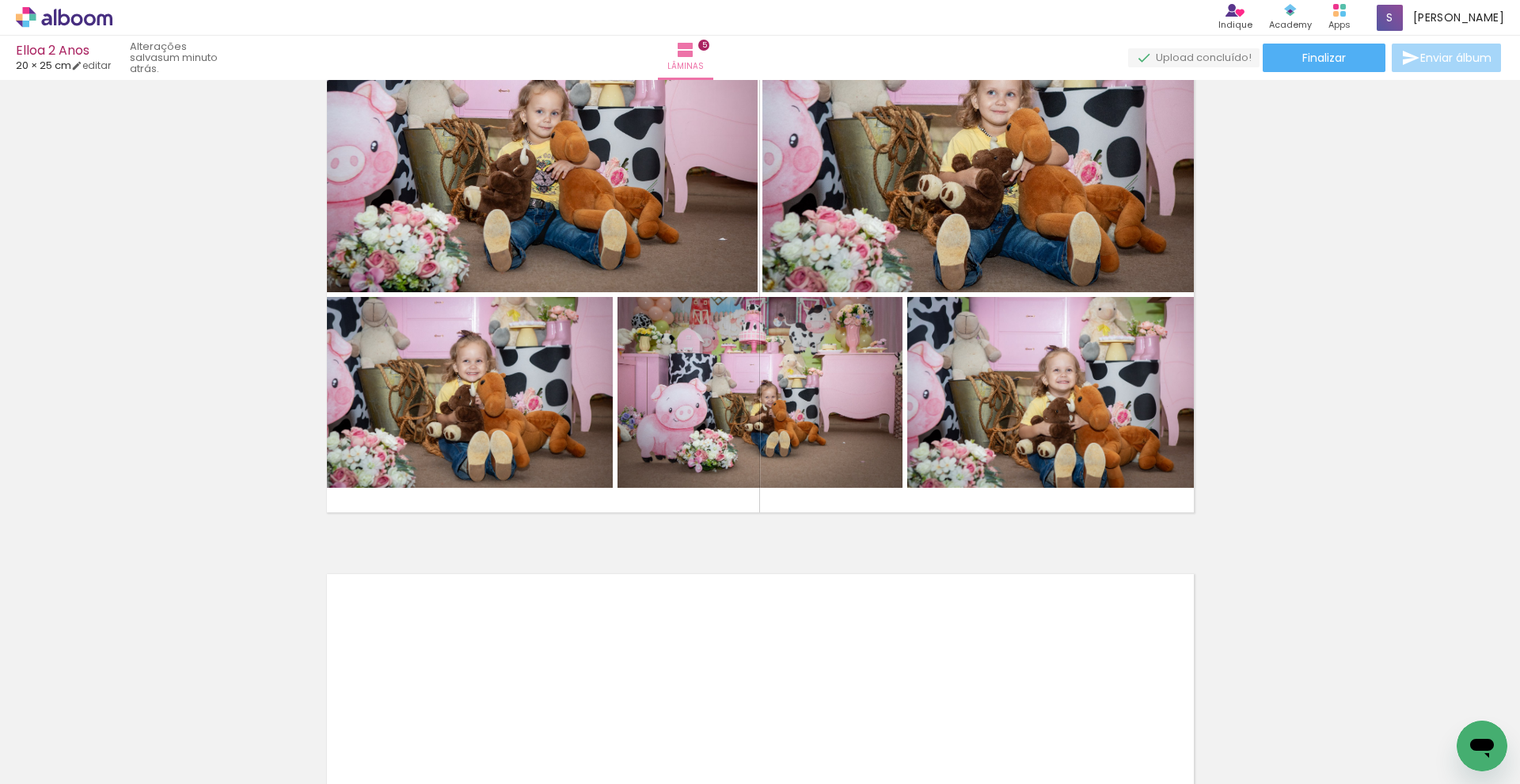
click at [1184, 770] on quentale-thumb at bounding box center [1143, 730] width 89 height 91
drag, startPoint x: 1399, startPoint y: 765, endPoint x: 1388, endPoint y: 765, distance: 11.0
click at [1388, 765] on quentale-thumb at bounding box center [1409, 730] width 89 height 91
drag, startPoint x: 1334, startPoint y: 770, endPoint x: 1346, endPoint y: 768, distance: 12.2
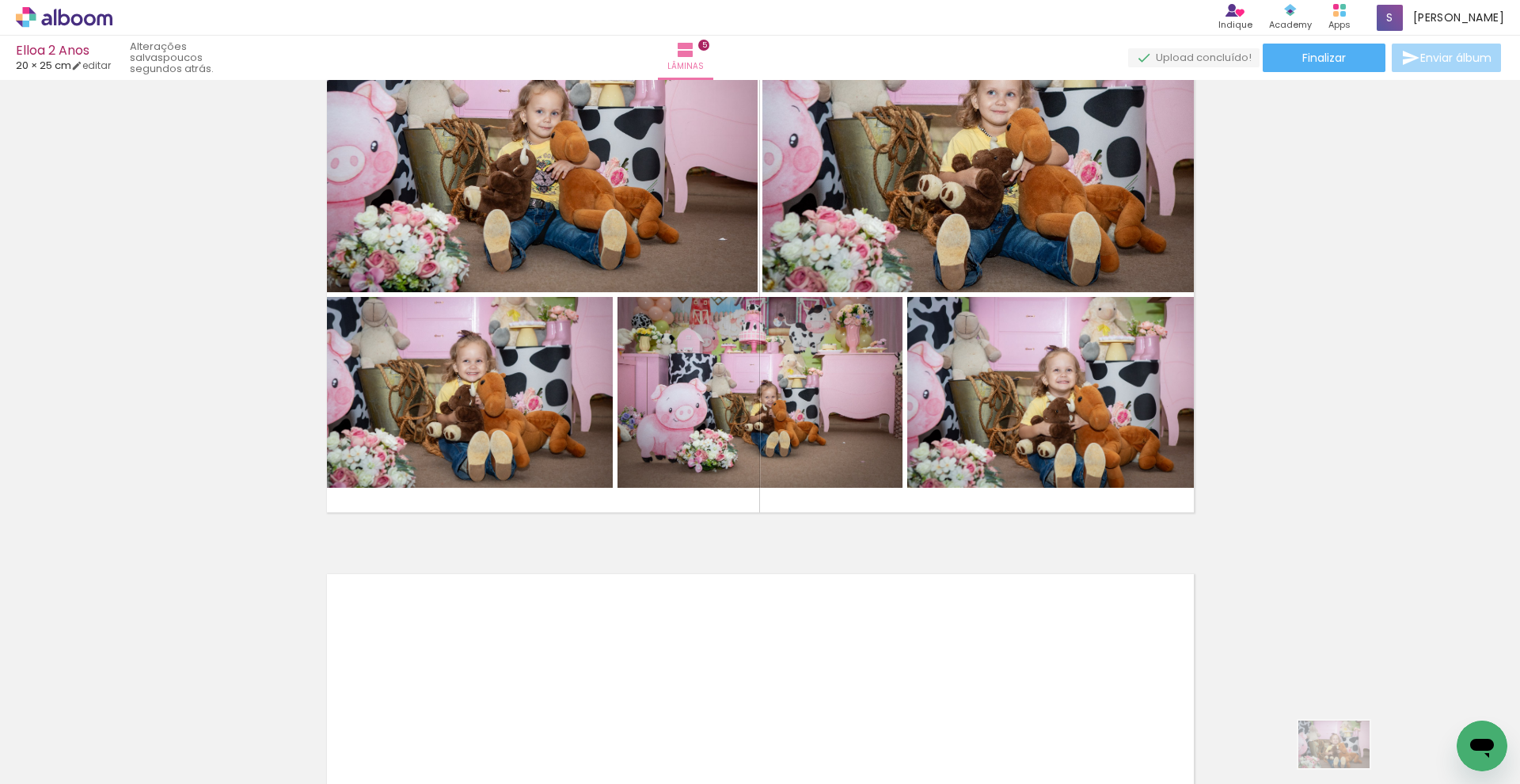
click at [1346, 768] on quentale-thumb at bounding box center [1320, 730] width 89 height 91
drag, startPoint x: 1355, startPoint y: 783, endPoint x: 1345, endPoint y: 779, distance: 10.8
click at [129, 779] on iron-horizontal-list at bounding box center [114, 734] width 31 height 99
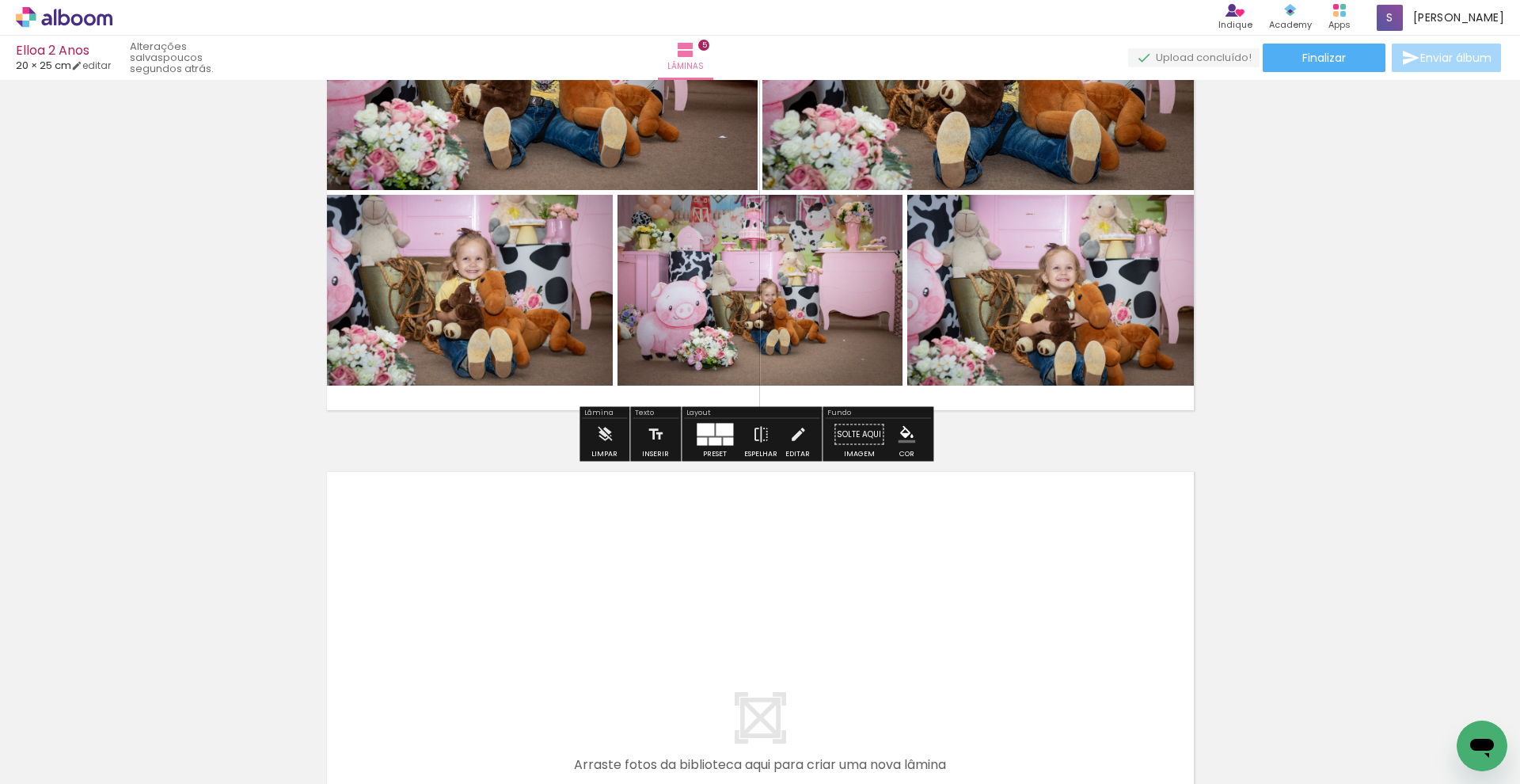
scroll to position [2707, 0]
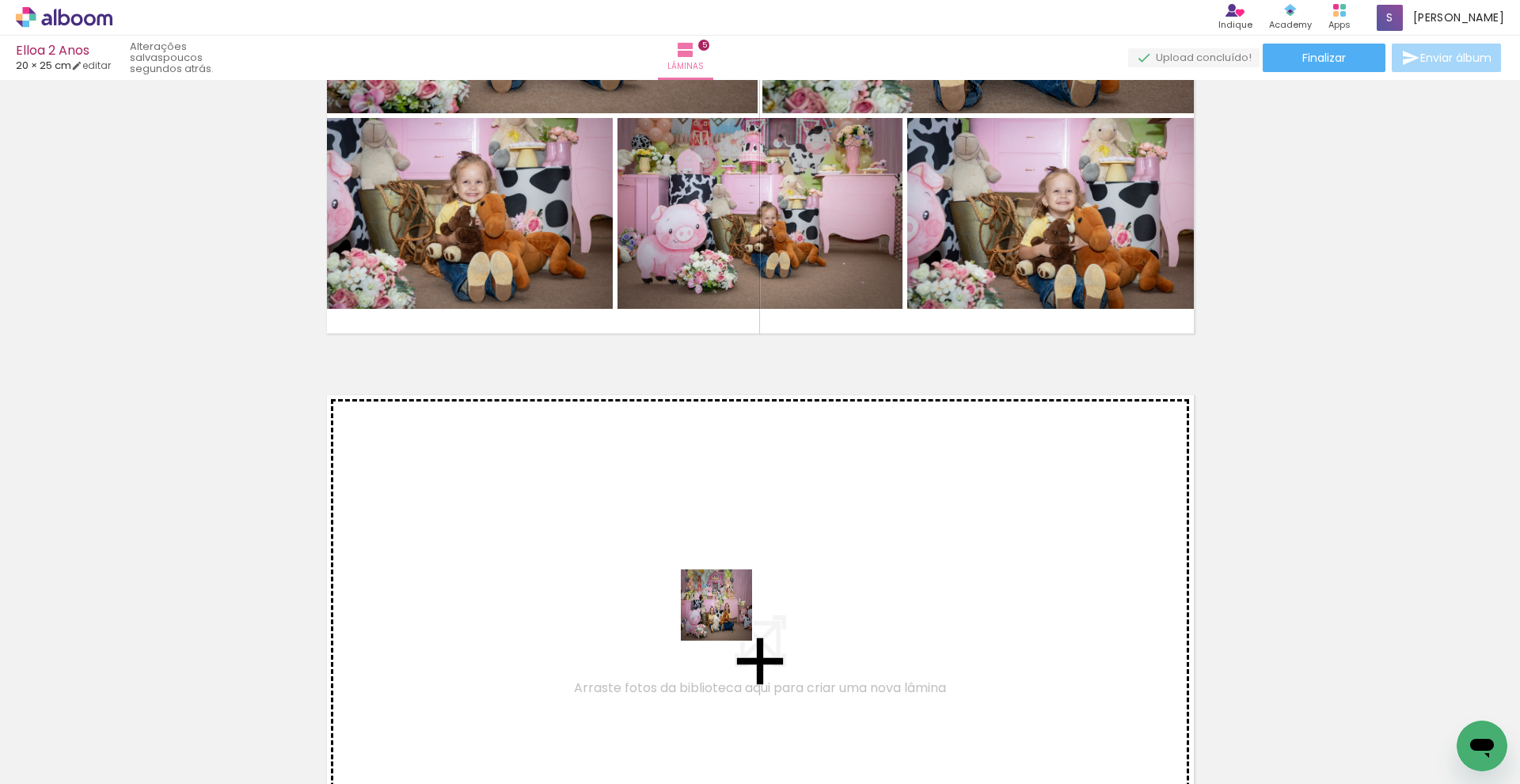
drag, startPoint x: 809, startPoint y: 733, endPoint x: 723, endPoint y: 606, distance: 153.4
click at [723, 606] on quentale-workspace at bounding box center [760, 392] width 1520 height 784
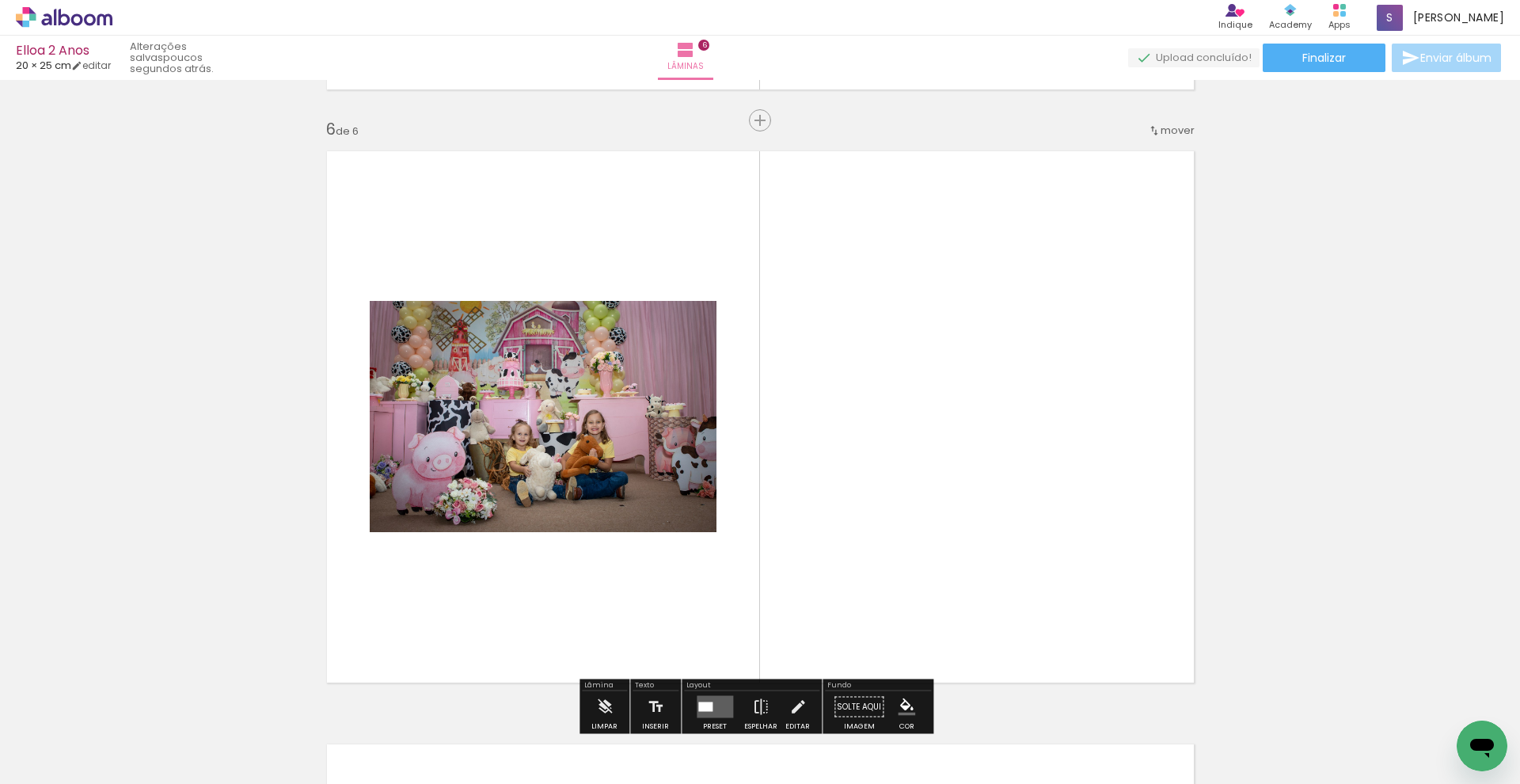
scroll to position [2985, 0]
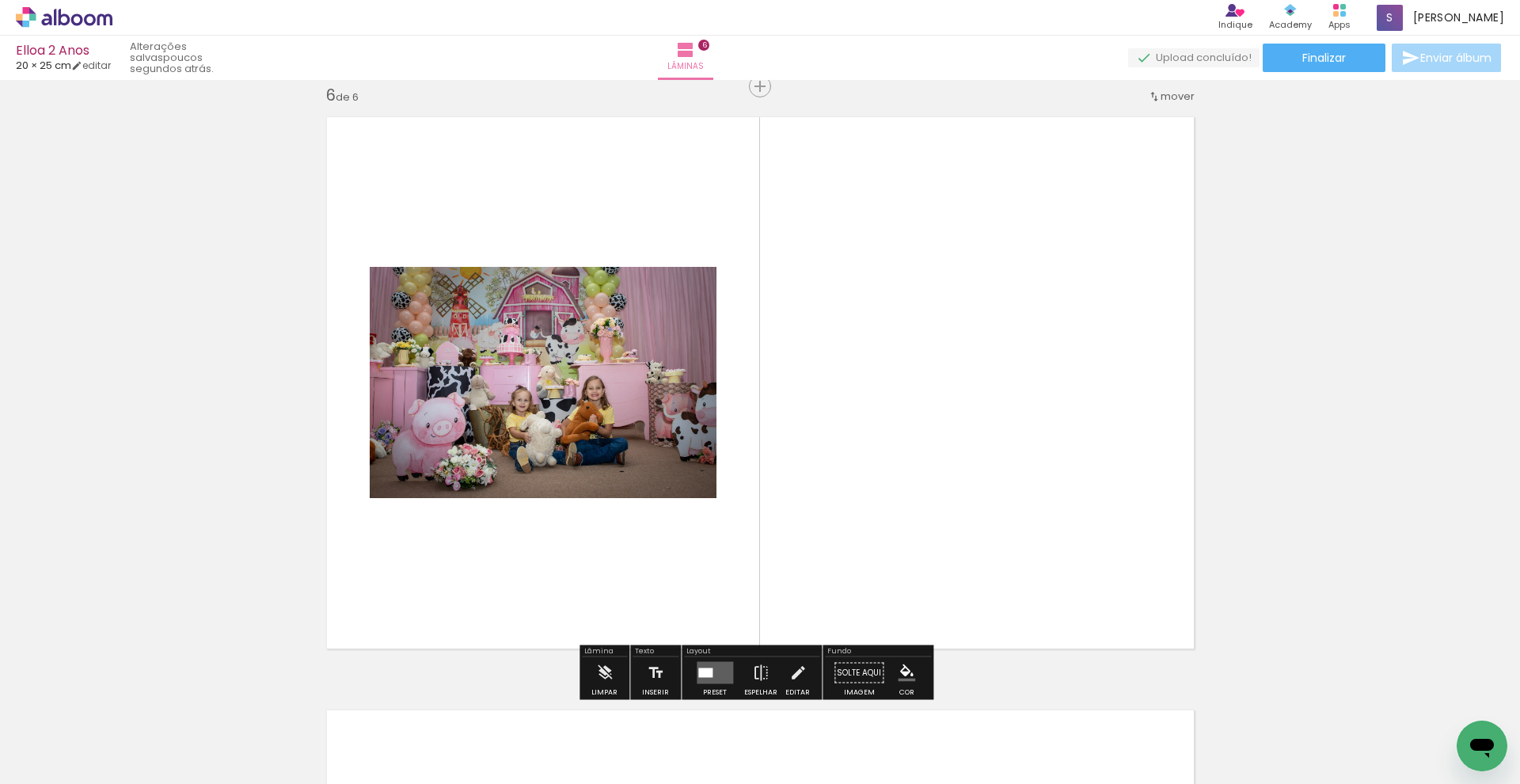
drag, startPoint x: 914, startPoint y: 741, endPoint x: 936, endPoint y: 569, distance: 173.4
click at [936, 569] on quentale-workspace at bounding box center [760, 392] width 1520 height 784
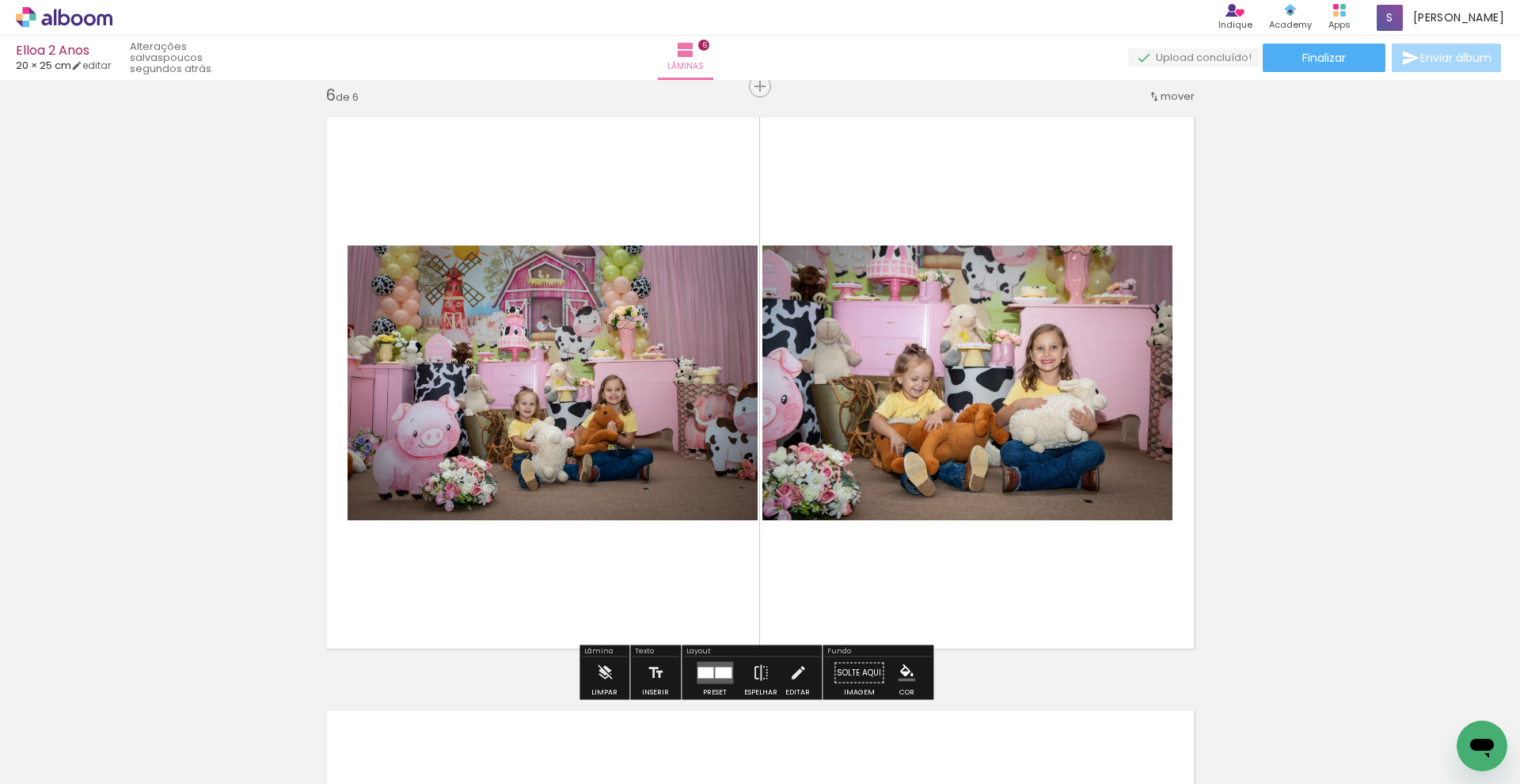
drag, startPoint x: 1007, startPoint y: 665, endPoint x: 1010, endPoint y: 618, distance: 47.1
click at [1010, 618] on quentale-workspace at bounding box center [760, 392] width 1520 height 784
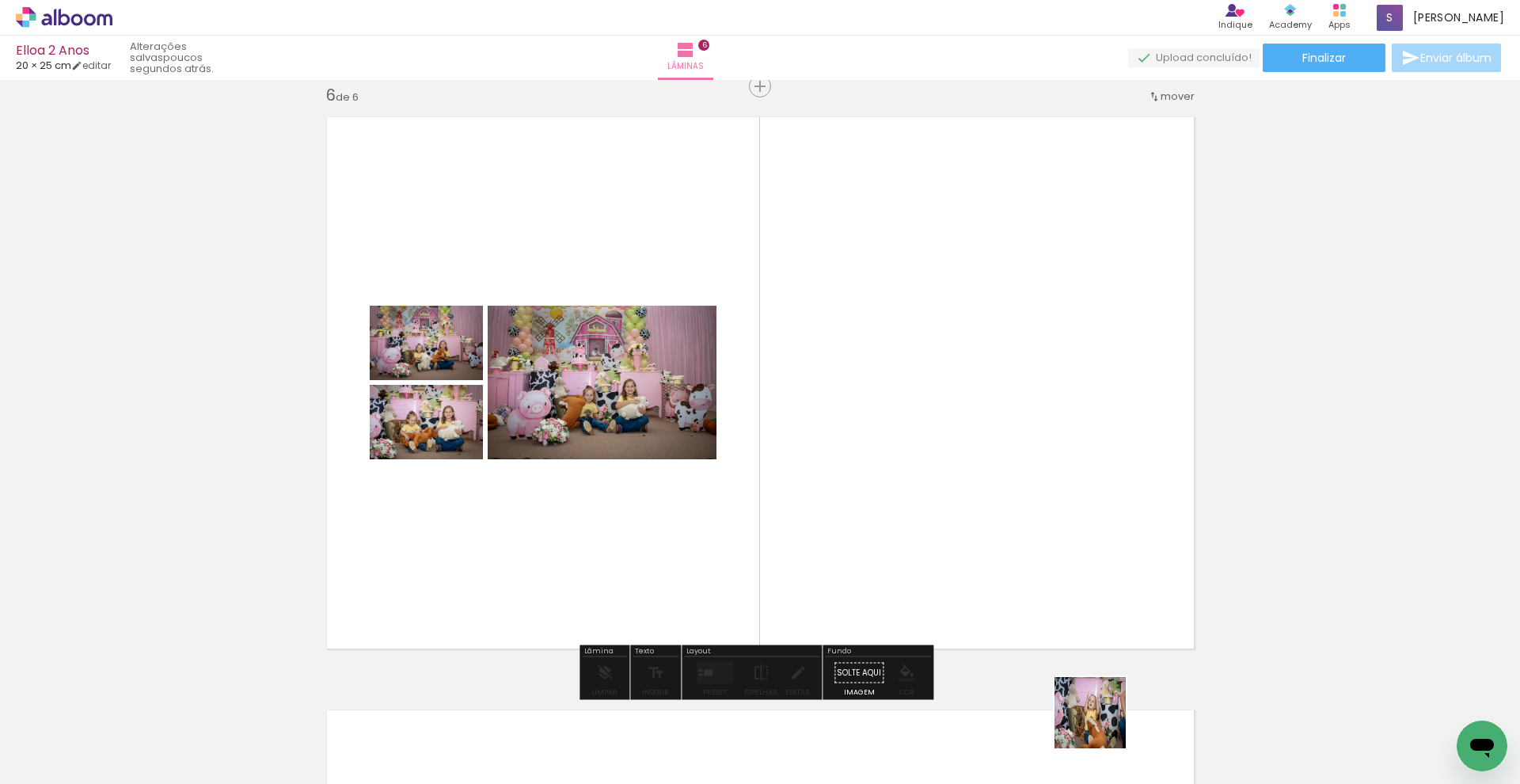
drag, startPoint x: 1104, startPoint y: 731, endPoint x: 1073, endPoint y: 582, distance: 152.2
click at [1073, 582] on quentale-workspace at bounding box center [760, 392] width 1520 height 784
